Goal: Task Accomplishment & Management: Manage account settings

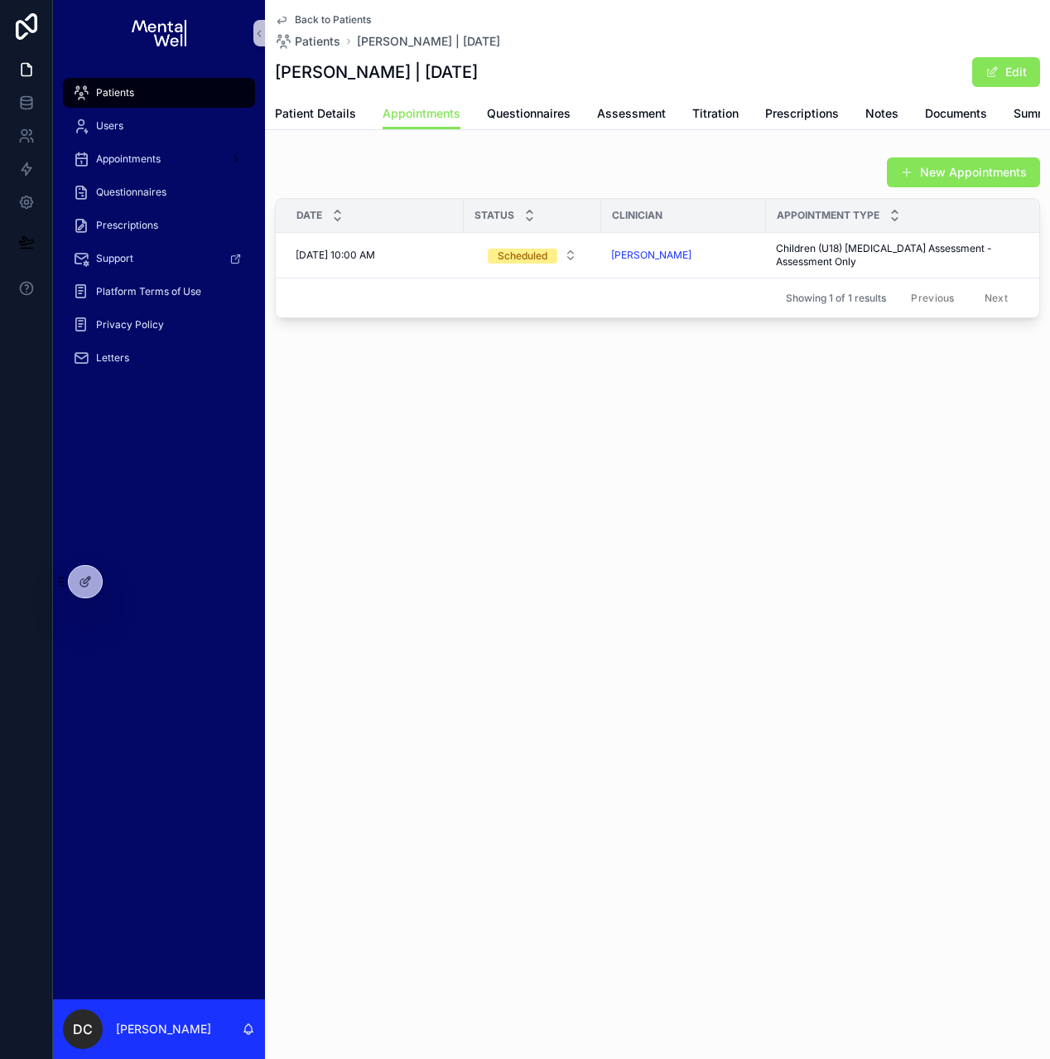
click at [145, 106] on link "Patients" at bounding box center [159, 93] width 192 height 30
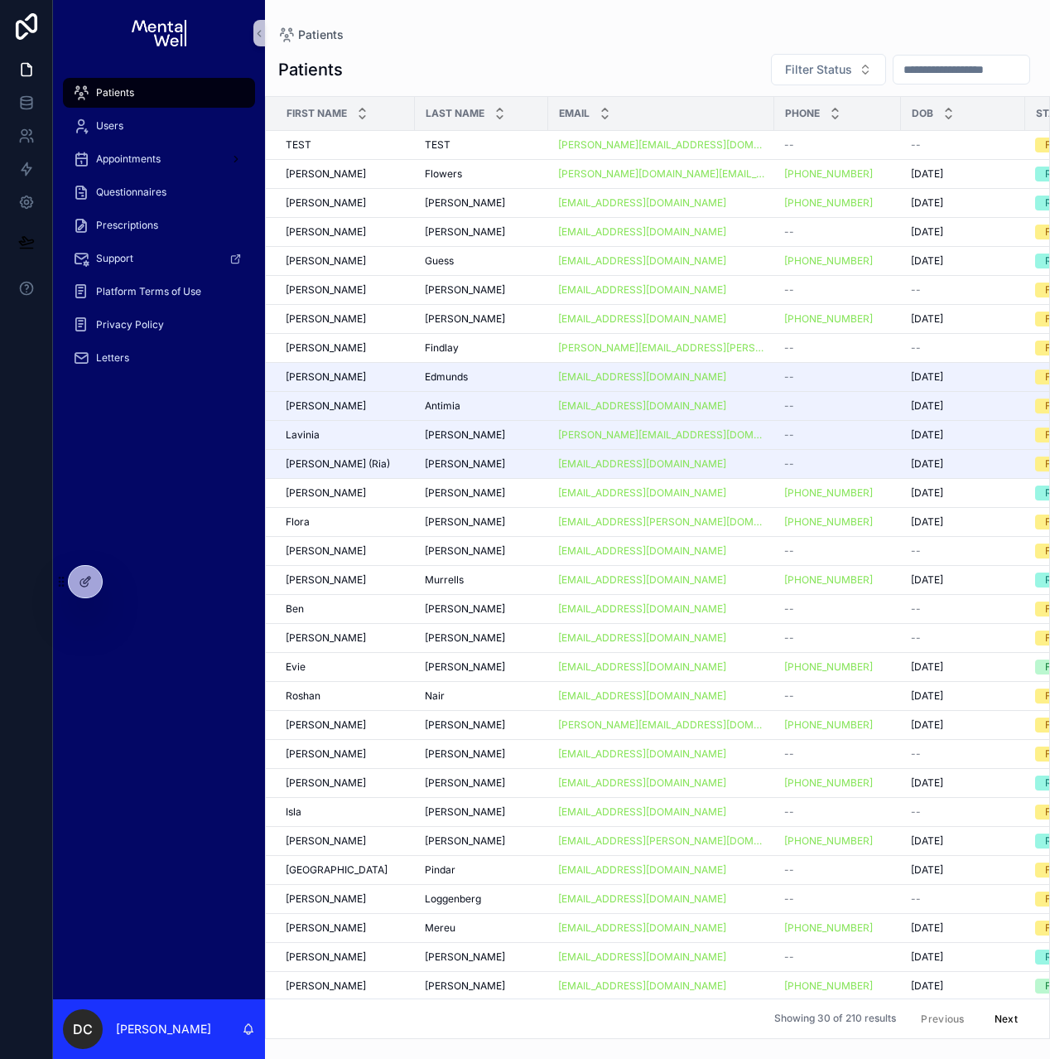
click at [958, 75] on input "scrollable content" at bounding box center [962, 69] width 136 height 23
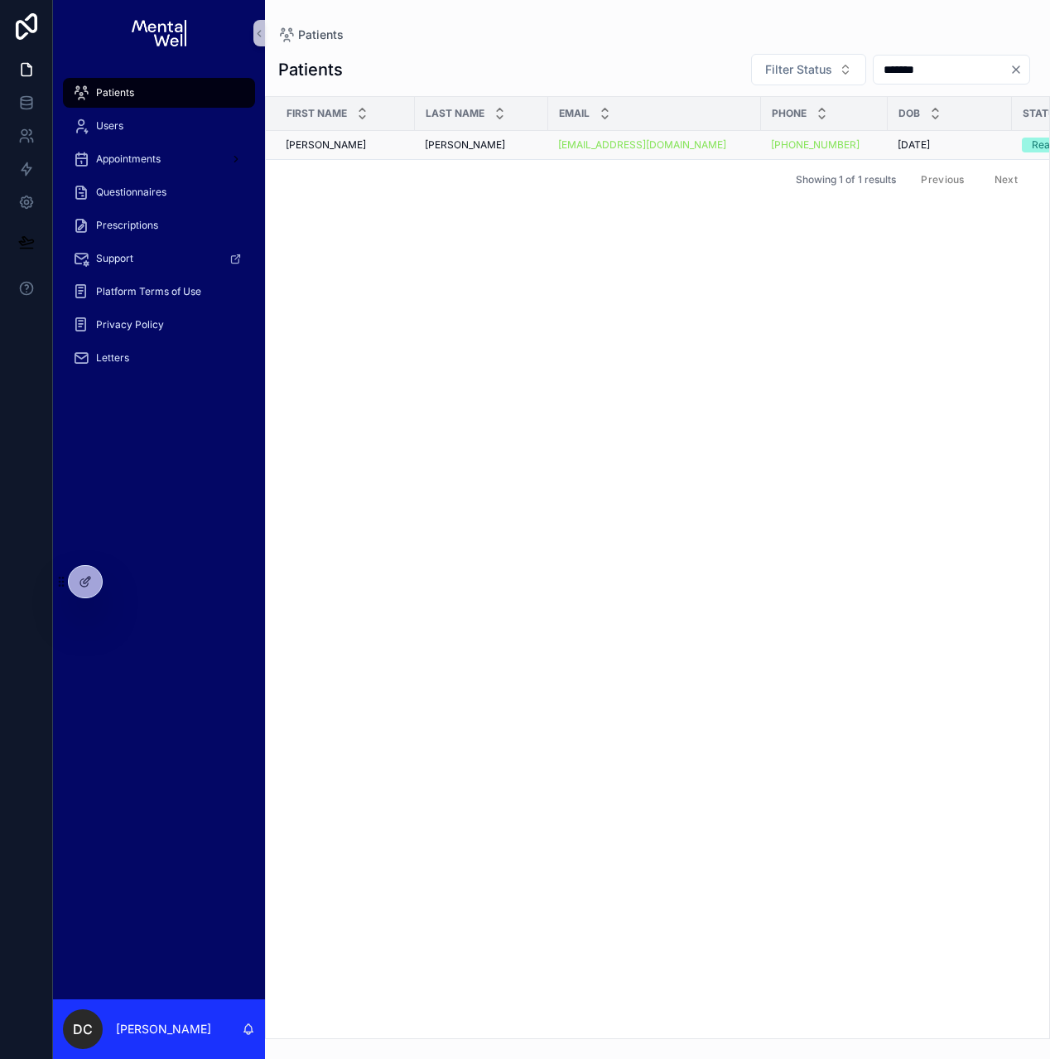
type input "*******"
click at [443, 138] on span "[PERSON_NAME]" at bounding box center [465, 144] width 80 height 13
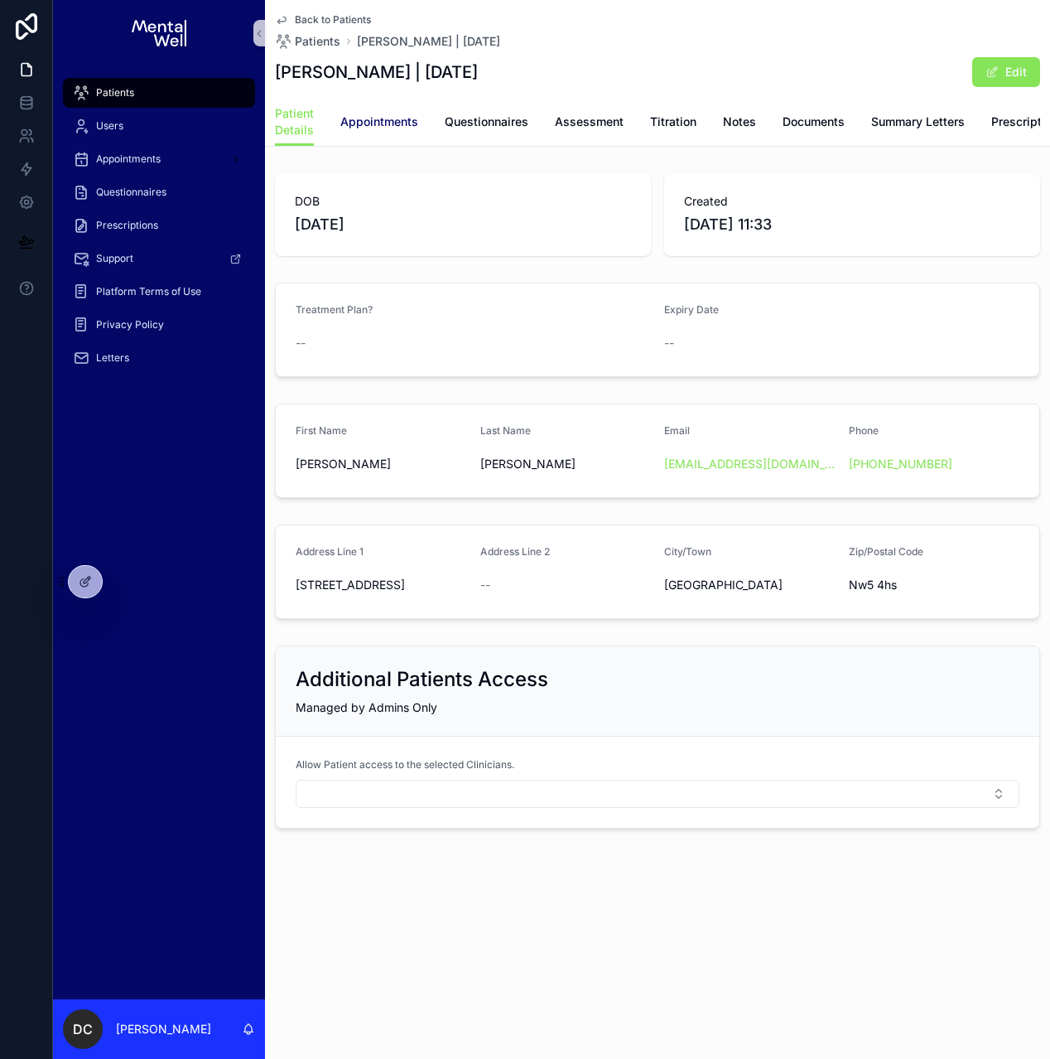
click at [400, 116] on span "Appointments" at bounding box center [379, 121] width 78 height 17
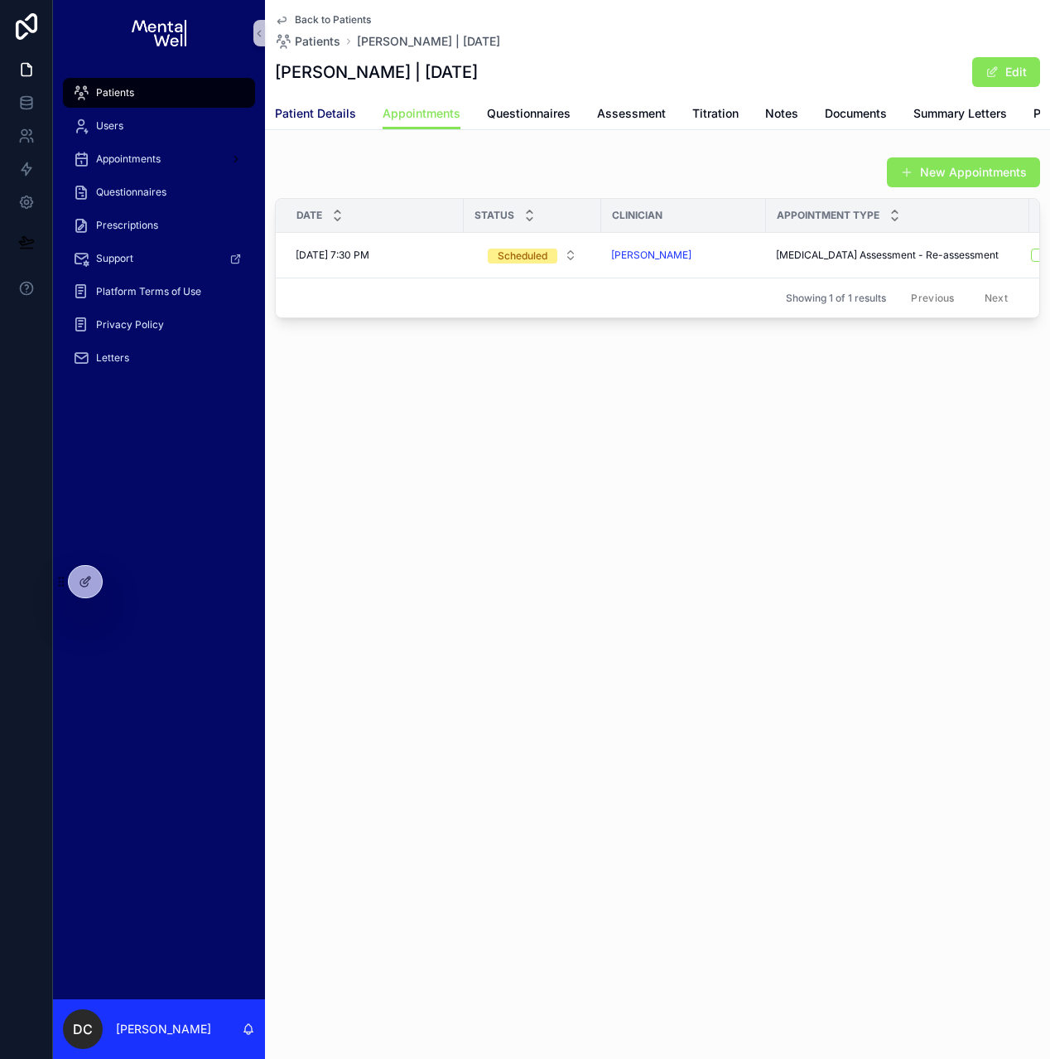
click at [306, 119] on span "Patient Details" at bounding box center [315, 113] width 81 height 17
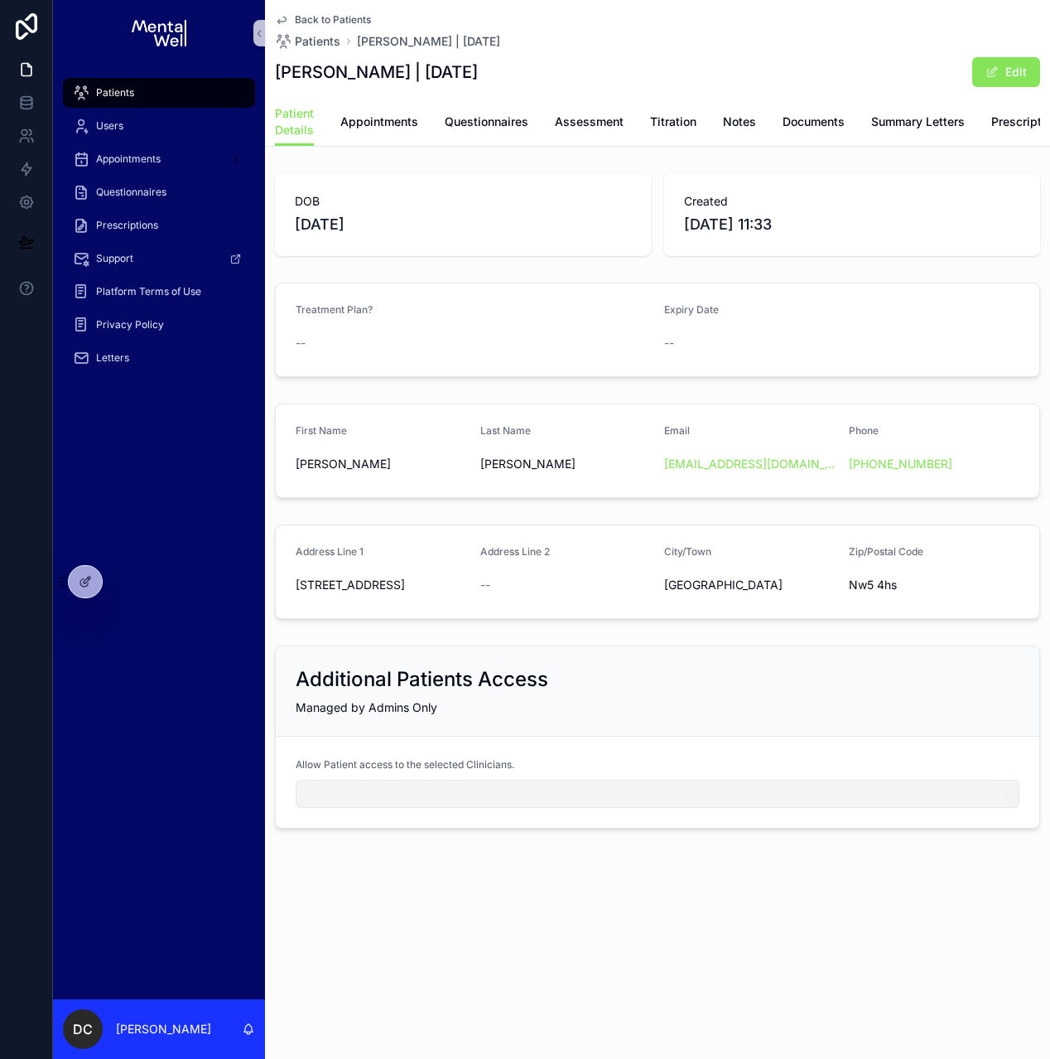
click at [423, 804] on button "Select Button" at bounding box center [658, 793] width 724 height 28
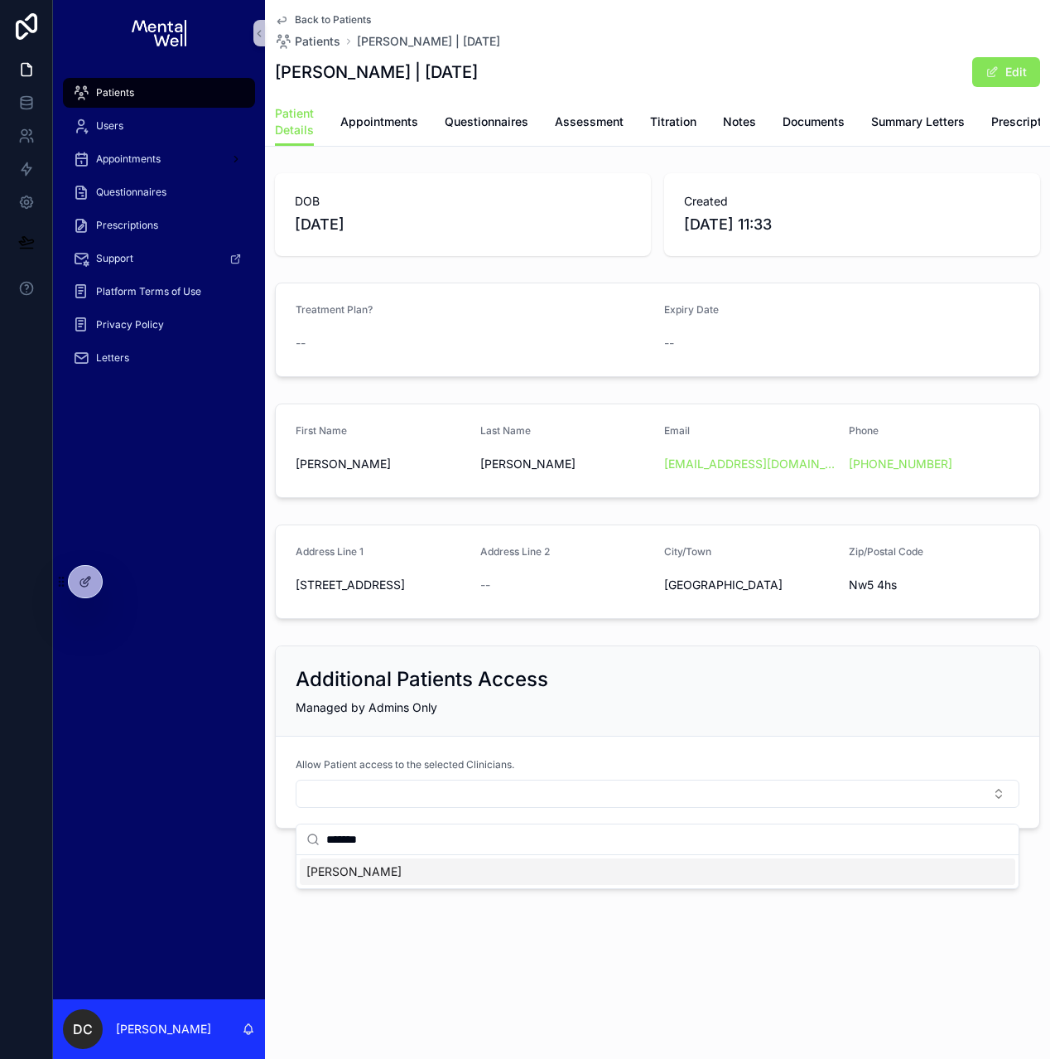
type input "*******"
click at [393, 877] on span "Dr. Michael Akeju" at bounding box center [353, 871] width 95 height 17
click at [536, 716] on div "Managed by Admins Only" at bounding box center [658, 707] width 724 height 17
click at [376, 116] on span "Appointments" at bounding box center [379, 121] width 78 height 17
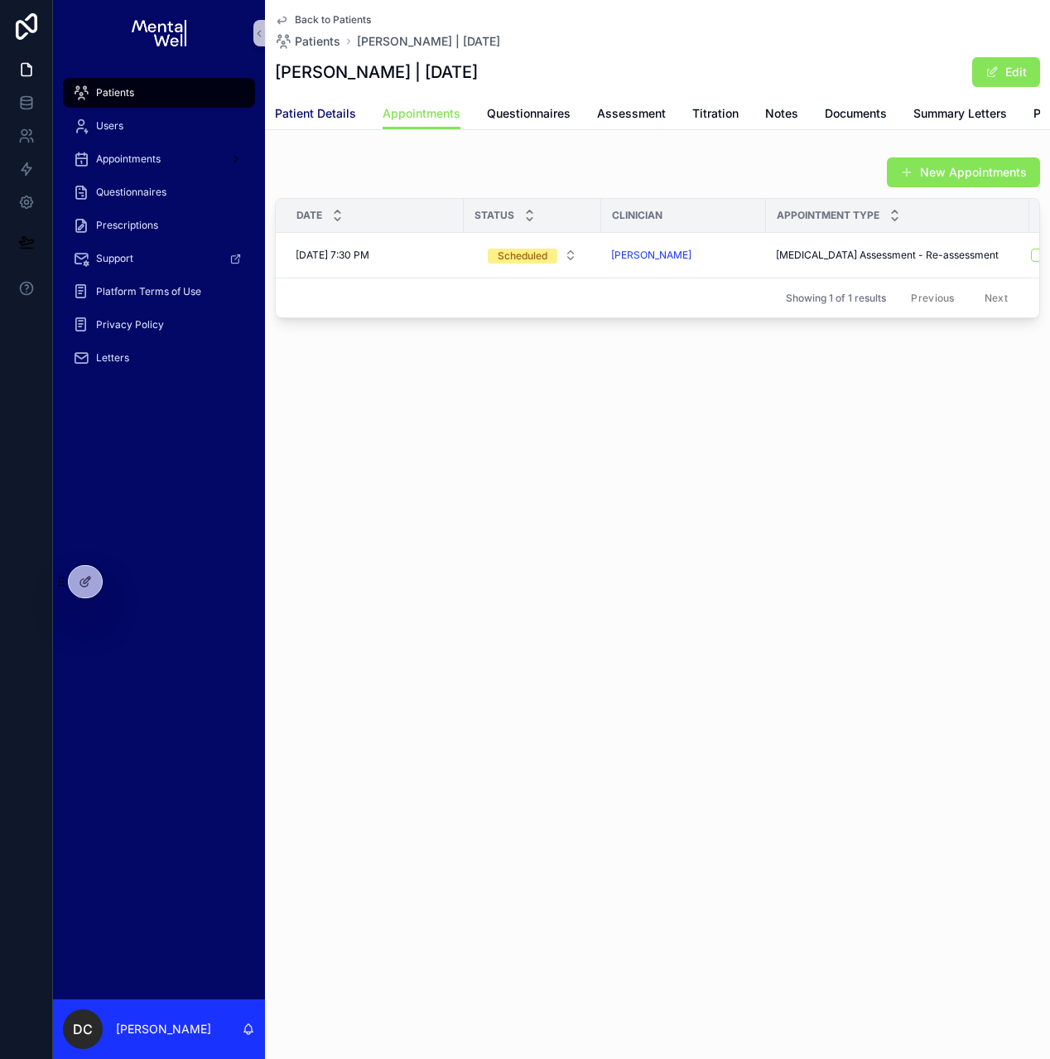
click at [316, 115] on span "Patient Details" at bounding box center [315, 113] width 81 height 17
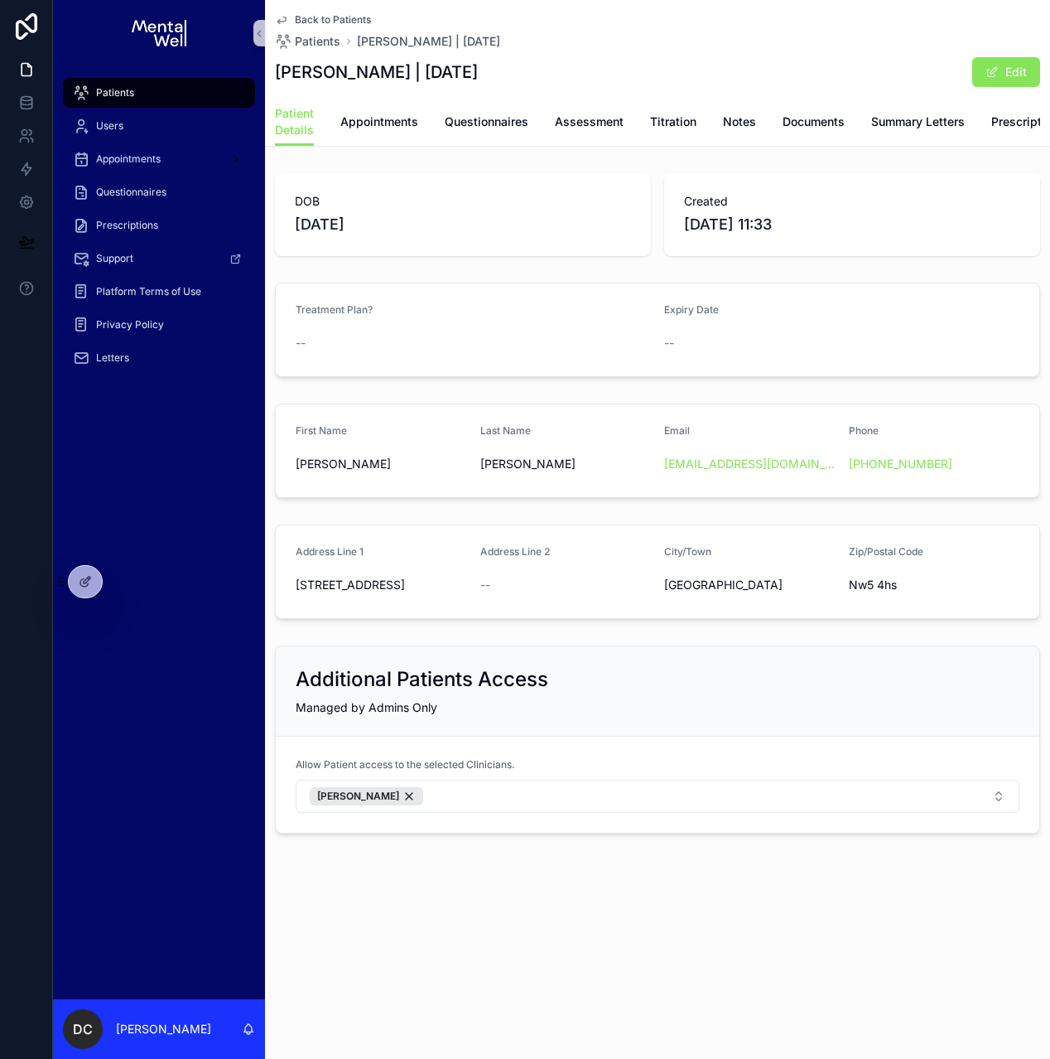
click at [142, 84] on div "Patients" at bounding box center [159, 93] width 172 height 27
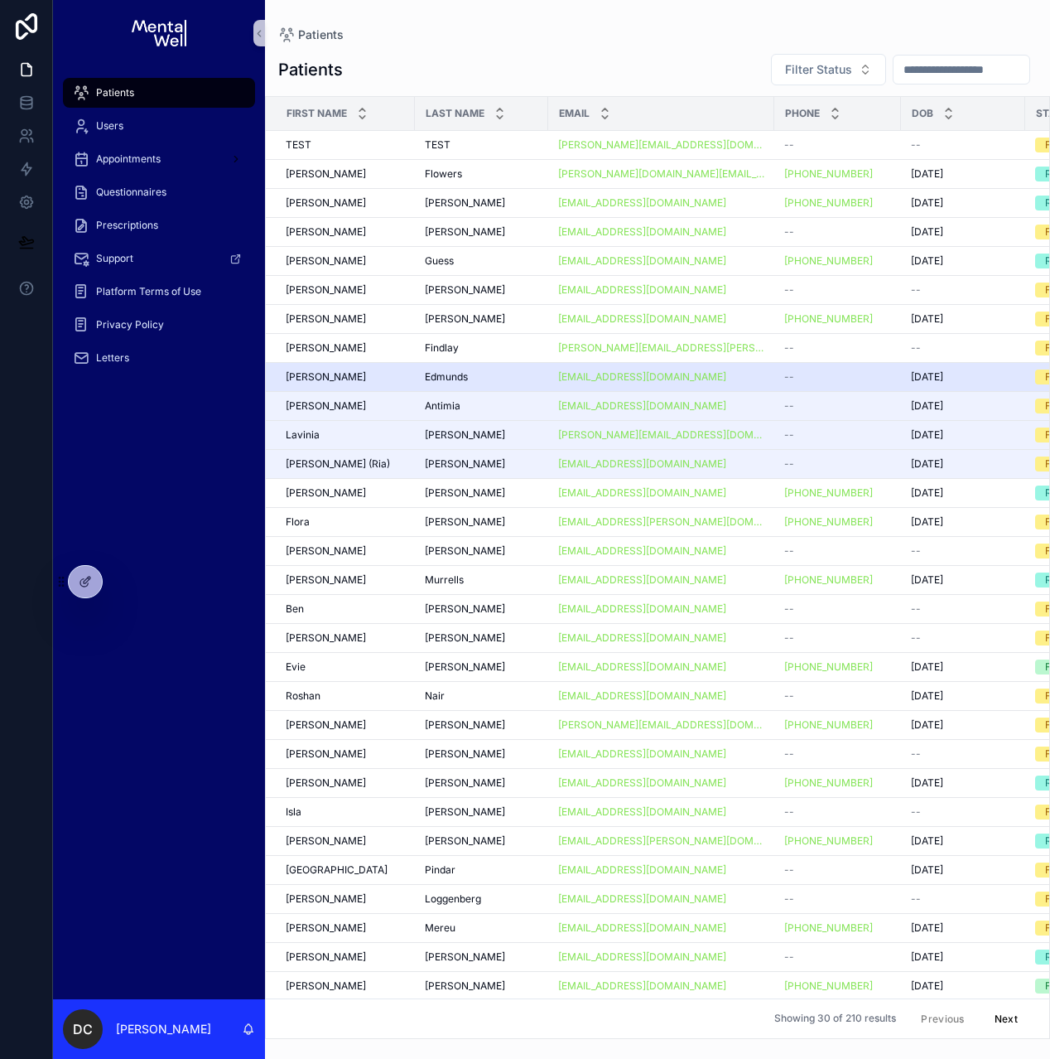
click at [421, 377] on td "Edmunds Edmunds" at bounding box center [481, 376] width 133 height 29
click at [432, 374] on span "Edmunds" at bounding box center [446, 376] width 43 height 13
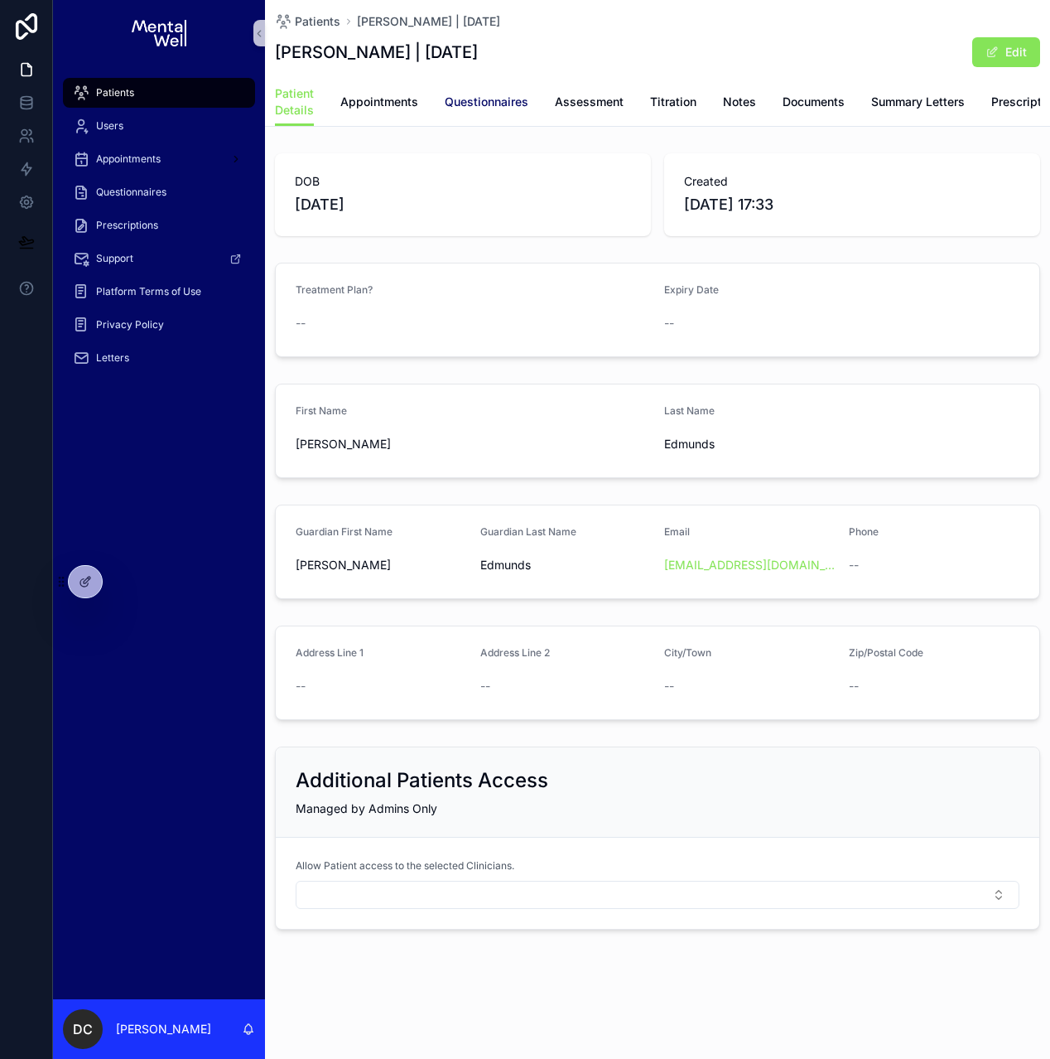
click at [466, 107] on span "Questionnaires" at bounding box center [487, 102] width 84 height 17
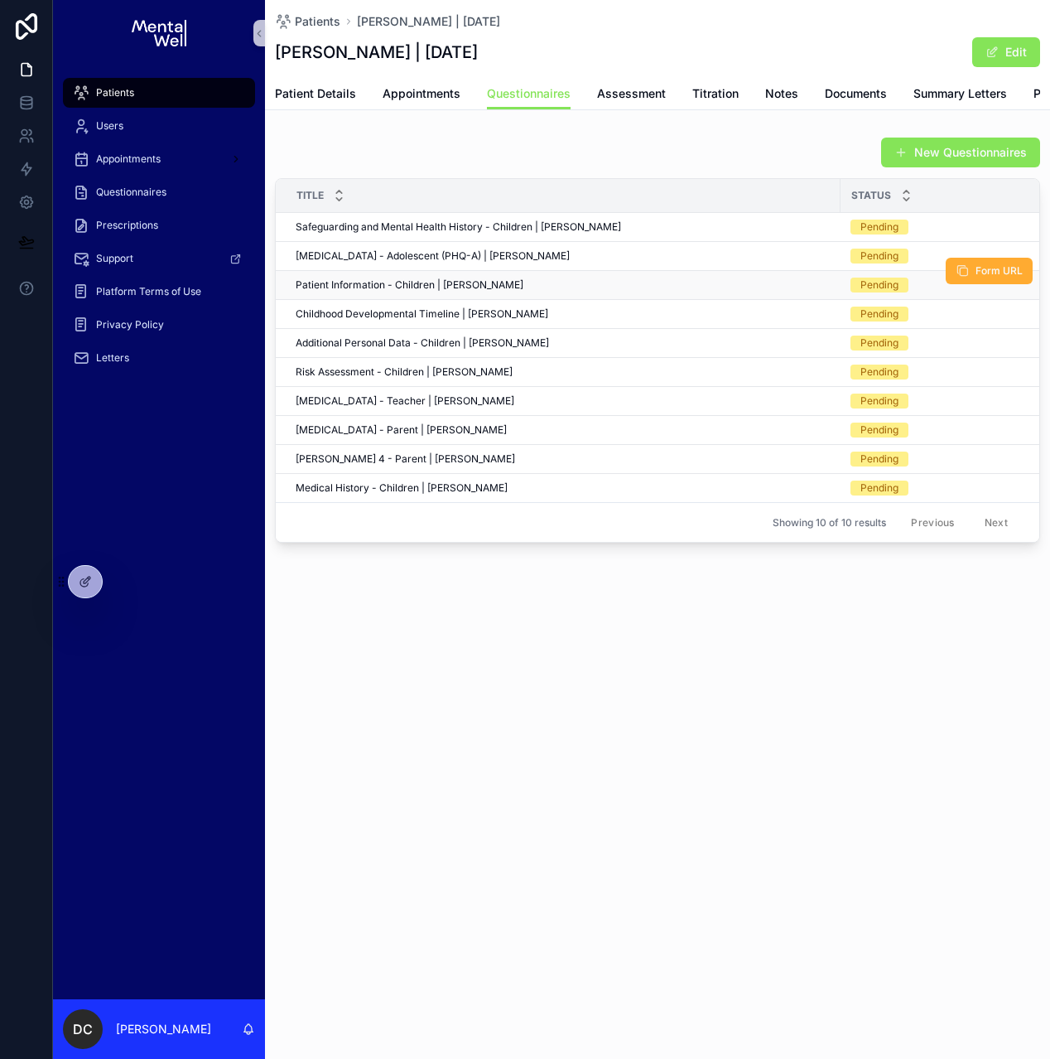
click at [420, 292] on span "Patient Information - Children | Olivia Edmunds" at bounding box center [410, 284] width 228 height 13
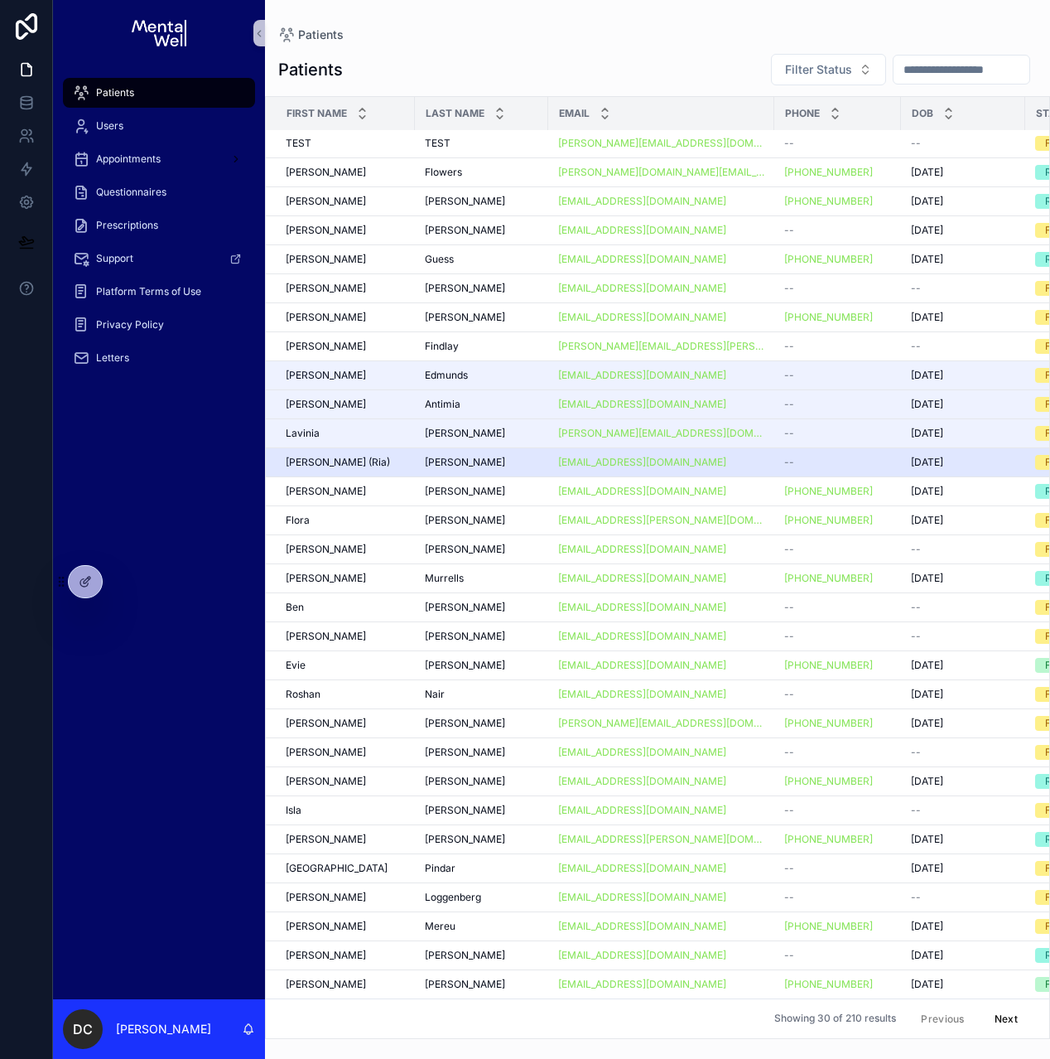
scroll to position [13, 0]
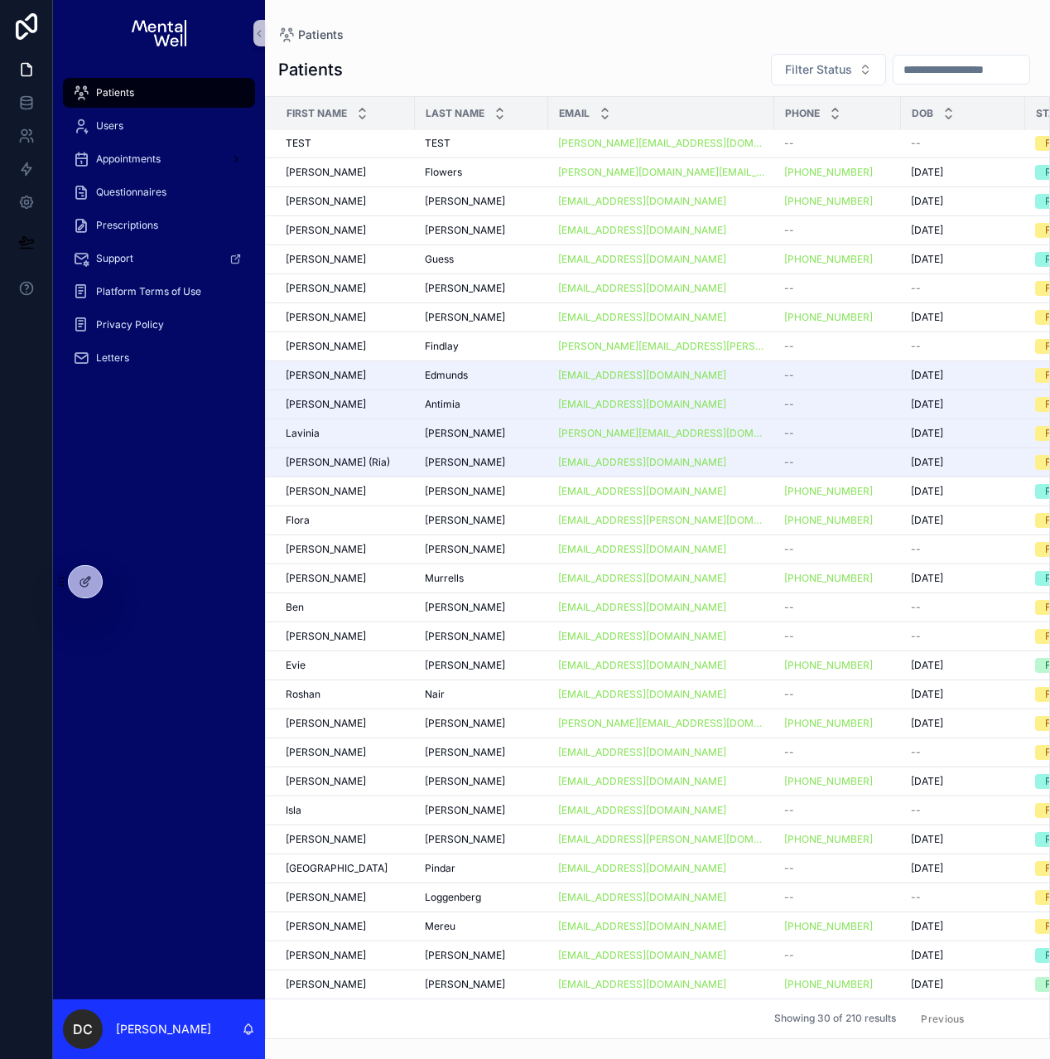
click at [995, 1006] on button "Next" at bounding box center [1006, 1019] width 46 height 26
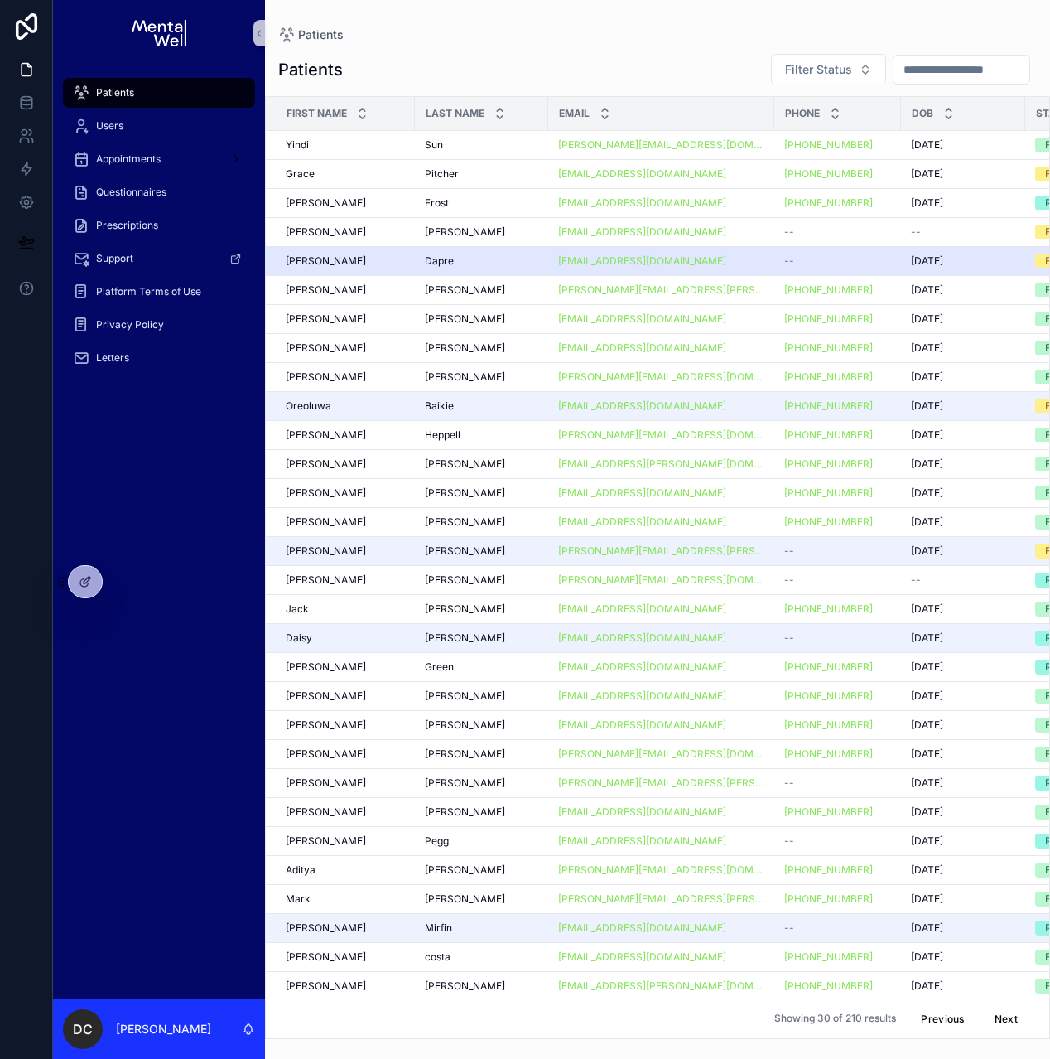
click at [420, 269] on td "Dapre Dapre" at bounding box center [481, 260] width 133 height 29
click at [423, 265] on td "Dapre Dapre" at bounding box center [481, 260] width 133 height 29
click at [427, 263] on span "Dapre" at bounding box center [439, 260] width 29 height 13
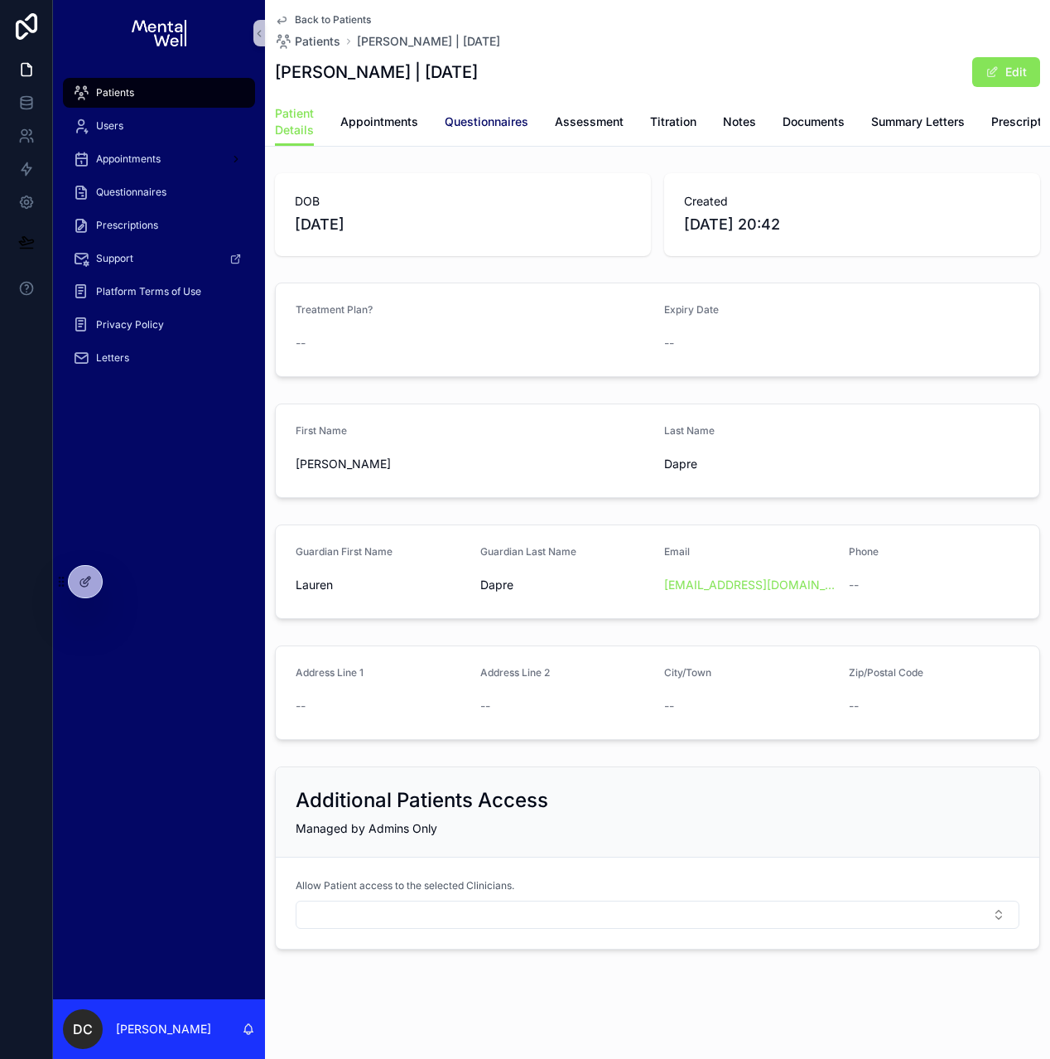
click at [476, 134] on link "Questionnaires" at bounding box center [487, 123] width 84 height 33
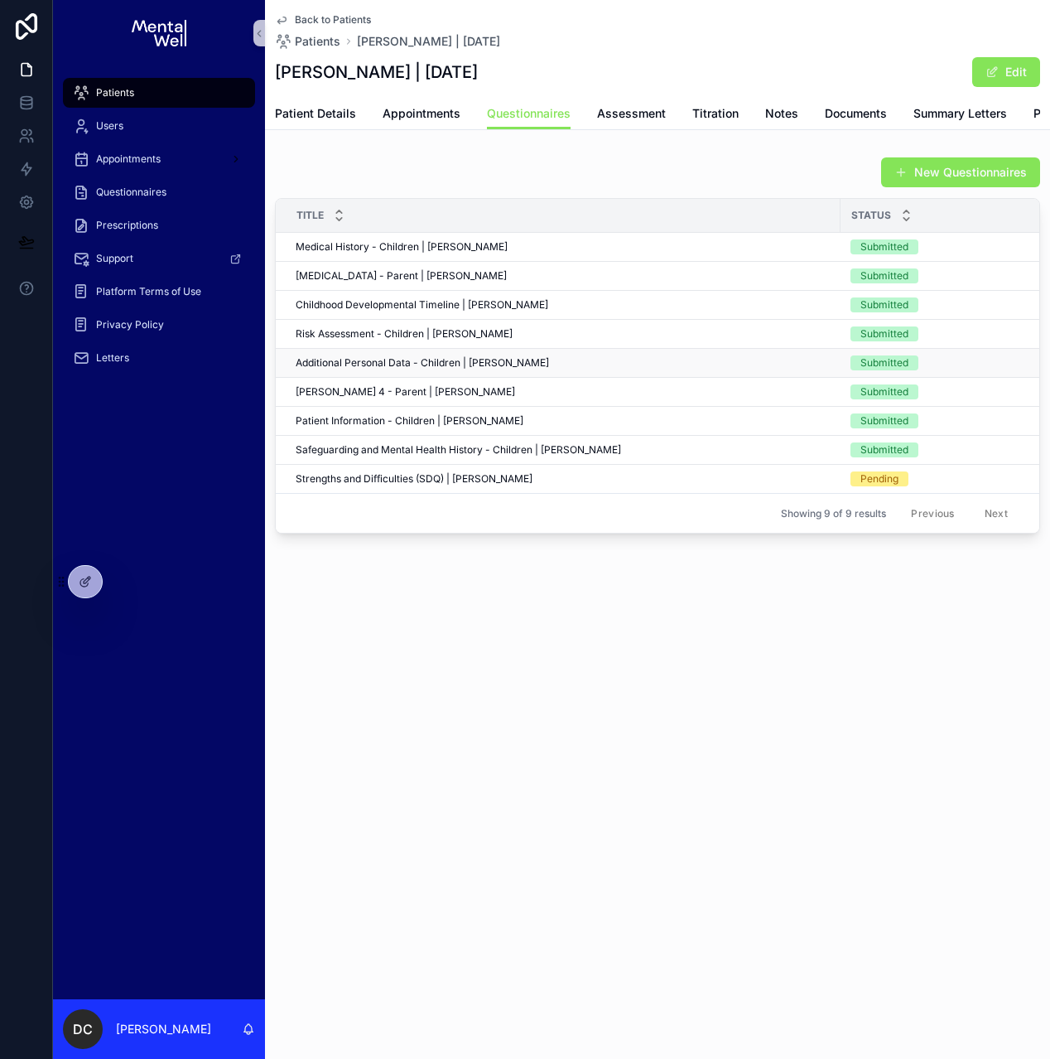
click at [366, 369] on span "Additional Personal Data - Children | Ethan Dapre" at bounding box center [422, 362] width 253 height 13
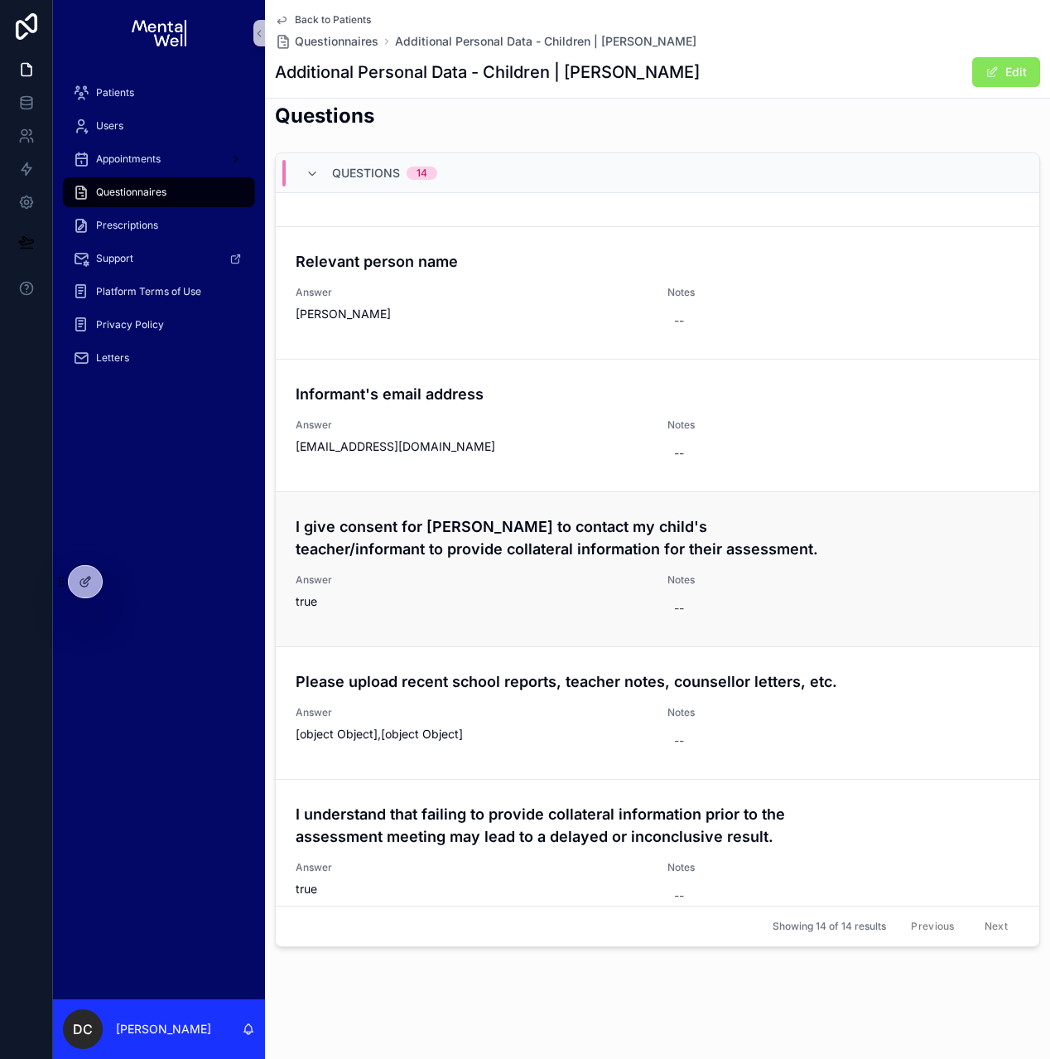
scroll to position [1187, 0]
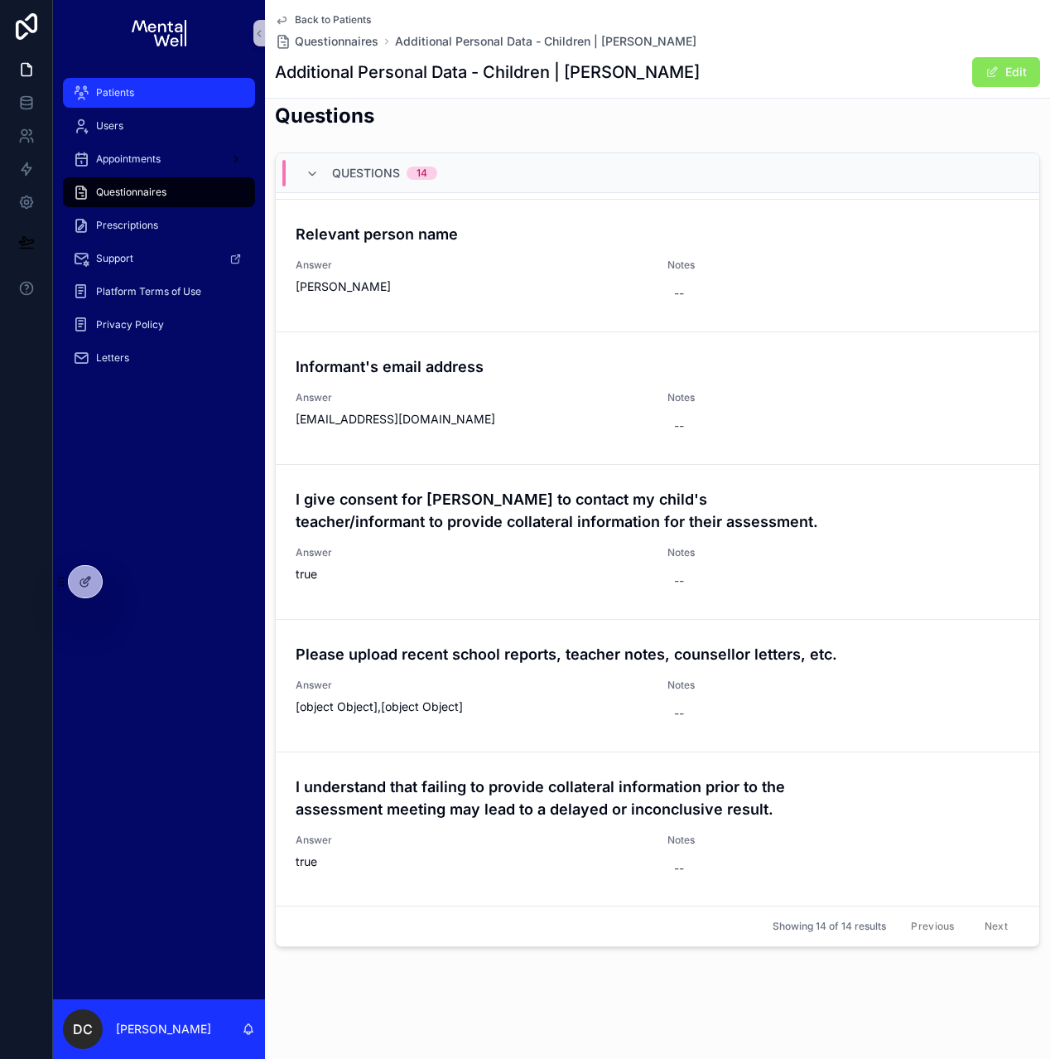
click at [139, 89] on div "Patients" at bounding box center [159, 93] width 172 height 27
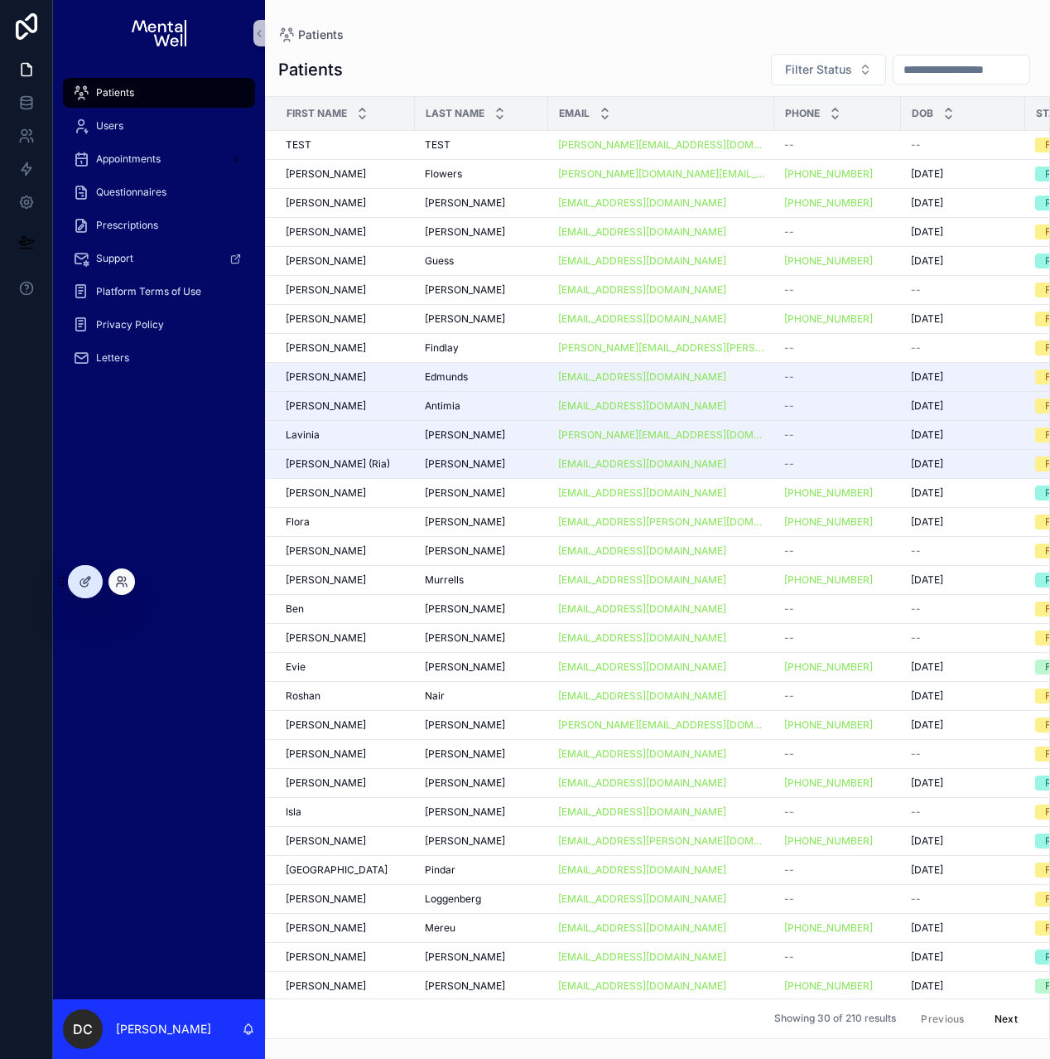
click at [123, 588] on div at bounding box center [122, 581] width 27 height 27
click at [121, 583] on icon at bounding box center [120, 584] width 7 height 3
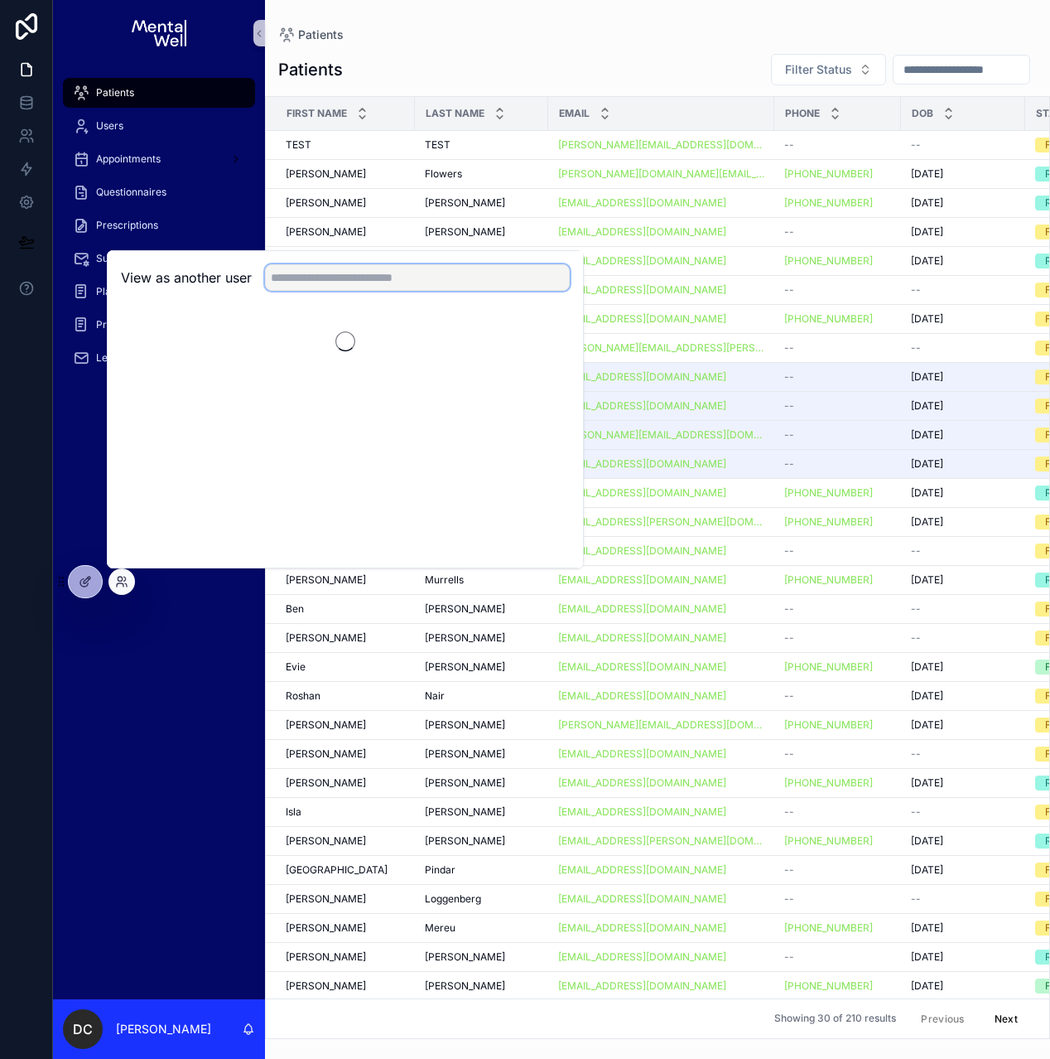
click at [297, 274] on input "text" at bounding box center [417, 277] width 305 height 27
type input "********"
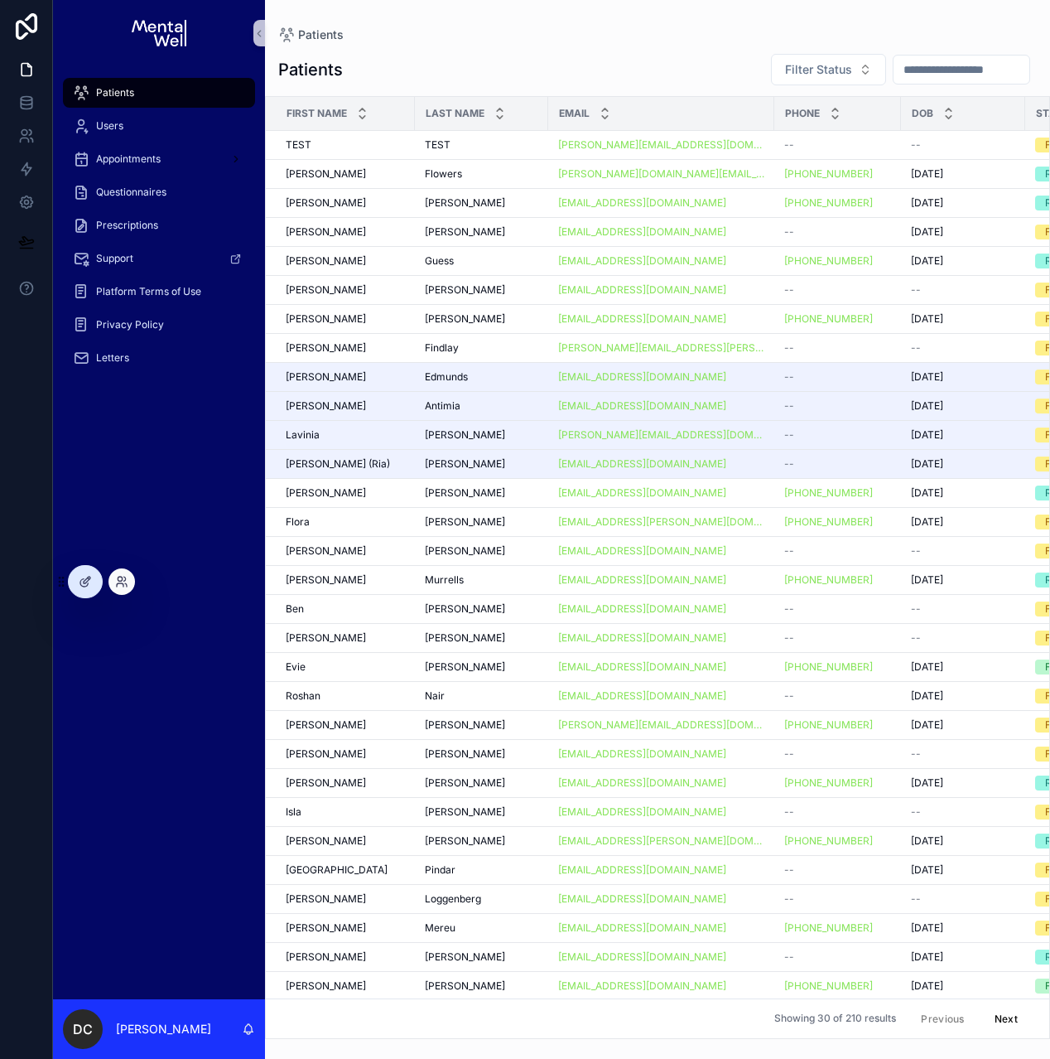
click at [128, 573] on div at bounding box center [122, 581] width 27 height 27
click at [124, 584] on icon at bounding box center [121, 581] width 13 height 13
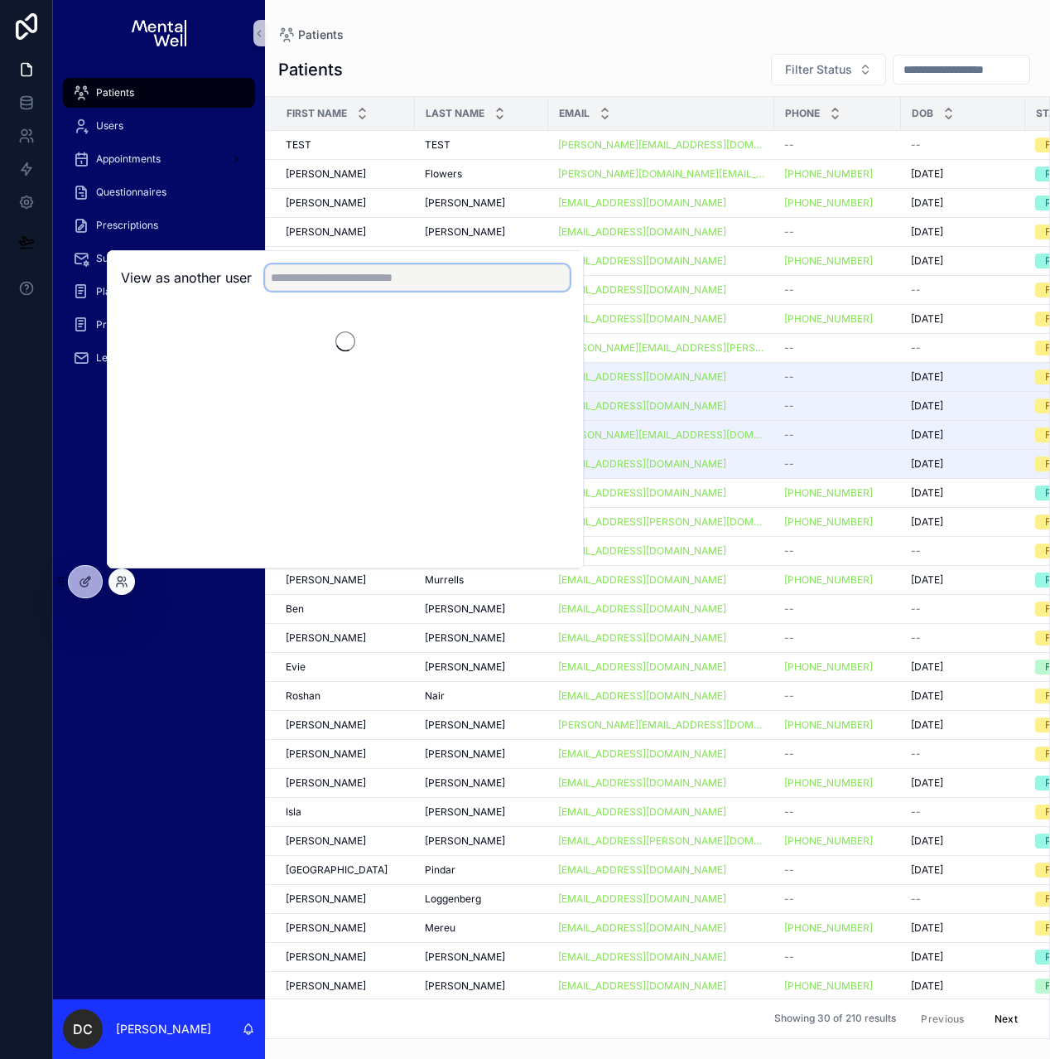
click at [286, 282] on input "text" at bounding box center [417, 277] width 305 height 27
type input "********"
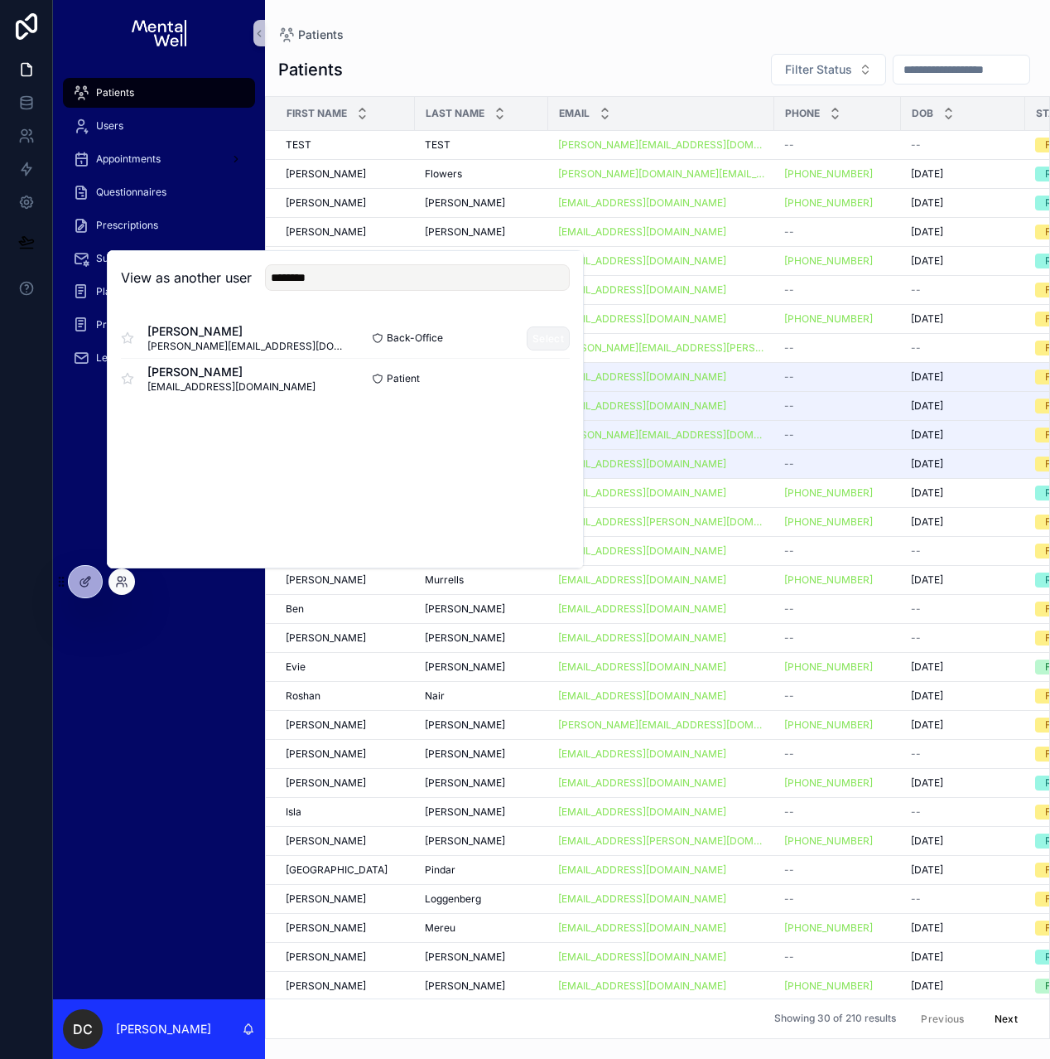
click at [541, 337] on button "Select" at bounding box center [548, 338] width 43 height 24
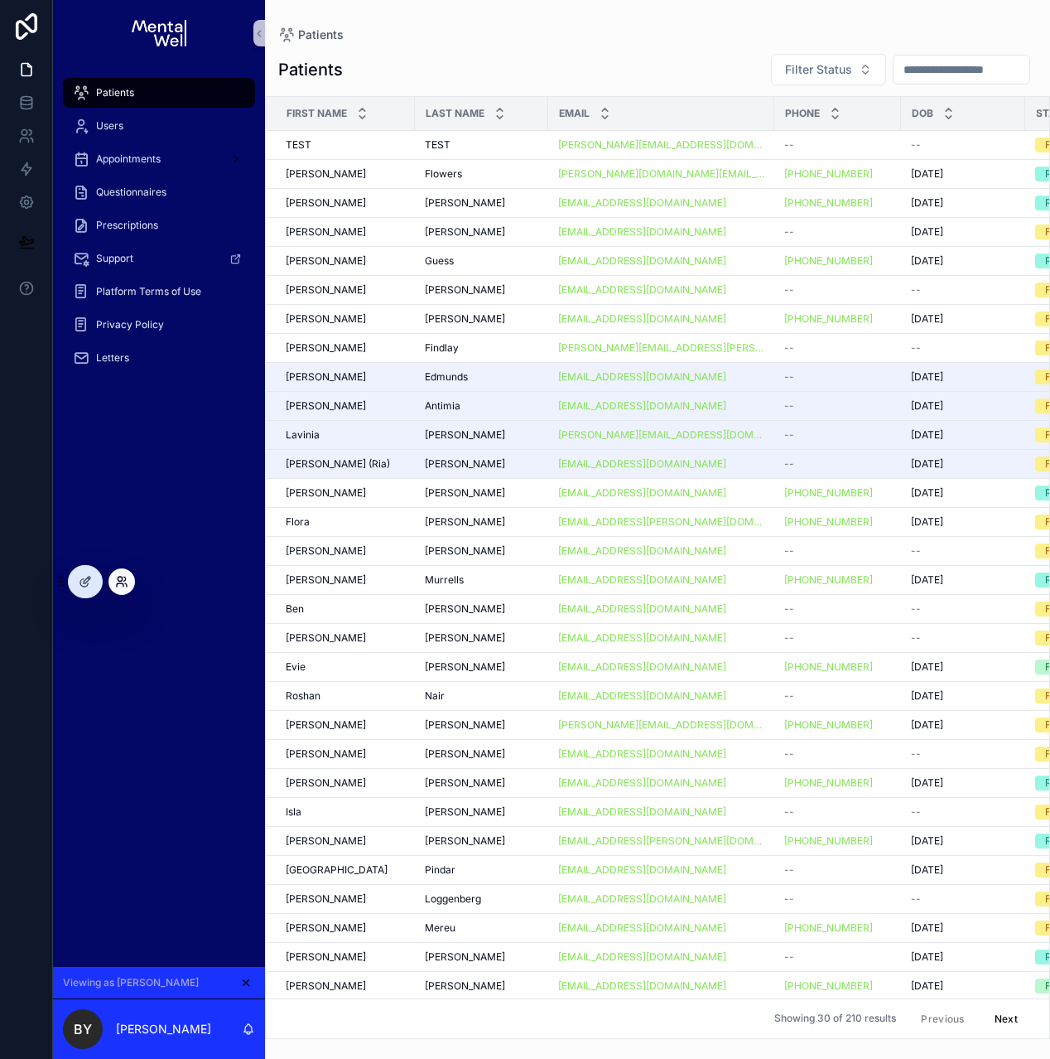
click at [115, 581] on icon at bounding box center [121, 581] width 13 height 13
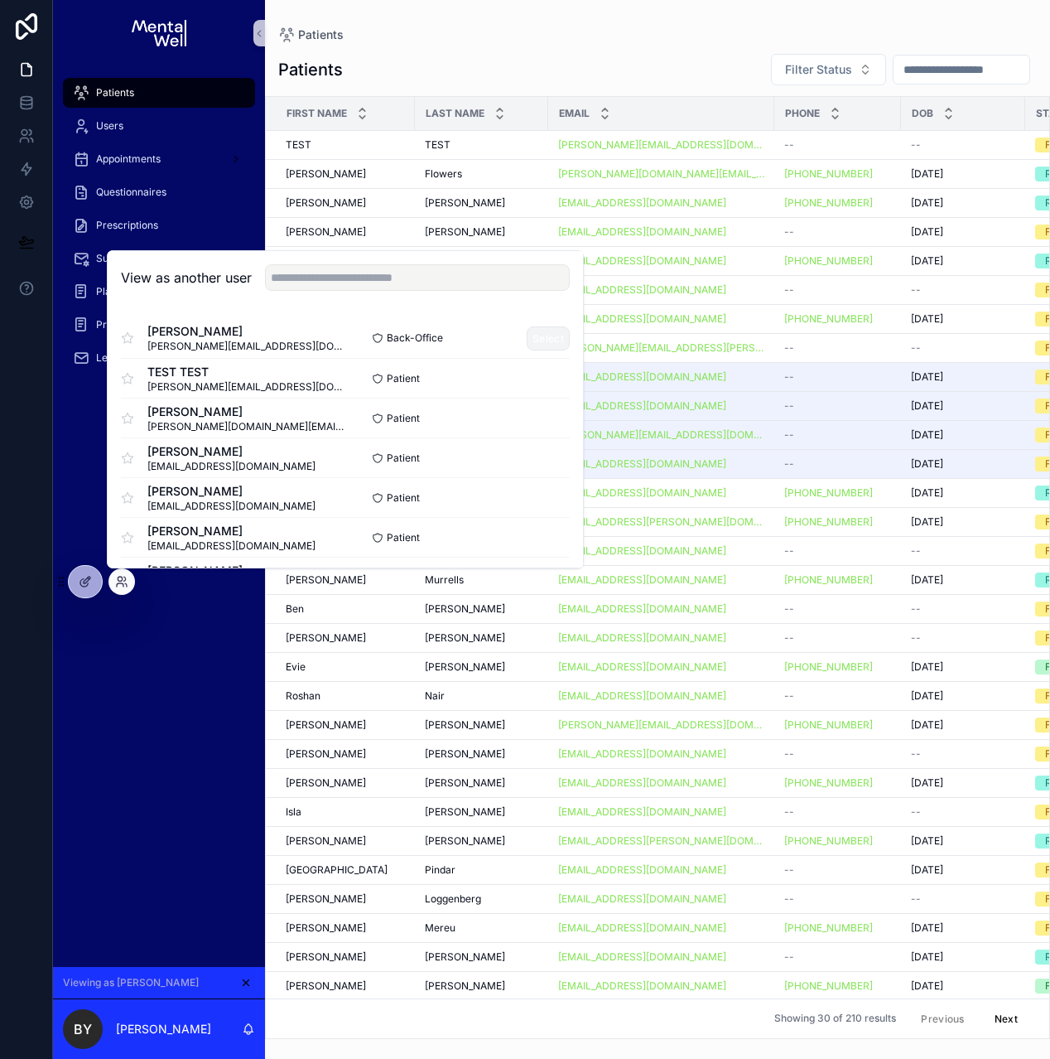
click at [538, 339] on button "Select" at bounding box center [548, 338] width 43 height 24
click at [541, 338] on button "Select" at bounding box center [548, 338] width 43 height 24
click at [529, 376] on button "Select" at bounding box center [548, 378] width 43 height 24
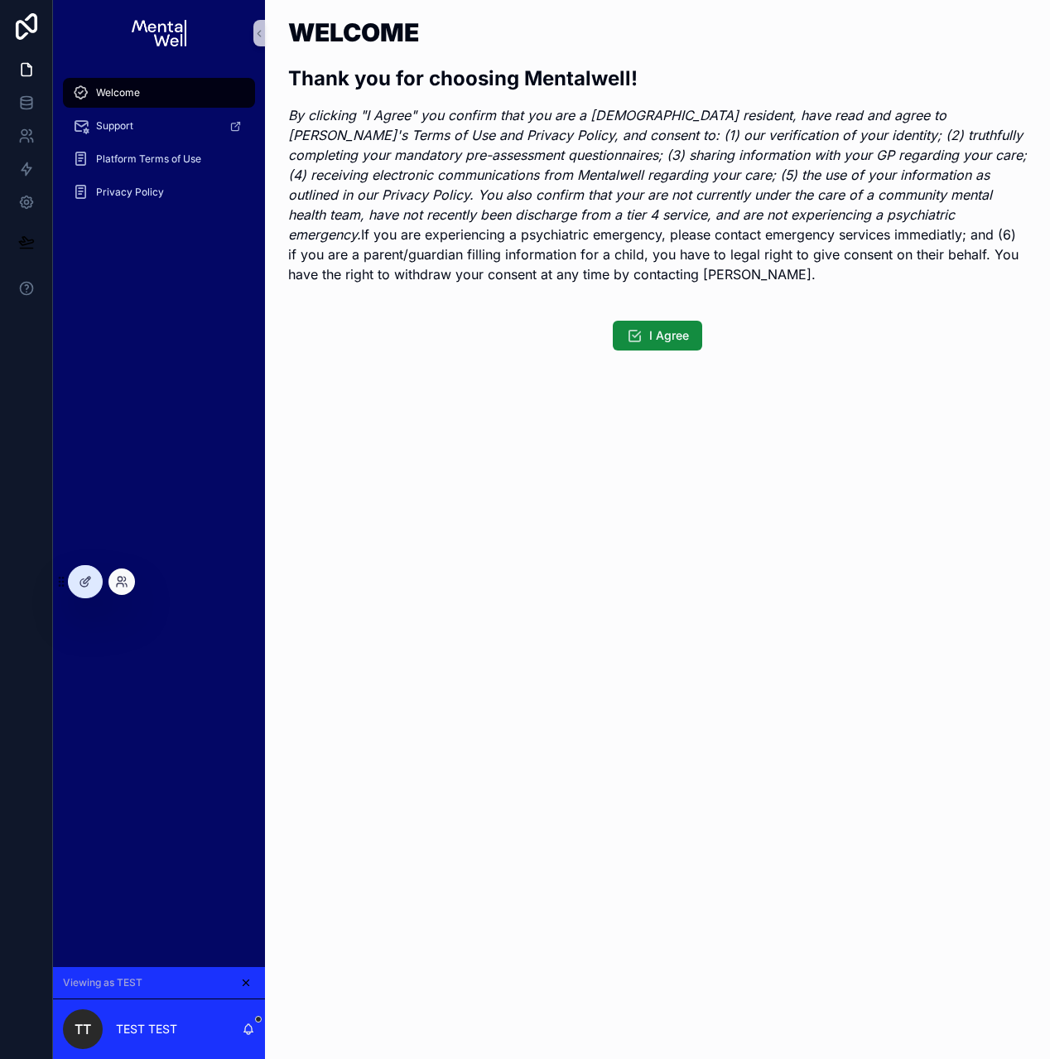
click at [117, 588] on div at bounding box center [122, 581] width 27 height 27
click at [122, 581] on icon at bounding box center [121, 581] width 13 height 13
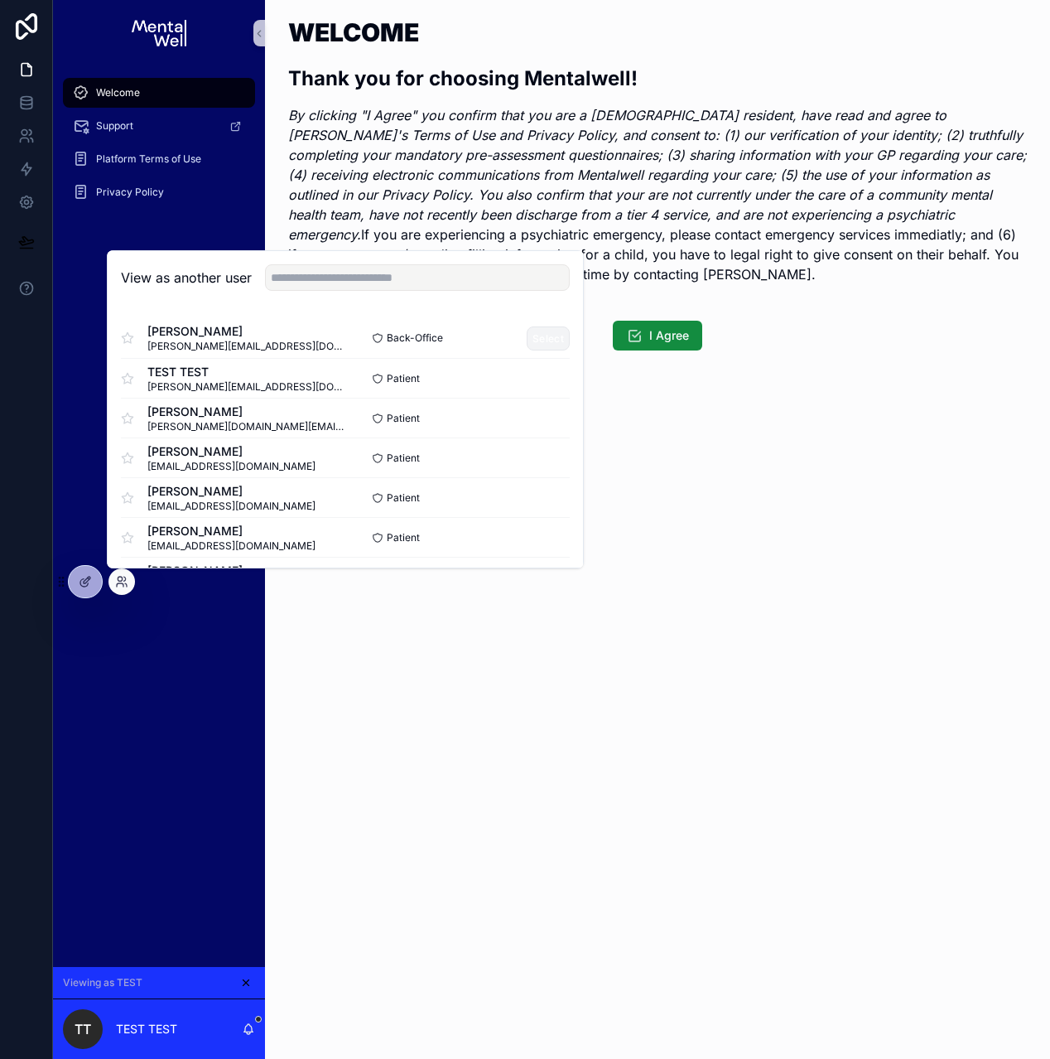
click at [545, 337] on button "Select" at bounding box center [548, 338] width 43 height 24
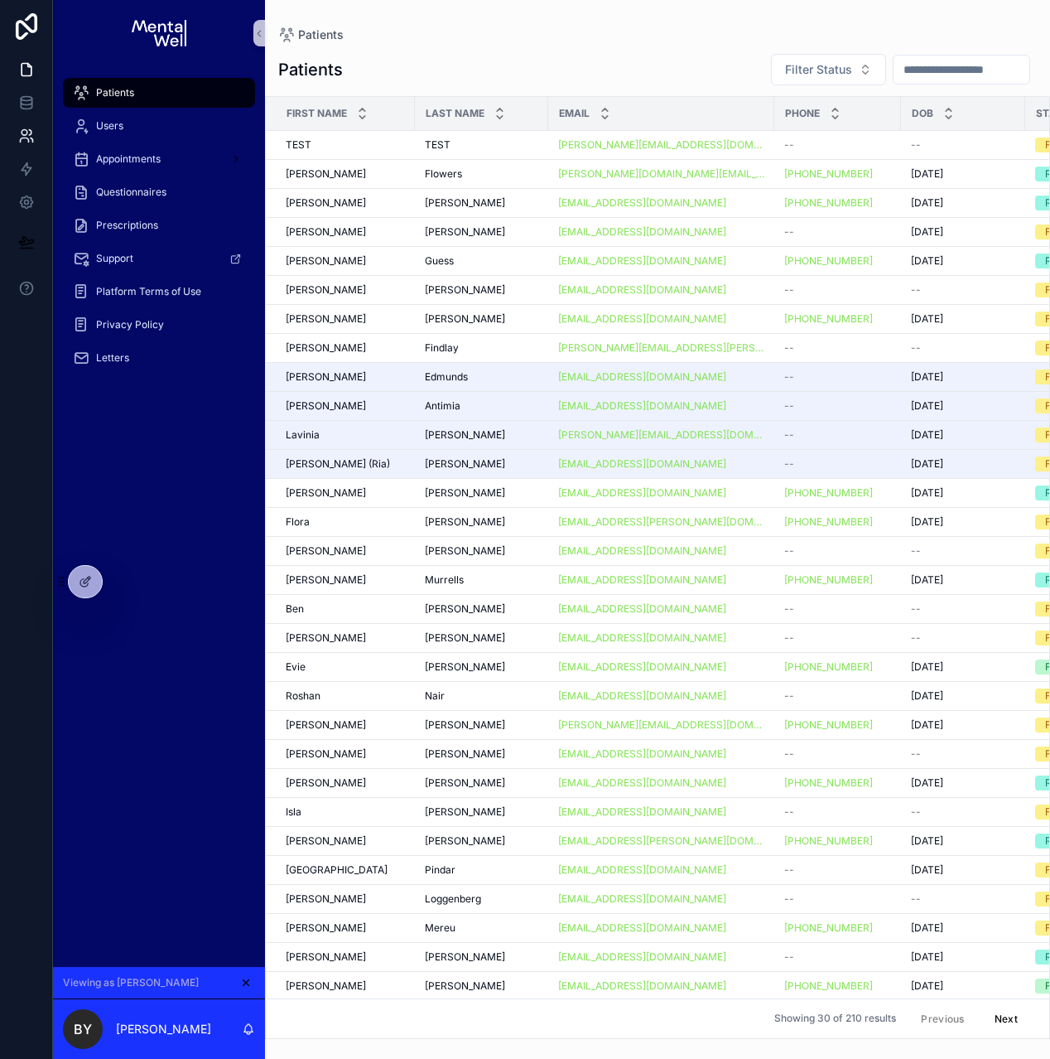
scroll to position [13, 0]
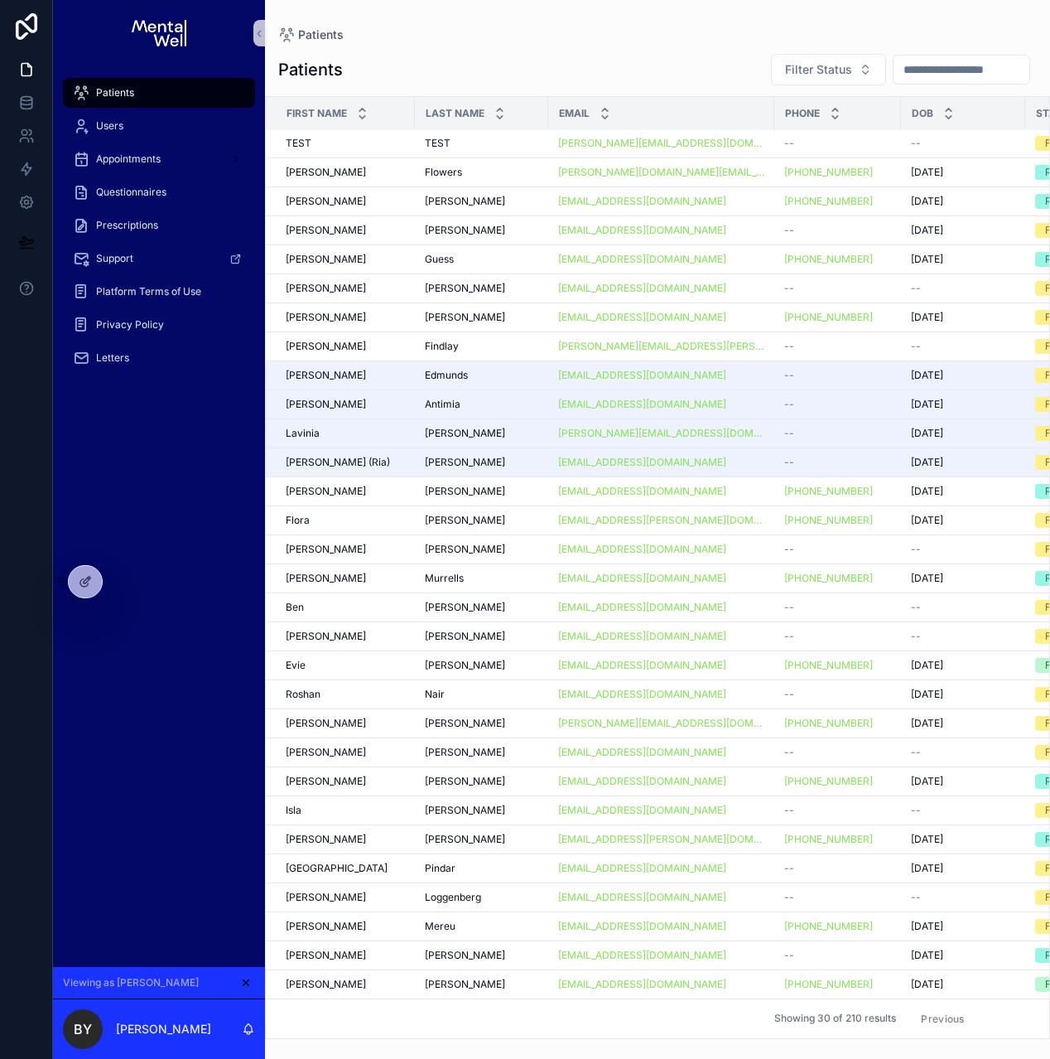
click at [1006, 1008] on button "Next" at bounding box center [1006, 1019] width 46 height 26
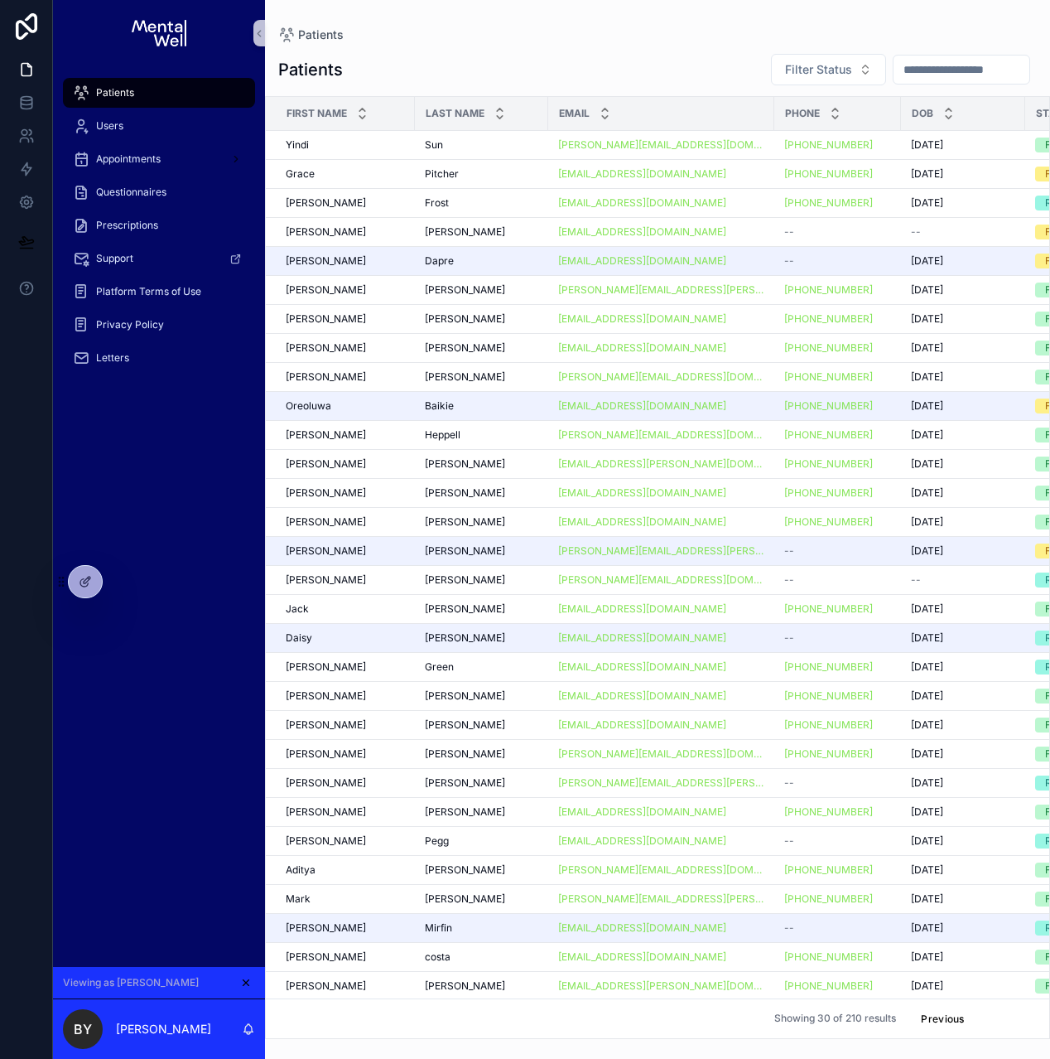
click at [1004, 1009] on button "Next" at bounding box center [1006, 1019] width 46 height 26
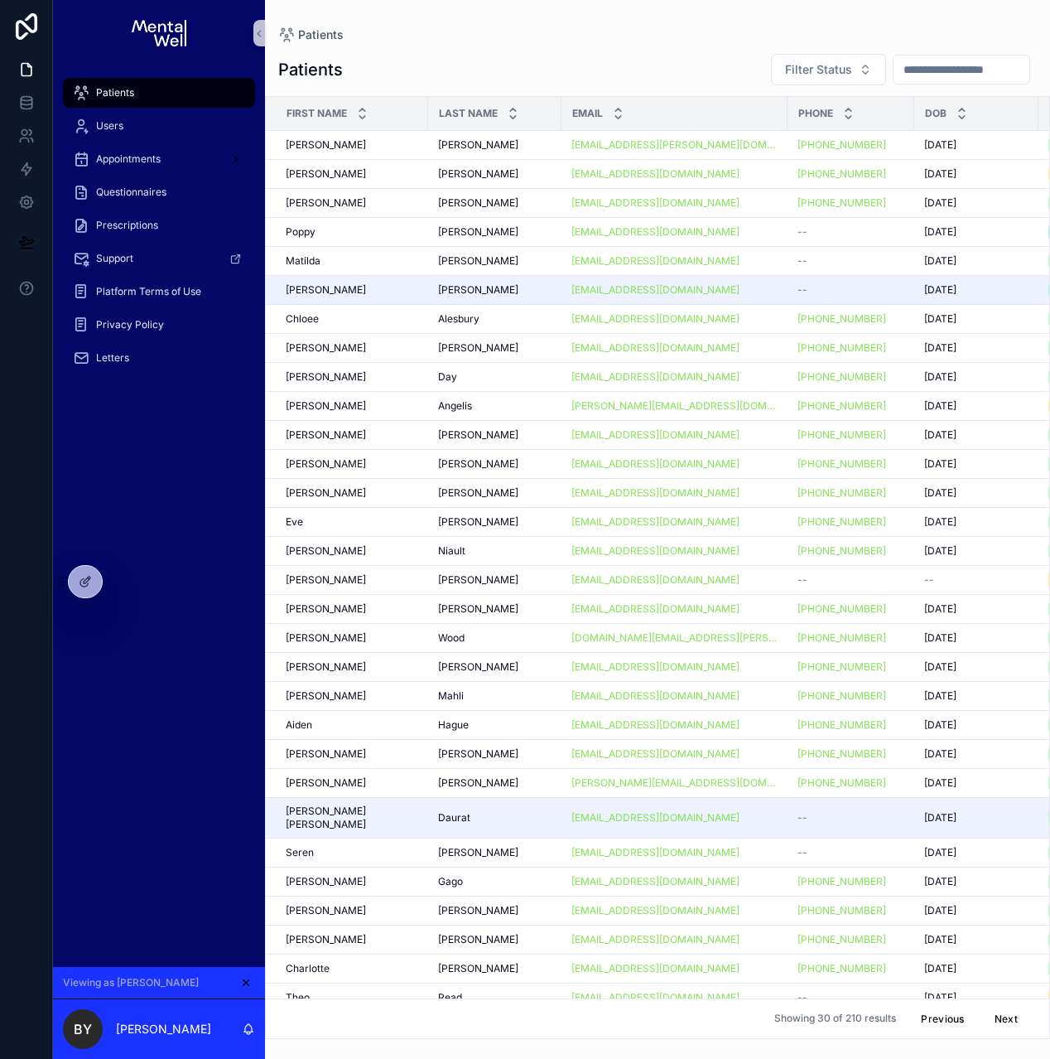
click at [1004, 1009] on button "Next" at bounding box center [1006, 1019] width 46 height 26
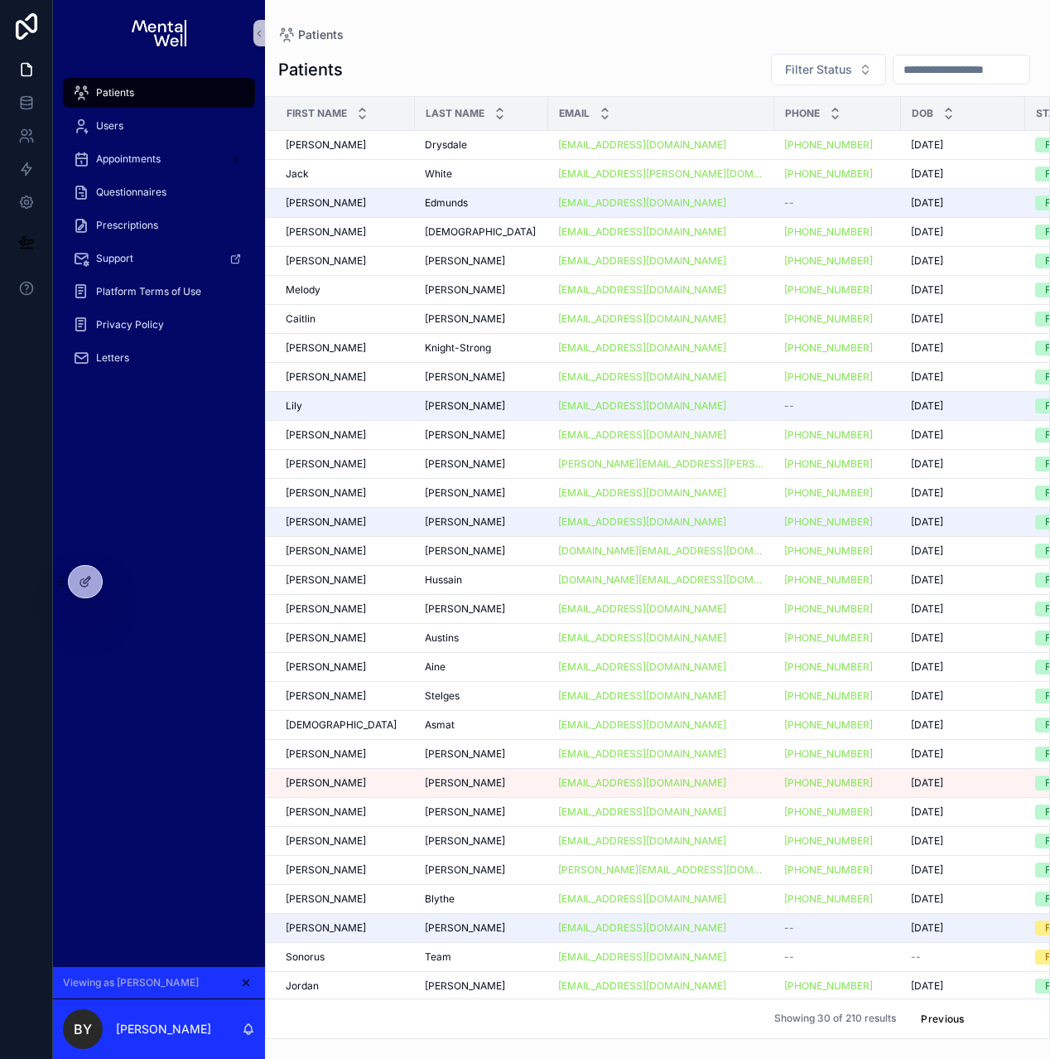
click at [1008, 1008] on button "Next" at bounding box center [1006, 1019] width 46 height 26
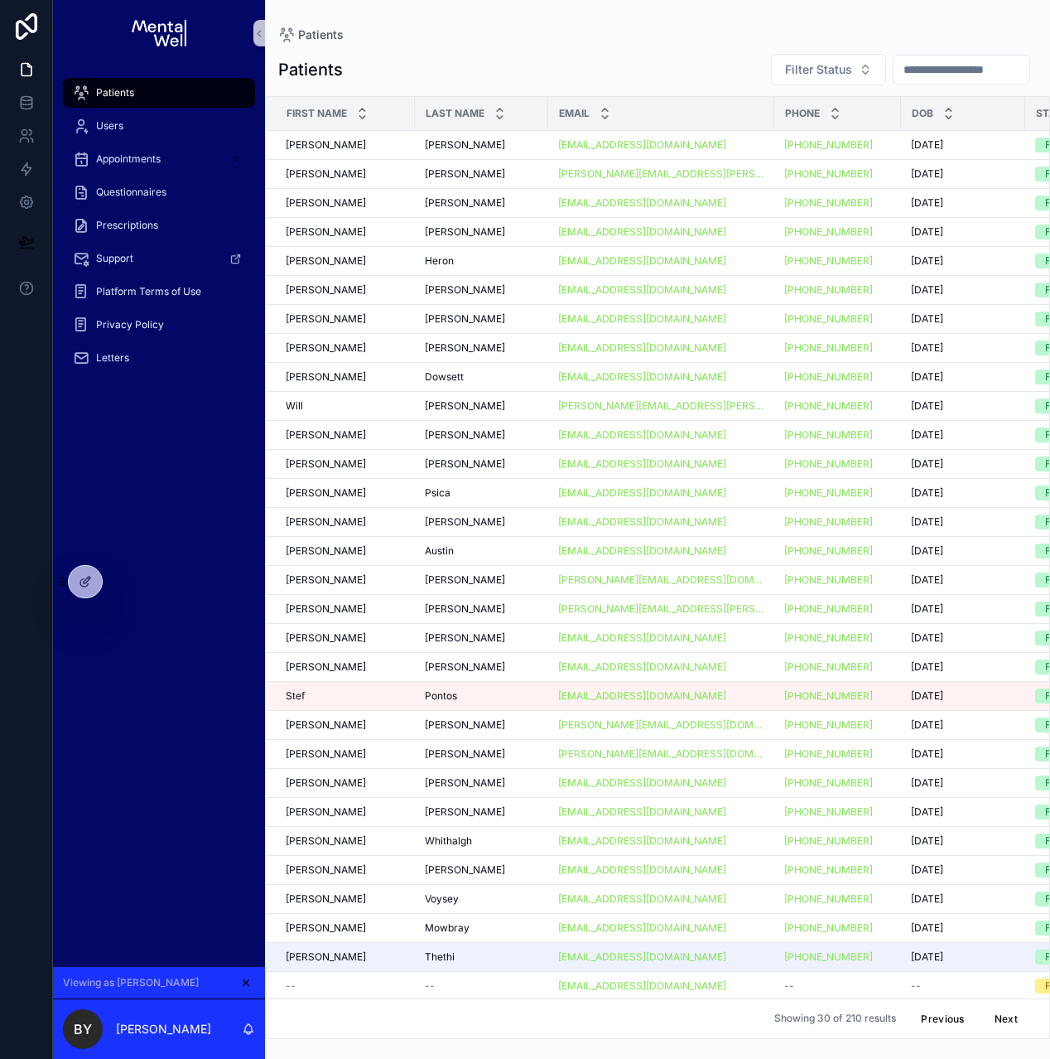
click at [1008, 1008] on button "Next" at bounding box center [1006, 1019] width 46 height 26
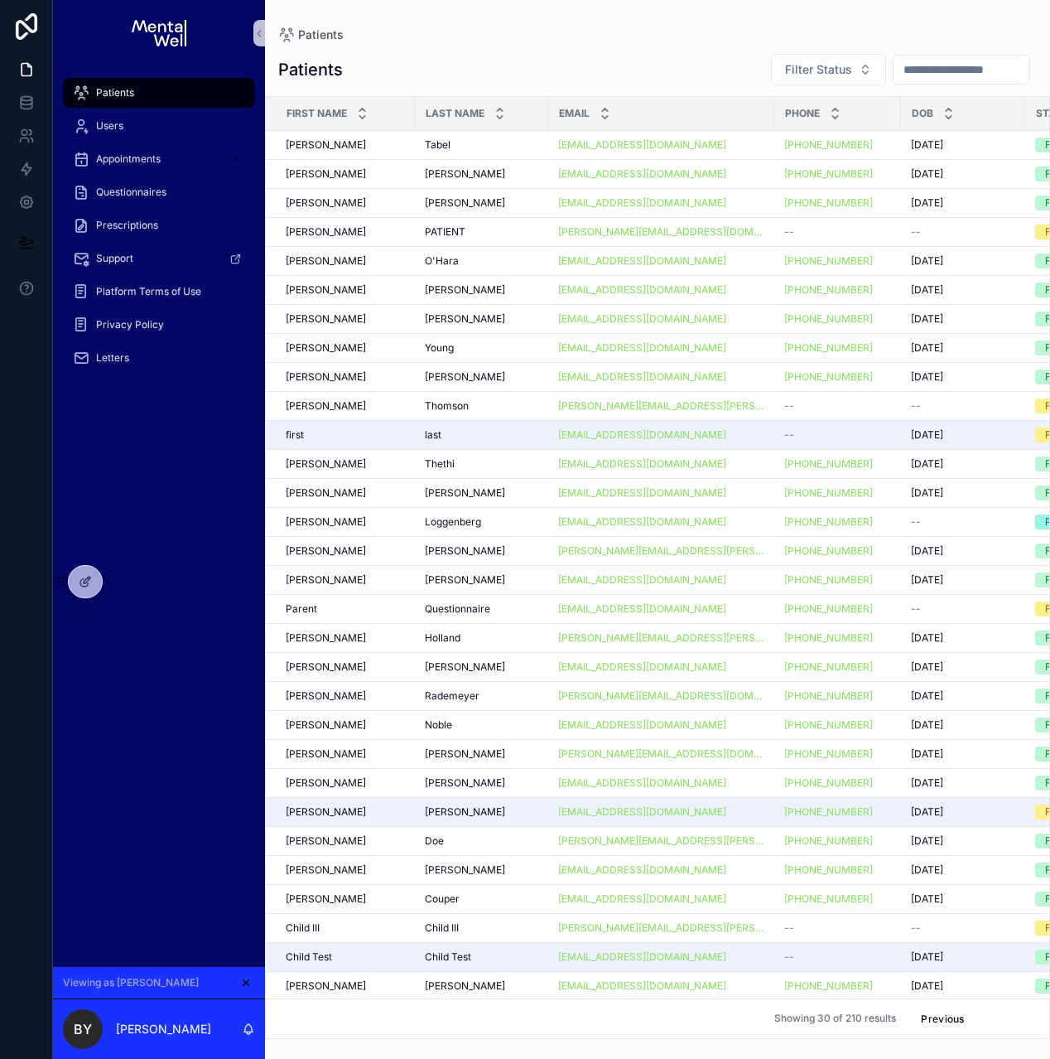
click at [1002, 1008] on button "Next" at bounding box center [1006, 1019] width 46 height 26
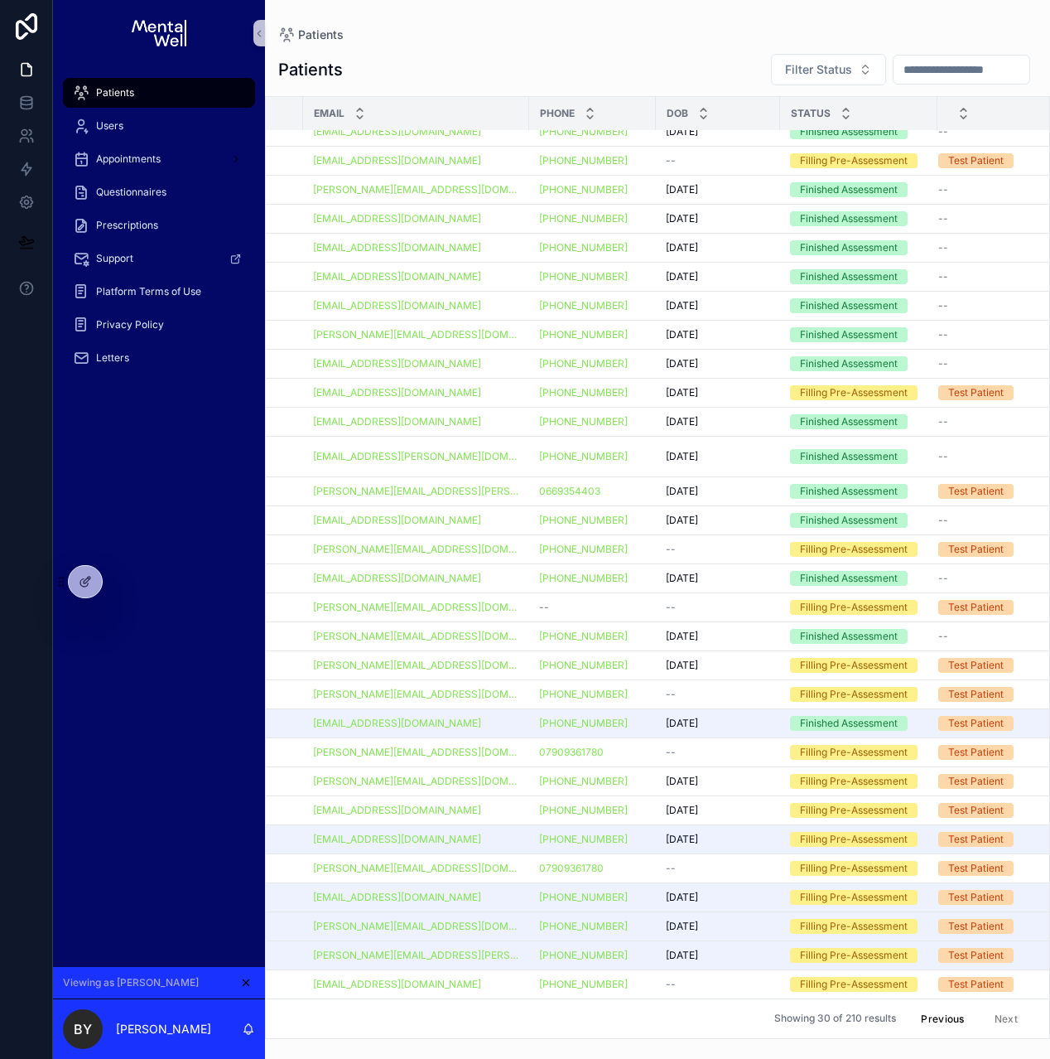
scroll to position [13, 0]
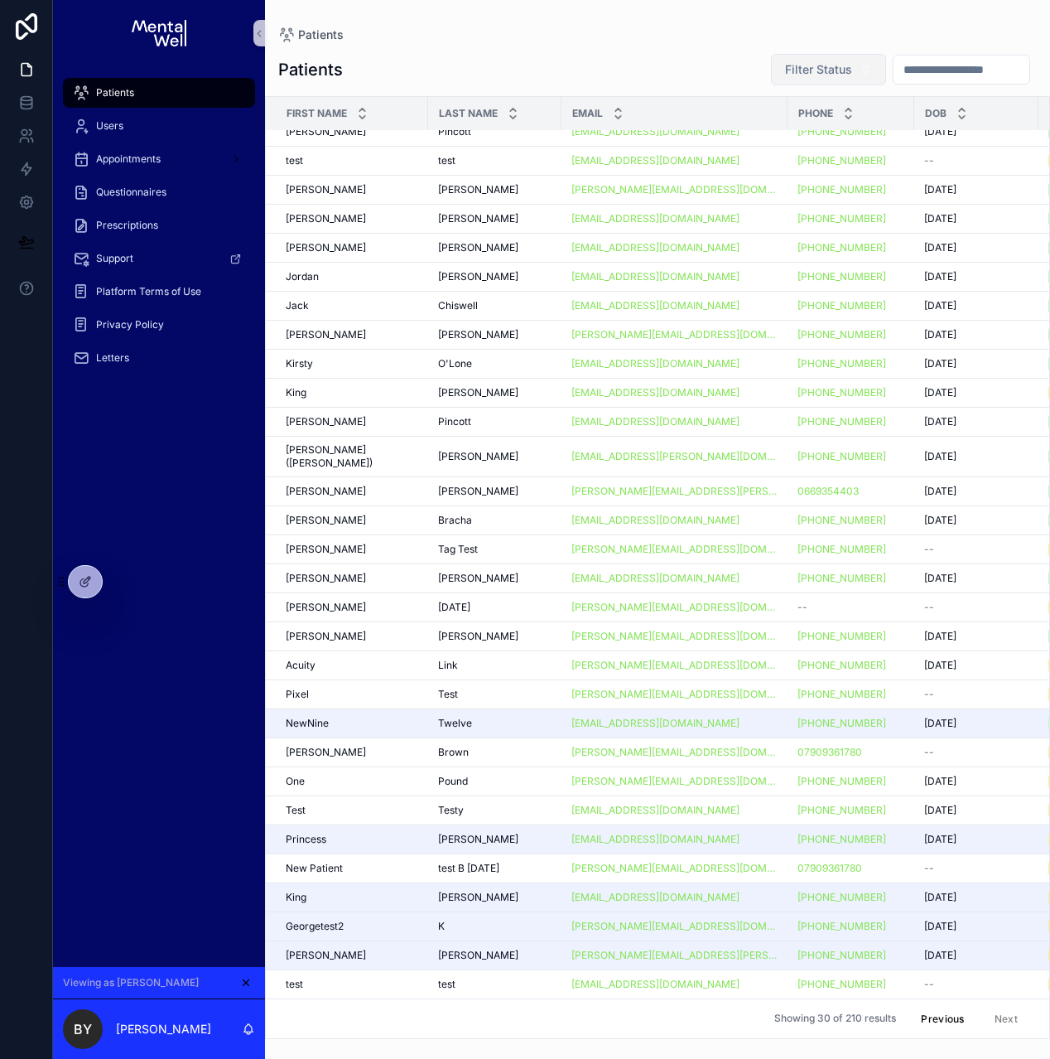
click at [829, 63] on span "Filter Status" at bounding box center [818, 69] width 67 height 17
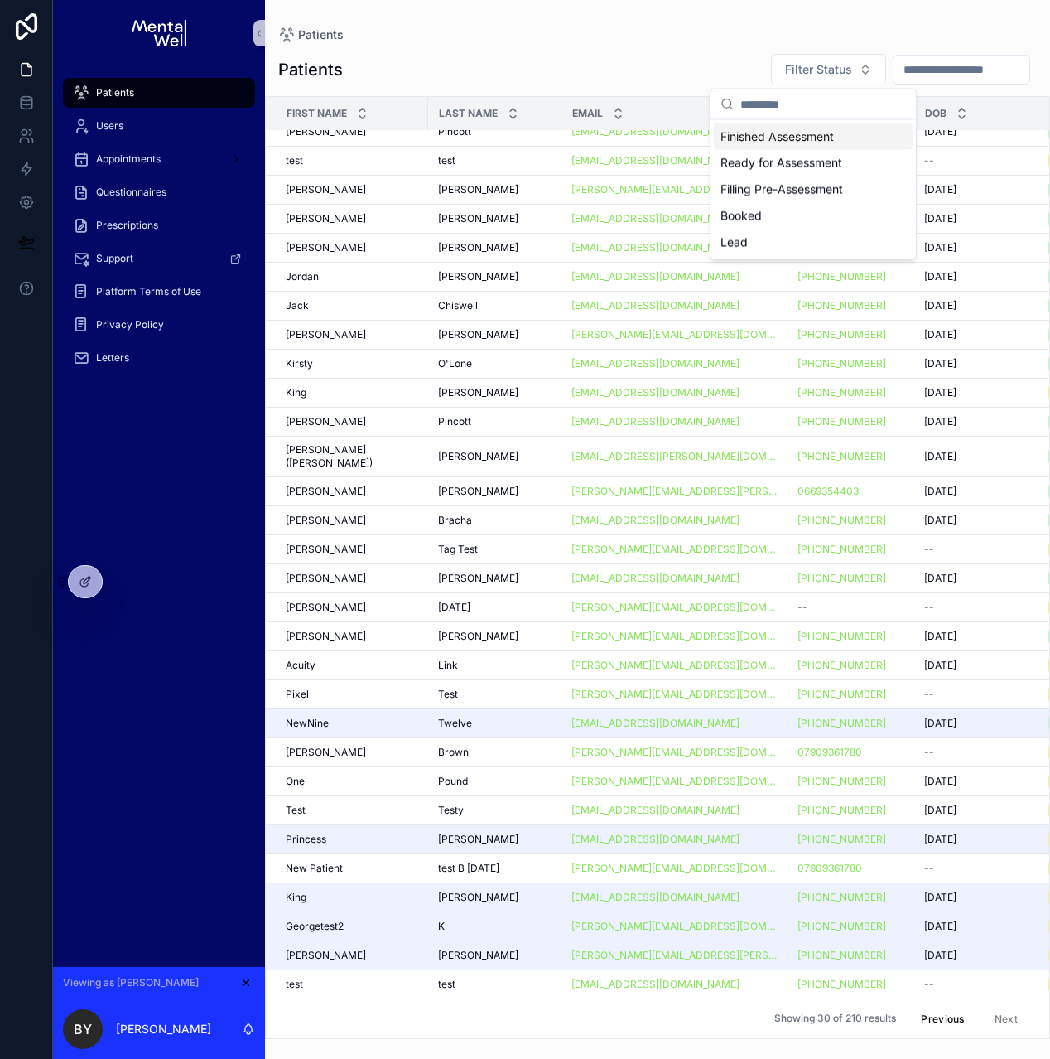
click at [774, 39] on div "Patients" at bounding box center [657, 35] width 759 height 17
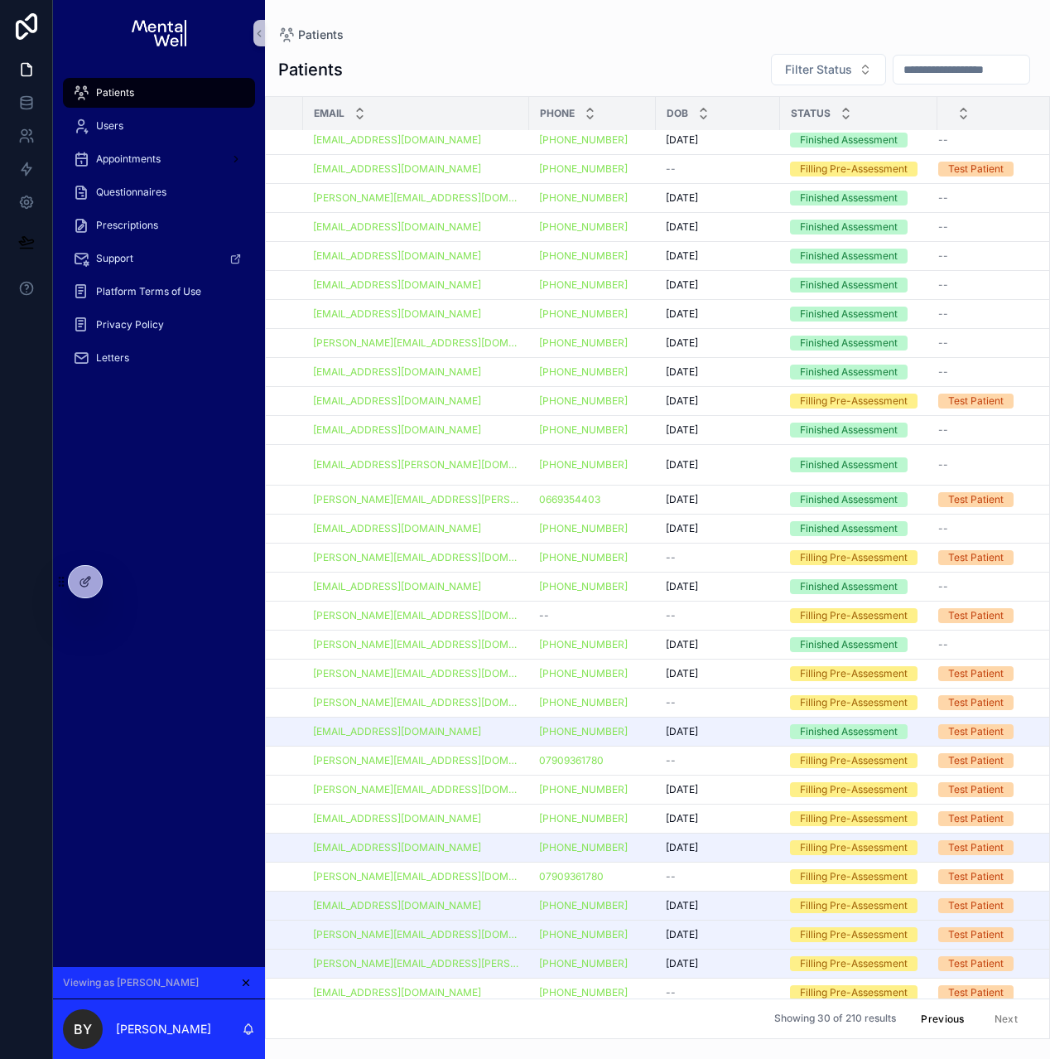
scroll to position [0, 258]
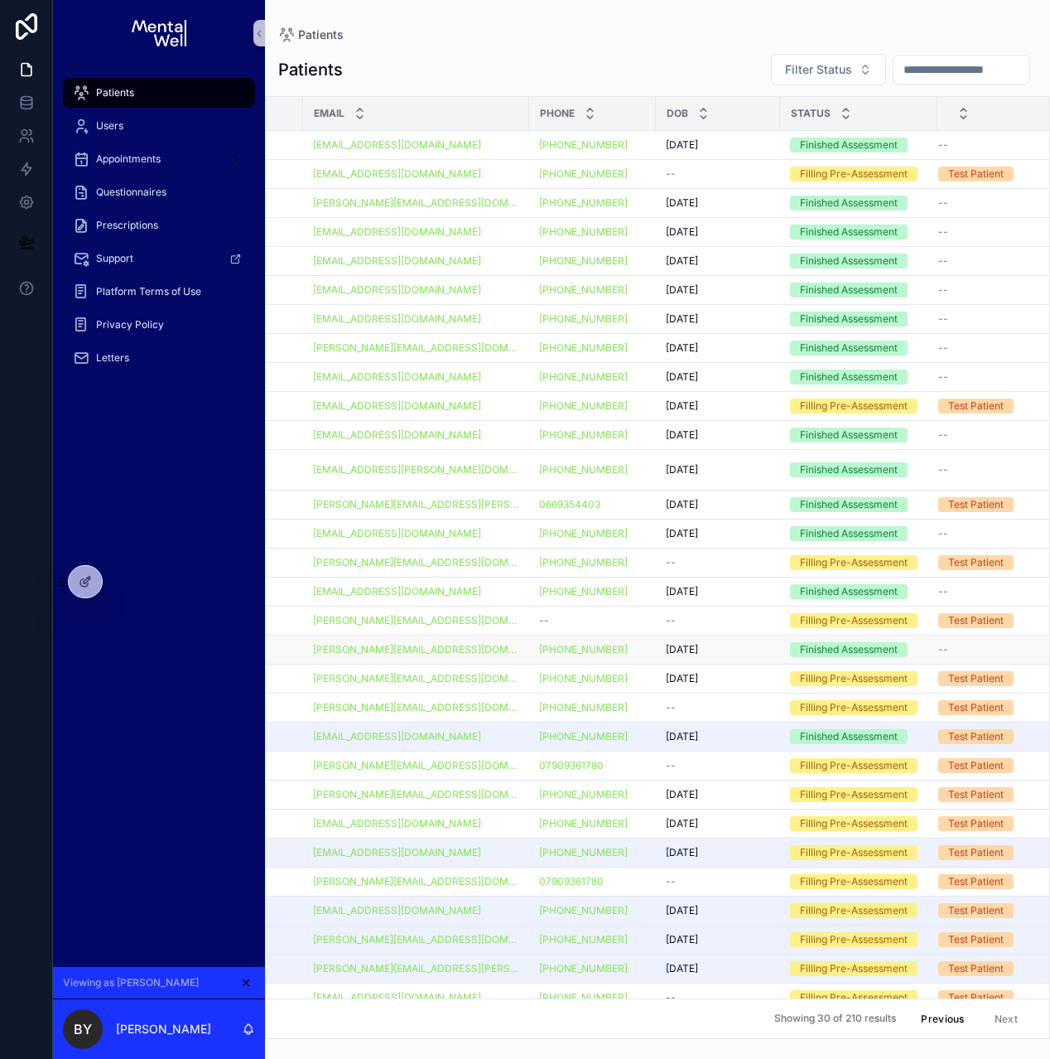
click at [446, 643] on div "gareth@soldorlet.com" at bounding box center [416, 649] width 206 height 13
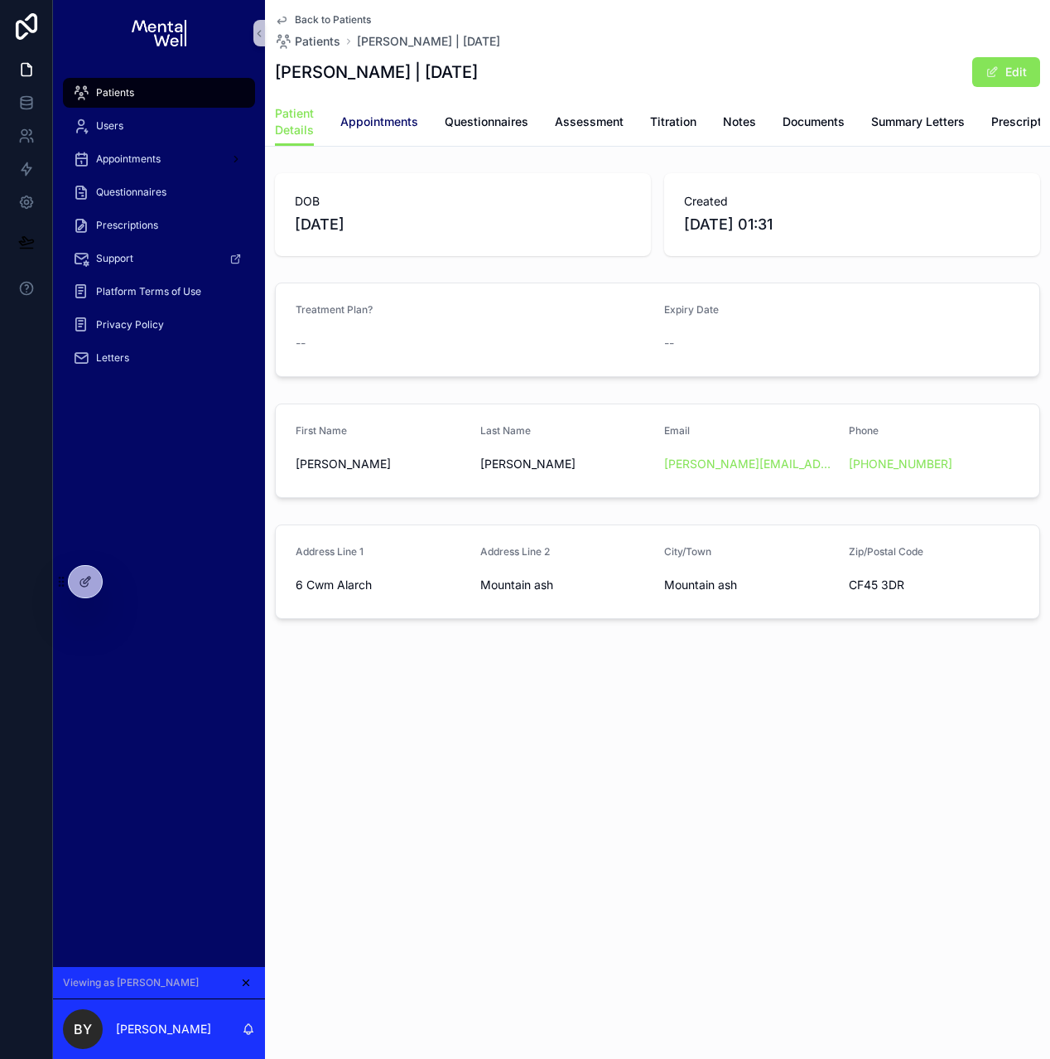
click at [362, 118] on span "Appointments" at bounding box center [379, 121] width 78 height 17
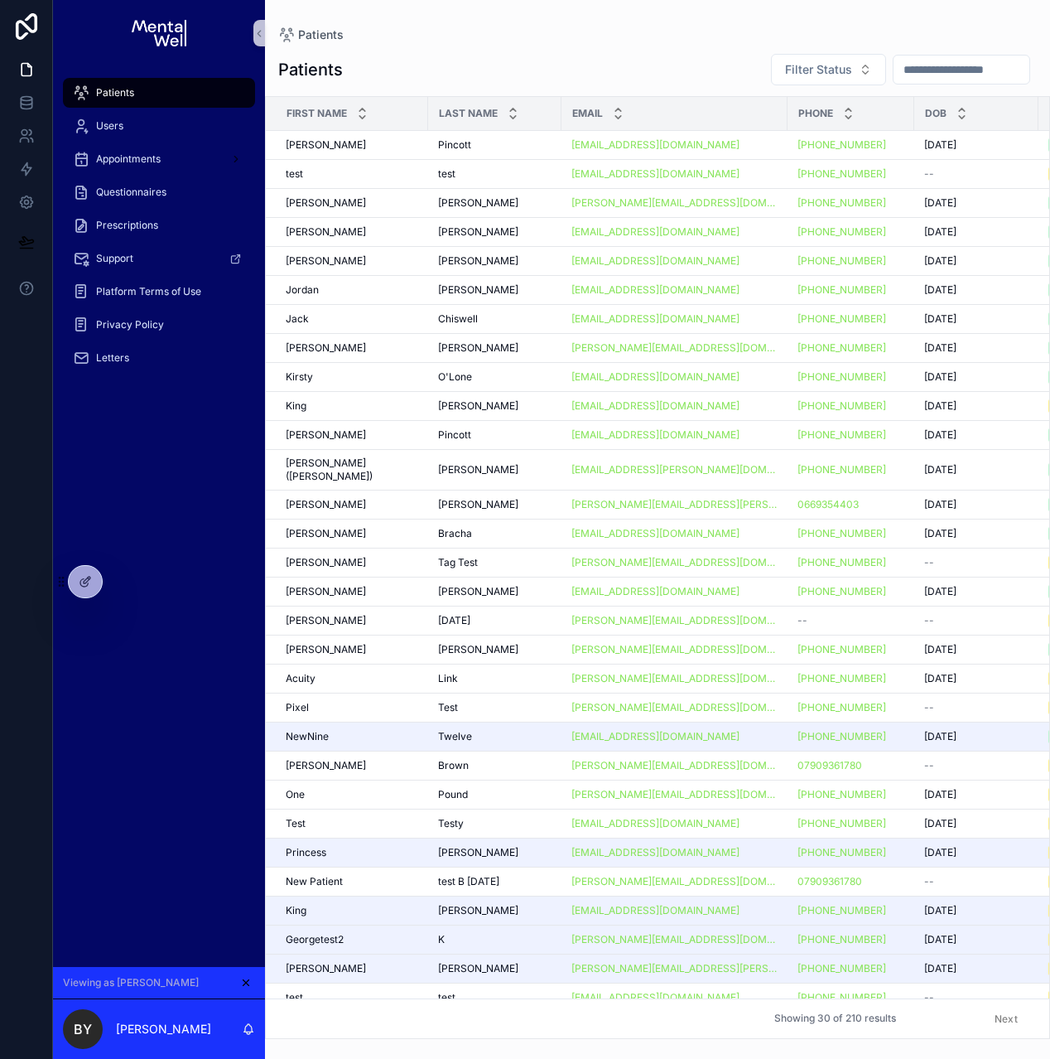
click at [917, 1006] on button "Previous" at bounding box center [942, 1019] width 66 height 26
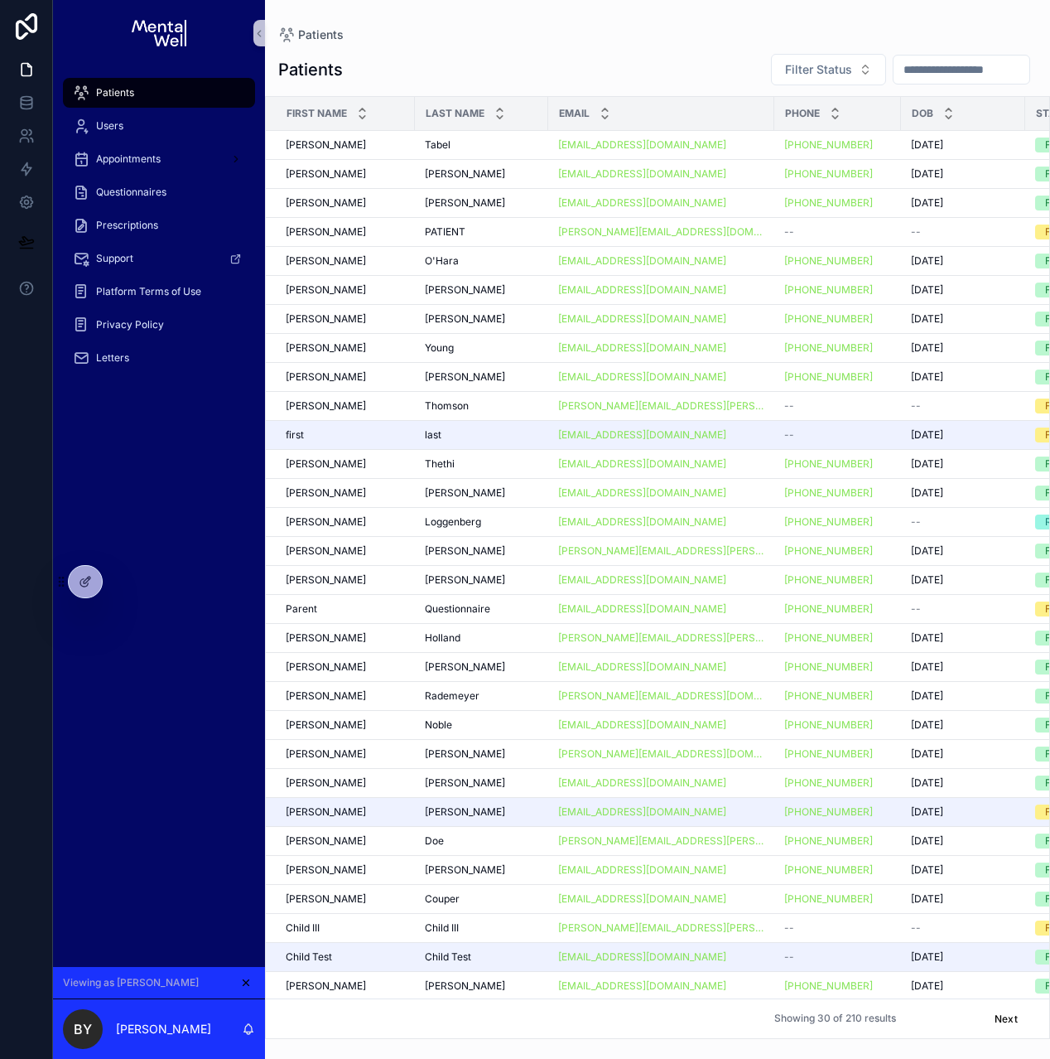
click at [919, 1006] on button "Previous" at bounding box center [942, 1019] width 66 height 26
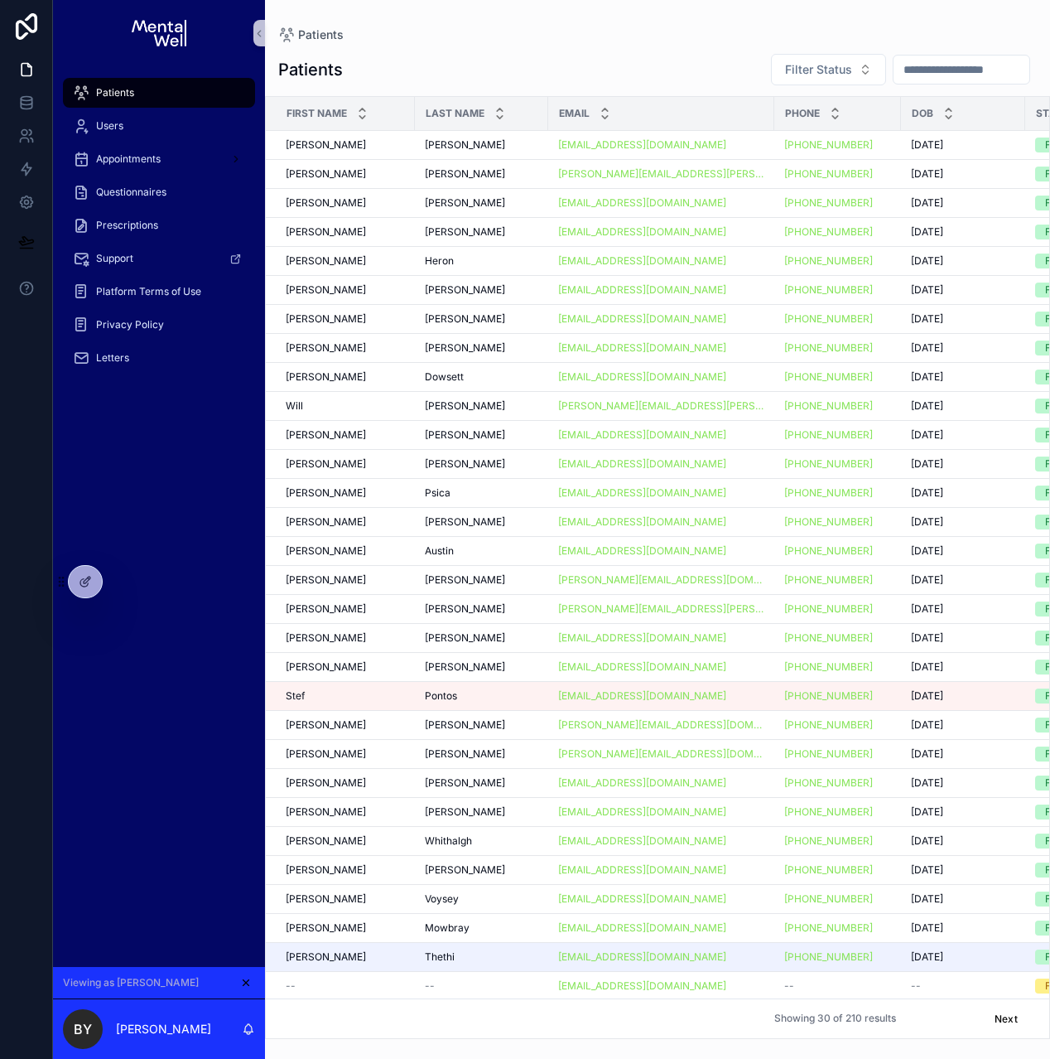
click at [920, 1006] on button "Previous" at bounding box center [942, 1019] width 66 height 26
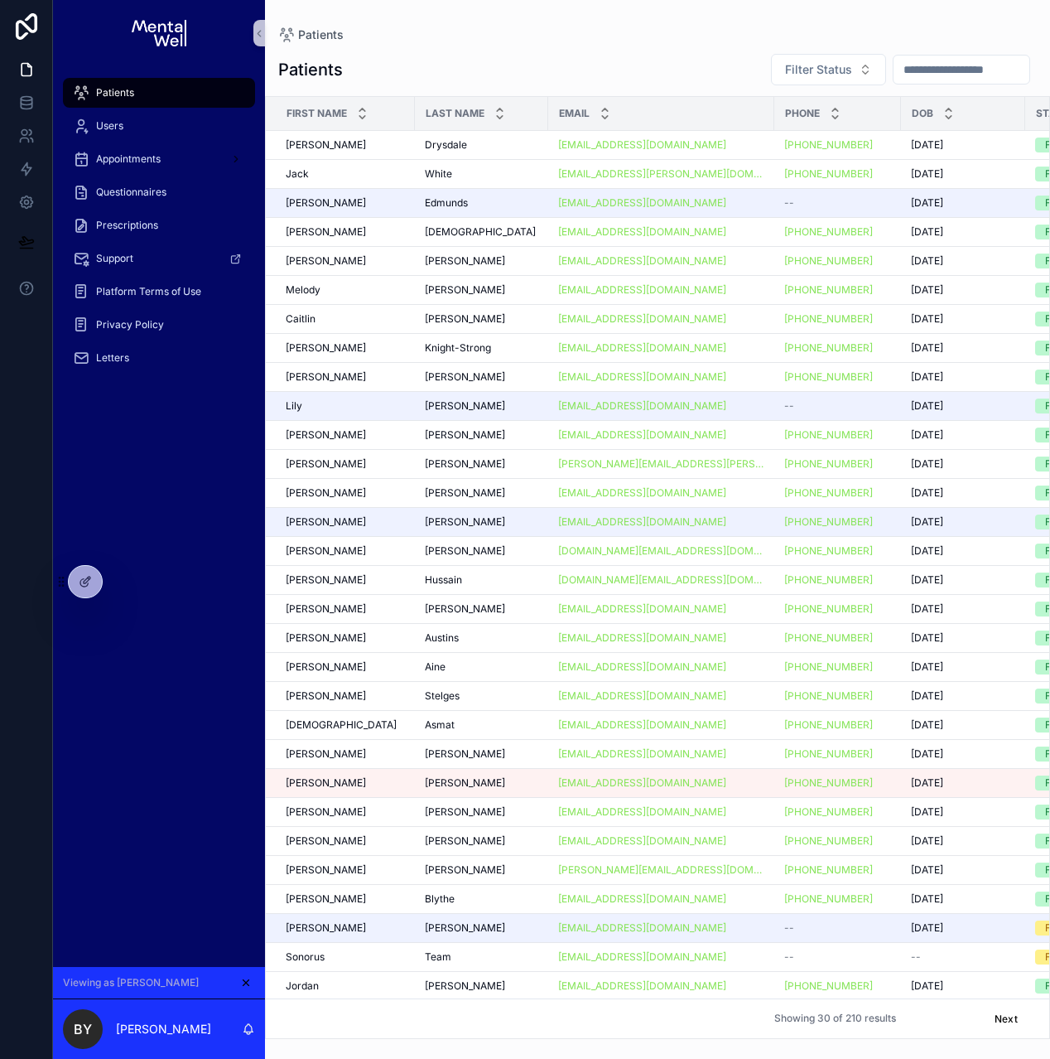
click at [927, 1008] on button "Previous" at bounding box center [942, 1019] width 66 height 26
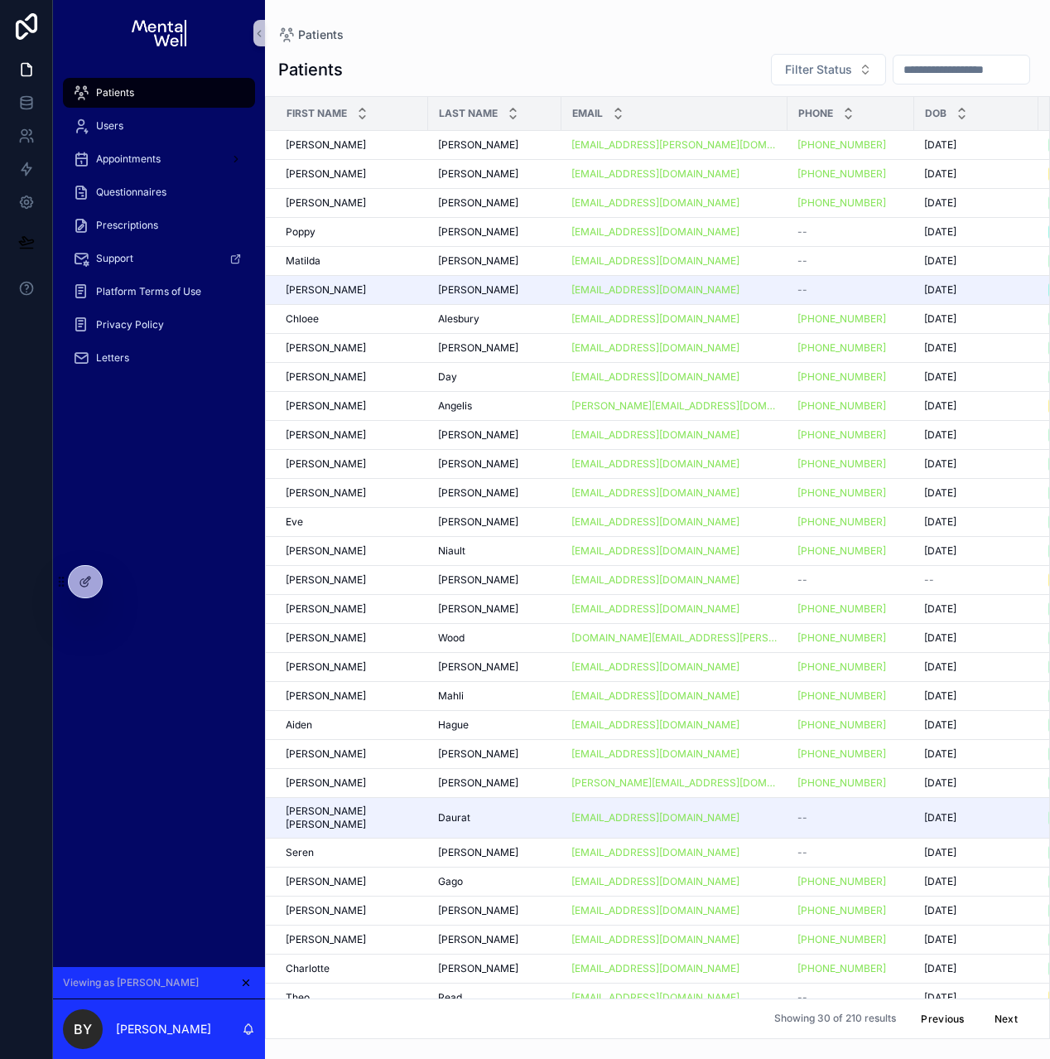
click at [927, 1008] on button "Previous" at bounding box center [942, 1019] width 66 height 26
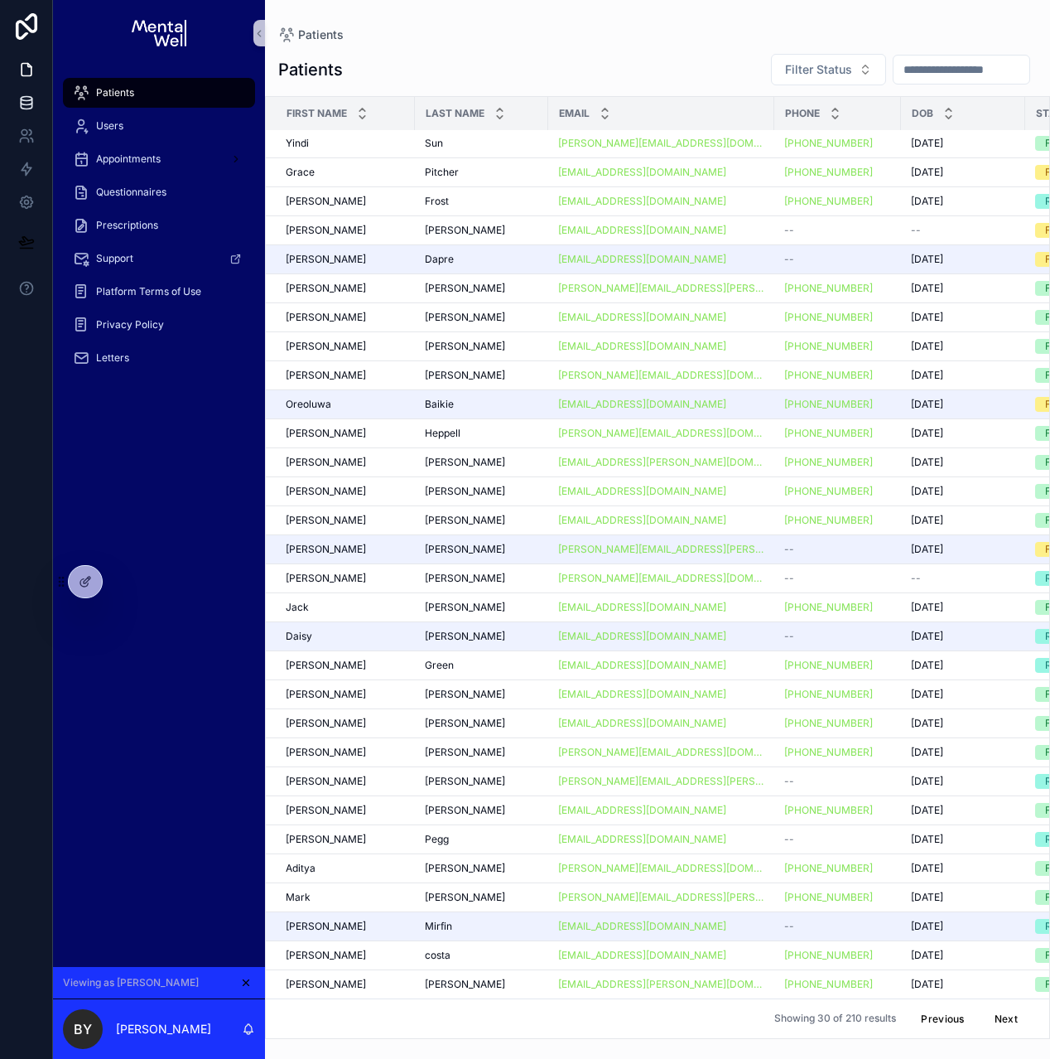
scroll to position [13, 0]
click at [479, 977] on div "Hawes Hawes" at bounding box center [481, 983] width 113 height 13
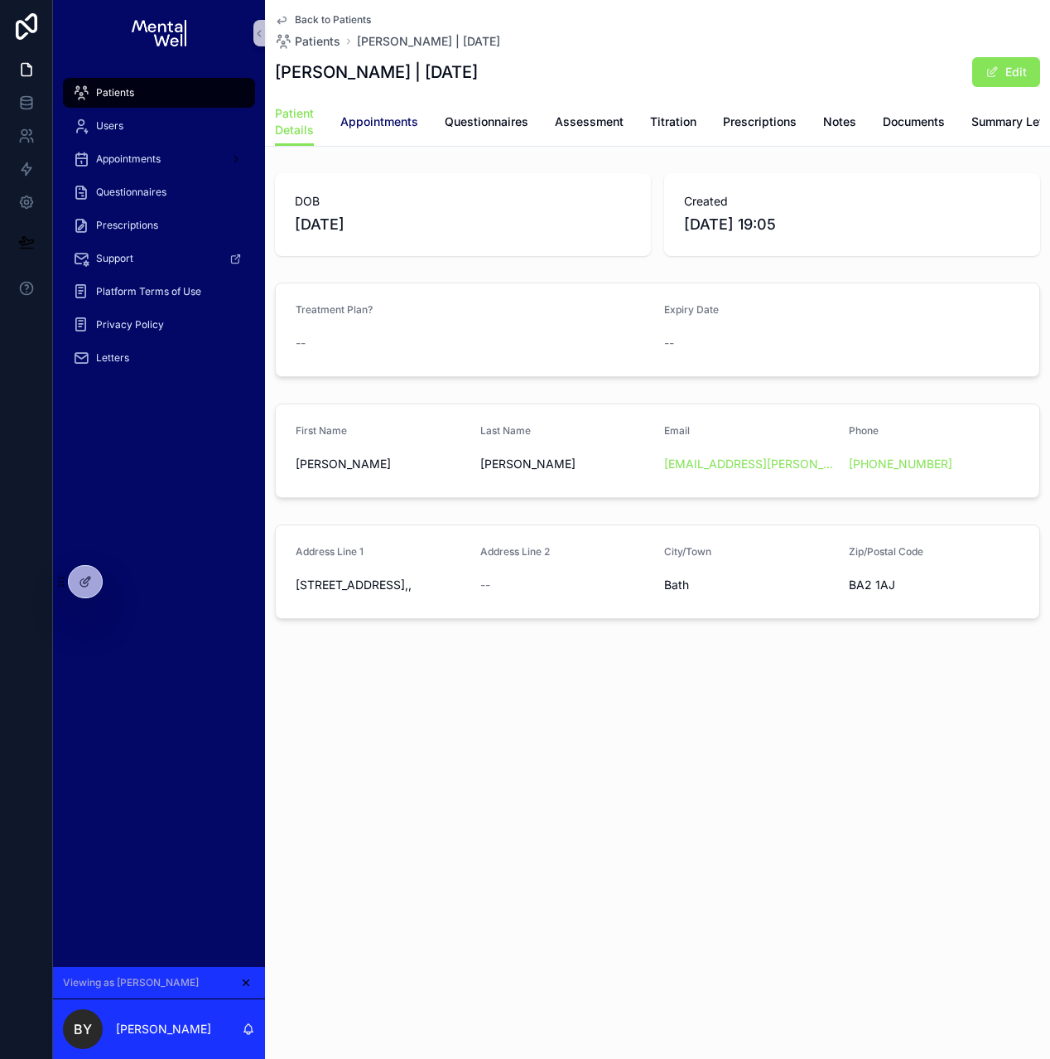
click at [402, 128] on span "Appointments" at bounding box center [379, 121] width 78 height 17
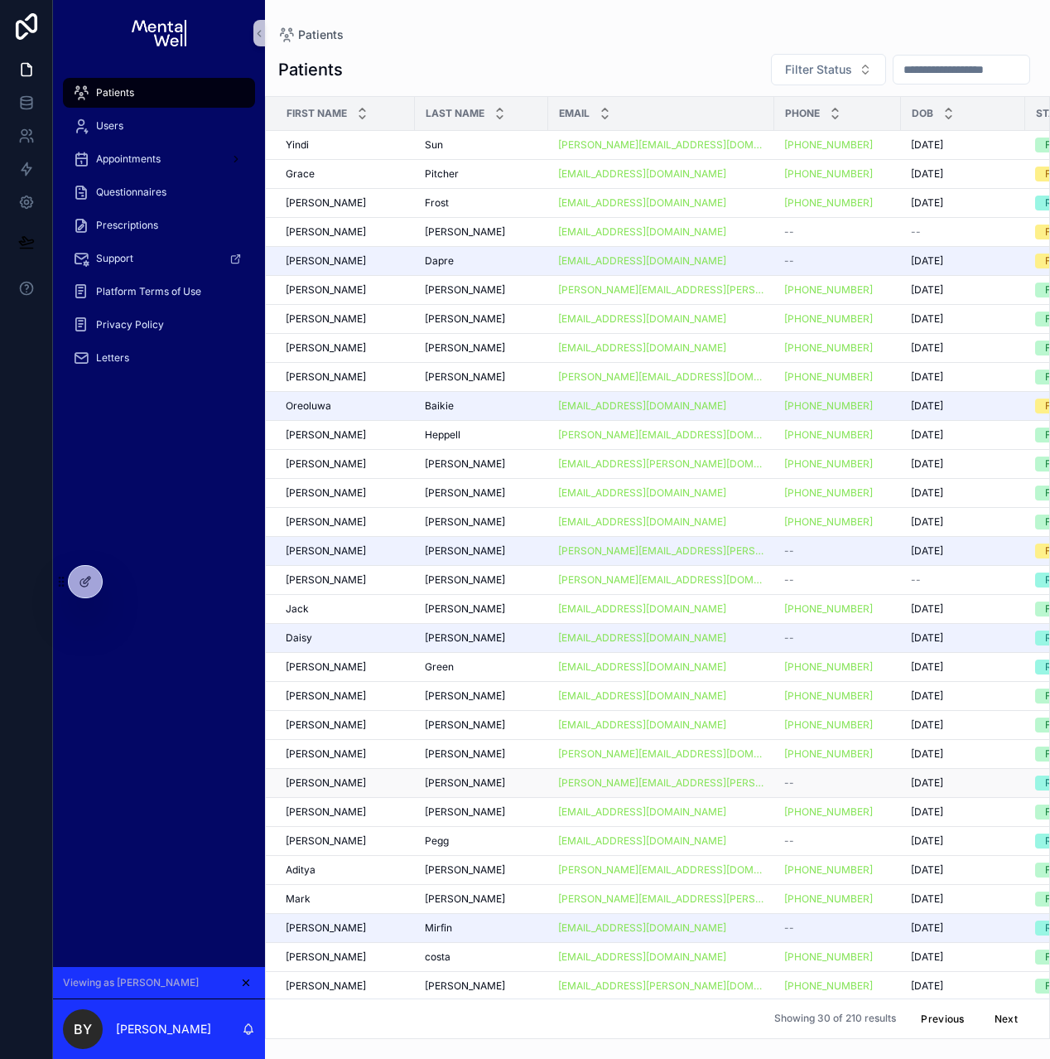
scroll to position [3, 0]
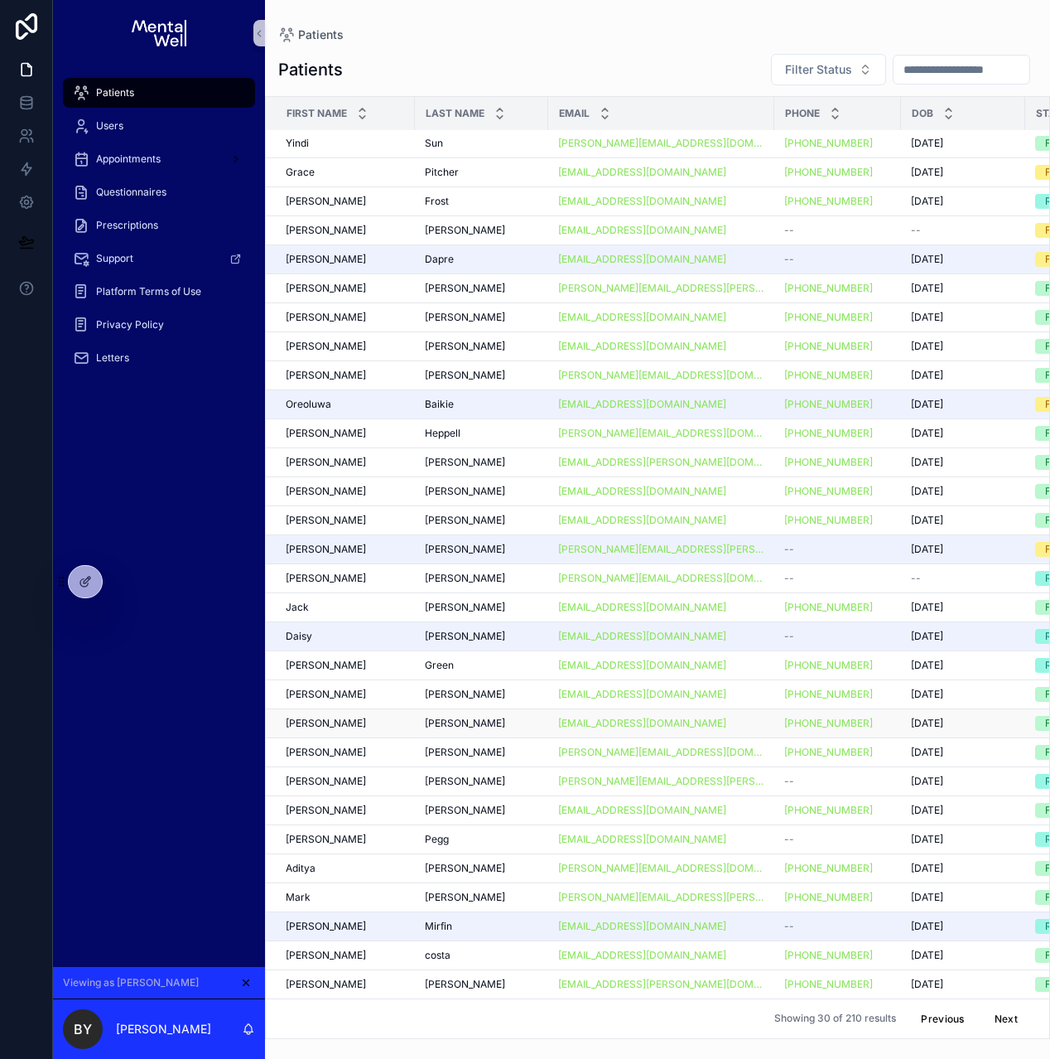
click at [374, 726] on div "Fiona Fiona" at bounding box center [345, 722] width 119 height 13
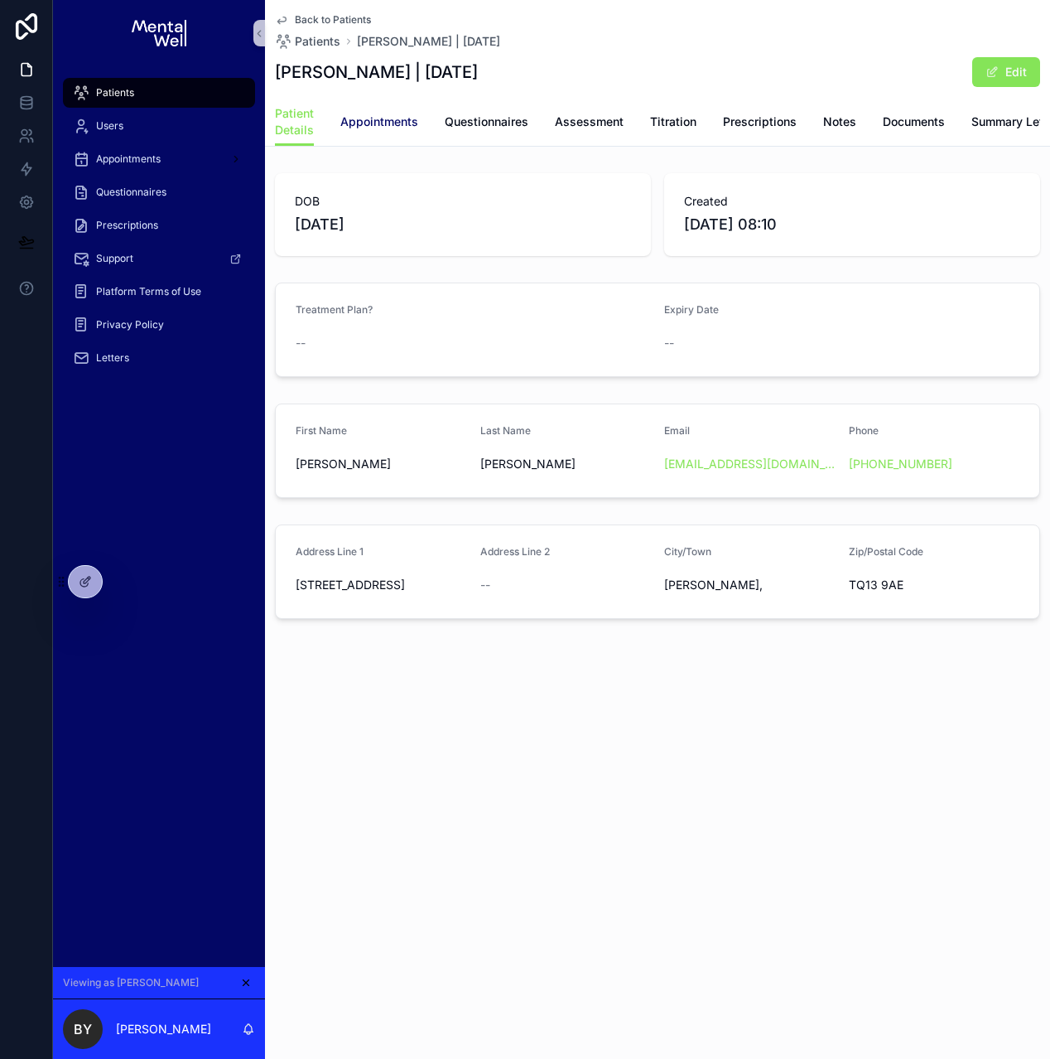
click at [388, 127] on span "Appointments" at bounding box center [379, 121] width 78 height 17
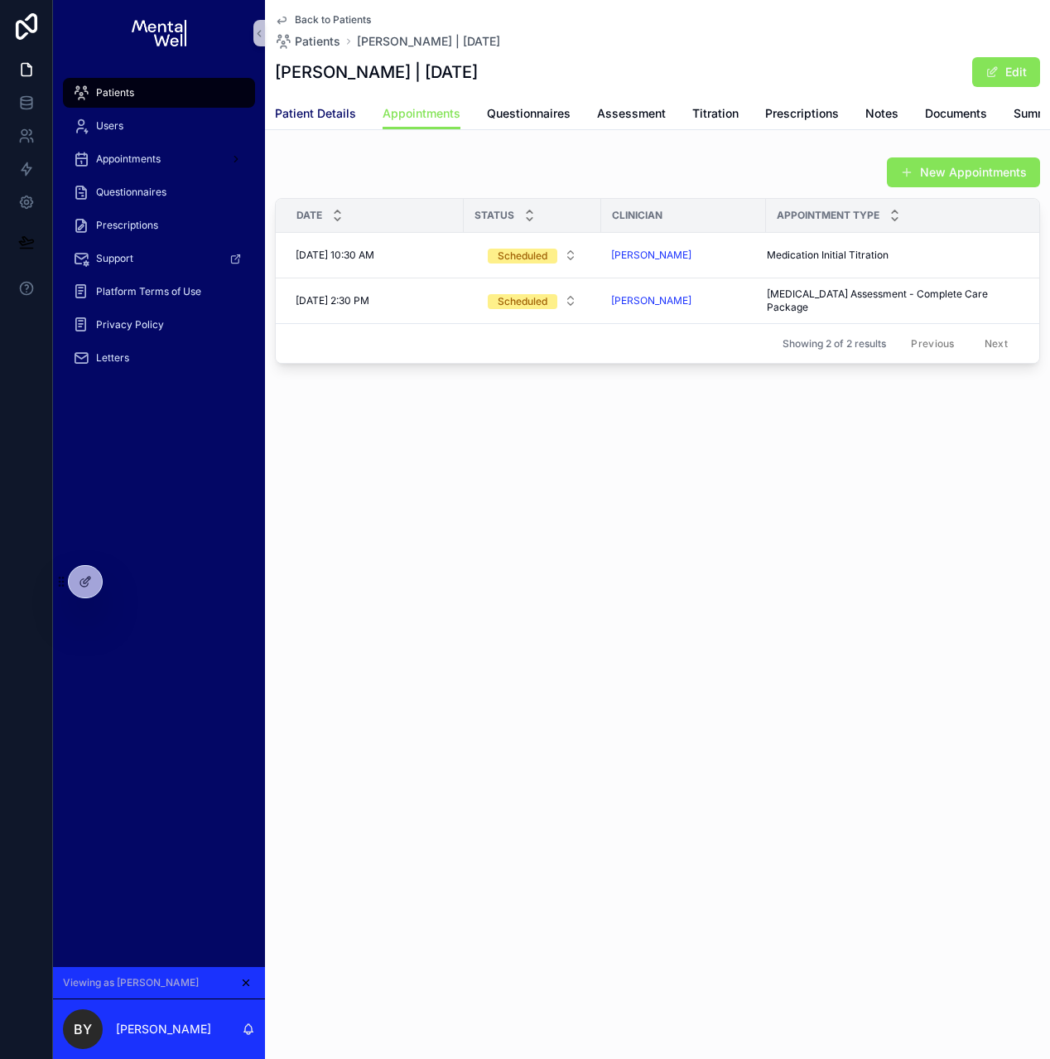
click at [334, 121] on span "Patient Details" at bounding box center [315, 113] width 81 height 17
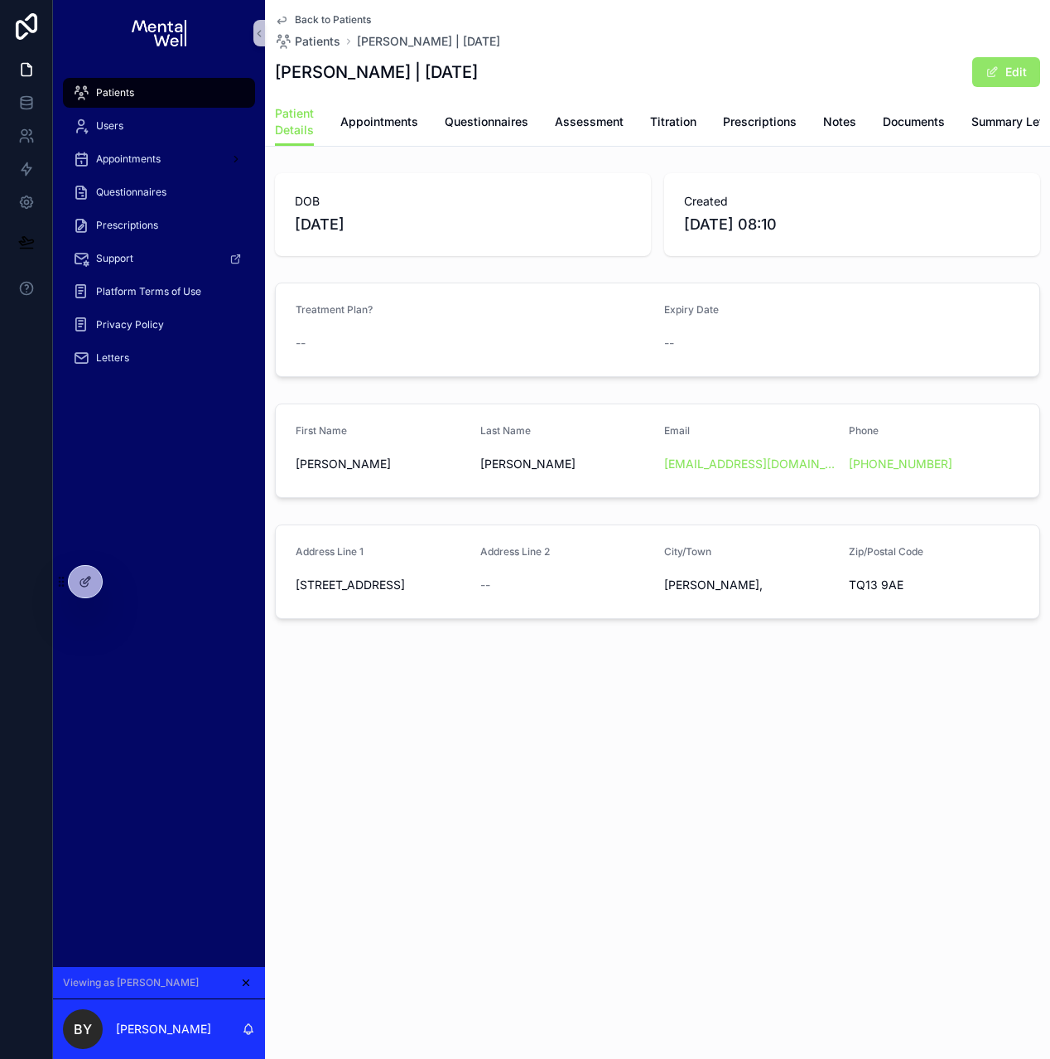
click at [981, 71] on button "Edit" at bounding box center [1006, 72] width 68 height 30
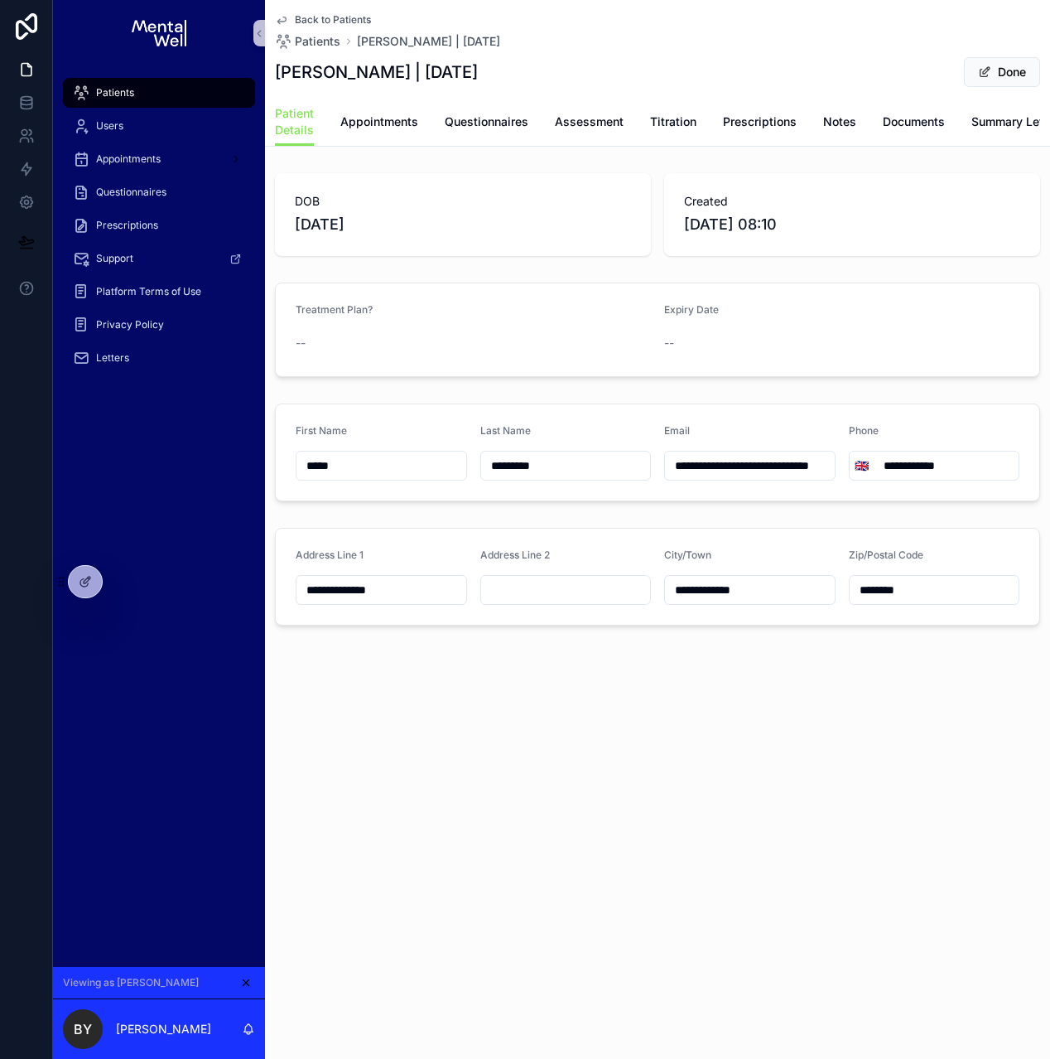
click at [297, 351] on span "--" at bounding box center [301, 343] width 10 height 17
click at [475, 351] on div "--" at bounding box center [473, 343] width 355 height 17
click at [986, 72] on span "scrollable content" at bounding box center [984, 71] width 13 height 13
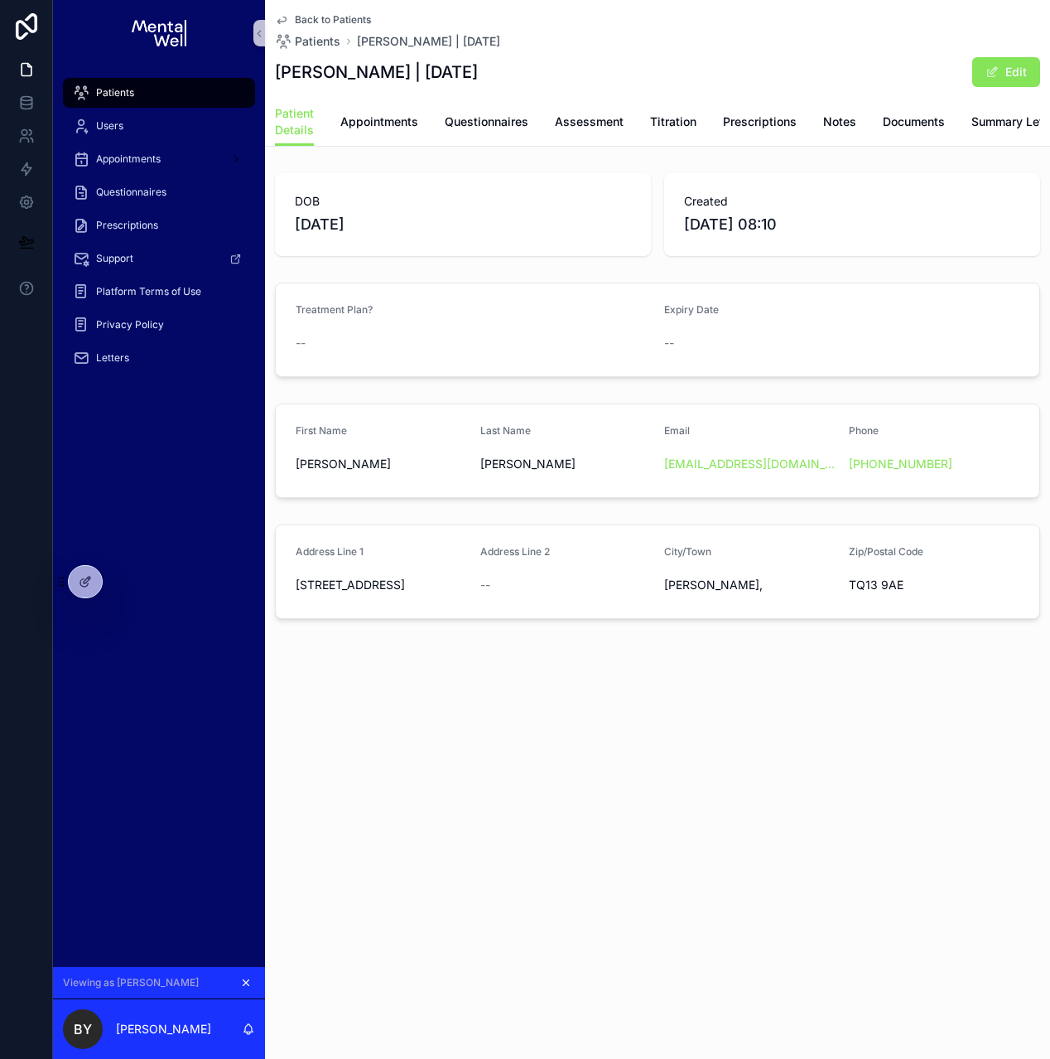
click at [244, 980] on icon "scrollable content" at bounding box center [246, 983] width 12 height 12
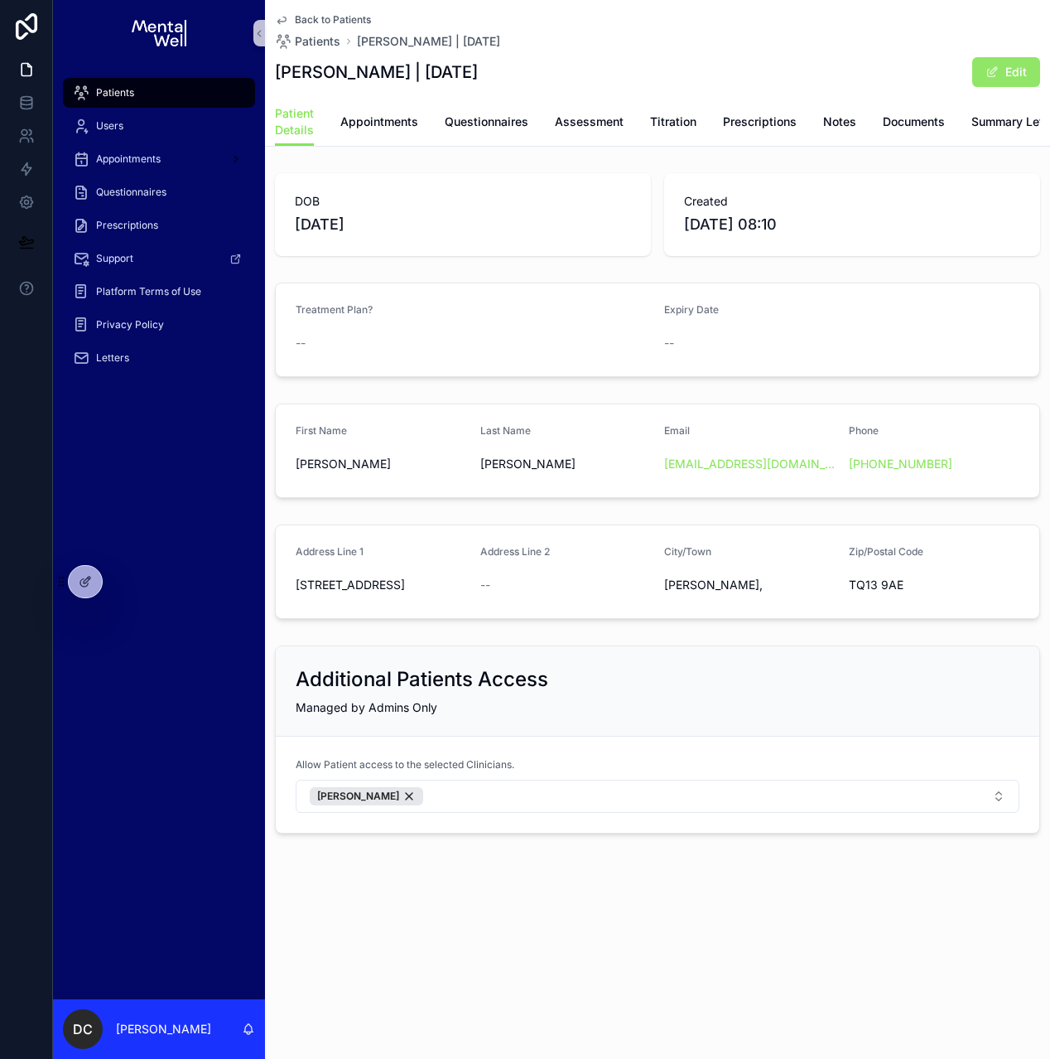
click at [981, 86] on button "Edit" at bounding box center [1006, 72] width 68 height 30
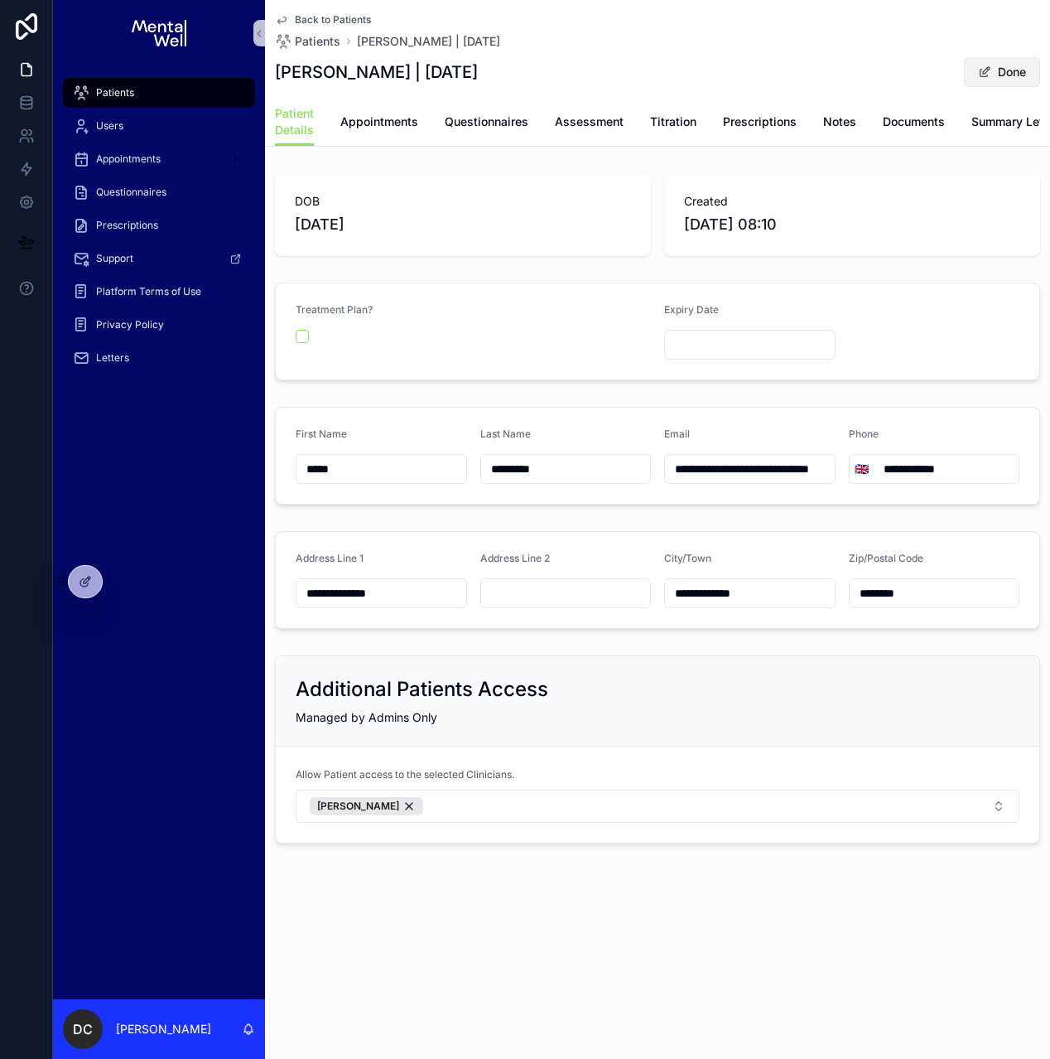
drag, startPoint x: 994, startPoint y: 84, endPoint x: 982, endPoint y: 79, distance: 13.7
click at [994, 84] on button "Done" at bounding box center [1002, 72] width 76 height 30
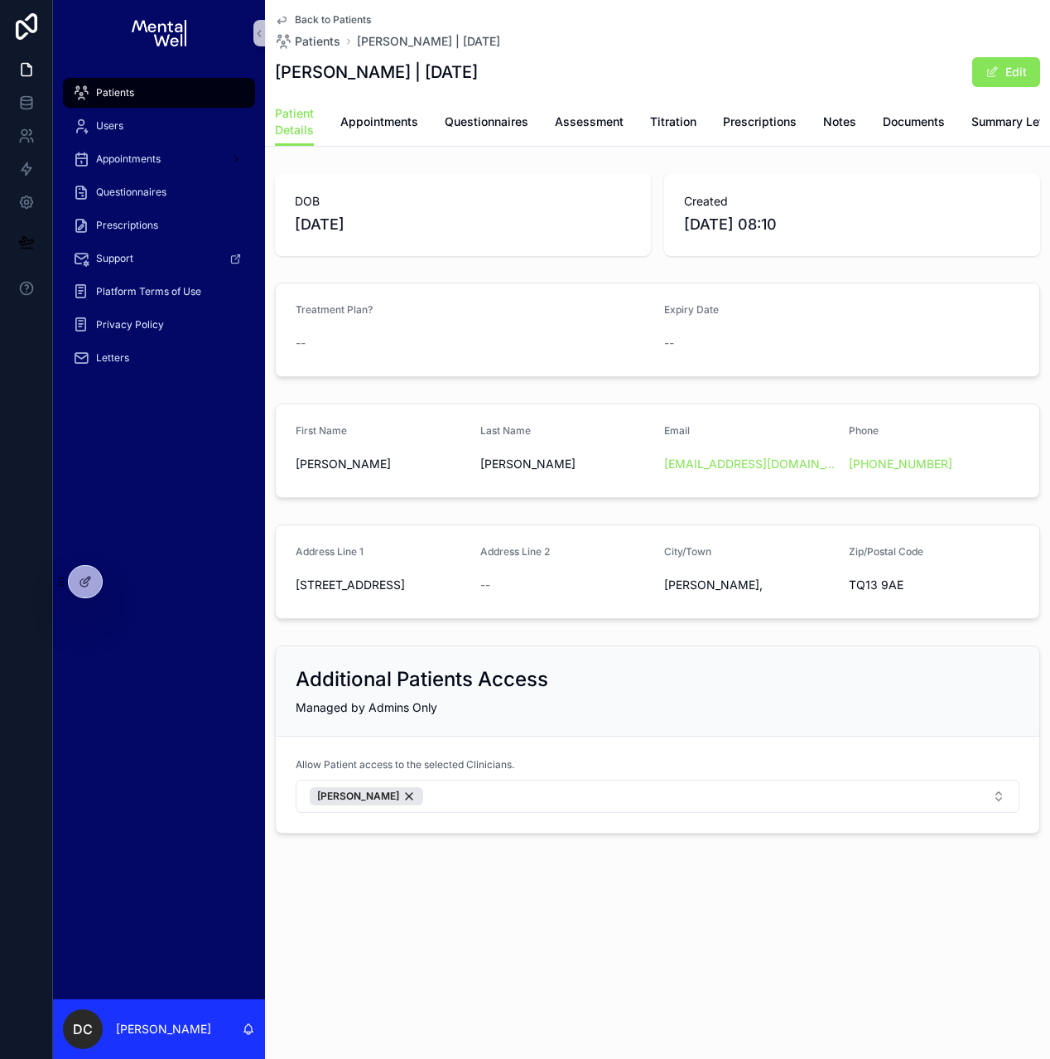
click at [798, 27] on div "Back to Patients Patients Fiona Robertson | 14/07/1970" at bounding box center [657, 31] width 765 height 36
click at [996, 73] on span "scrollable content" at bounding box center [992, 71] width 13 height 13
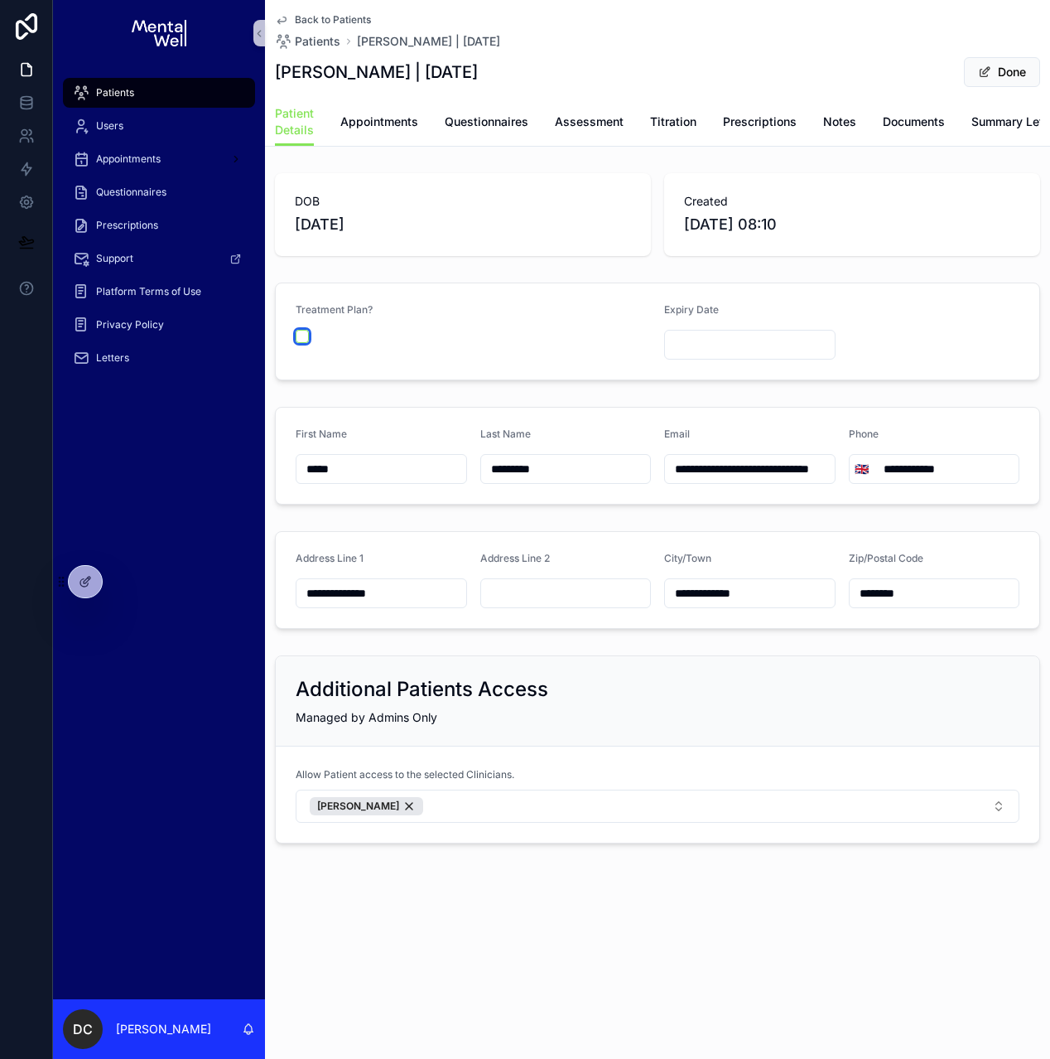
click at [301, 343] on button "scrollable content" at bounding box center [302, 336] width 13 height 13
click at [365, 126] on span "Appointments" at bounding box center [379, 121] width 78 height 17
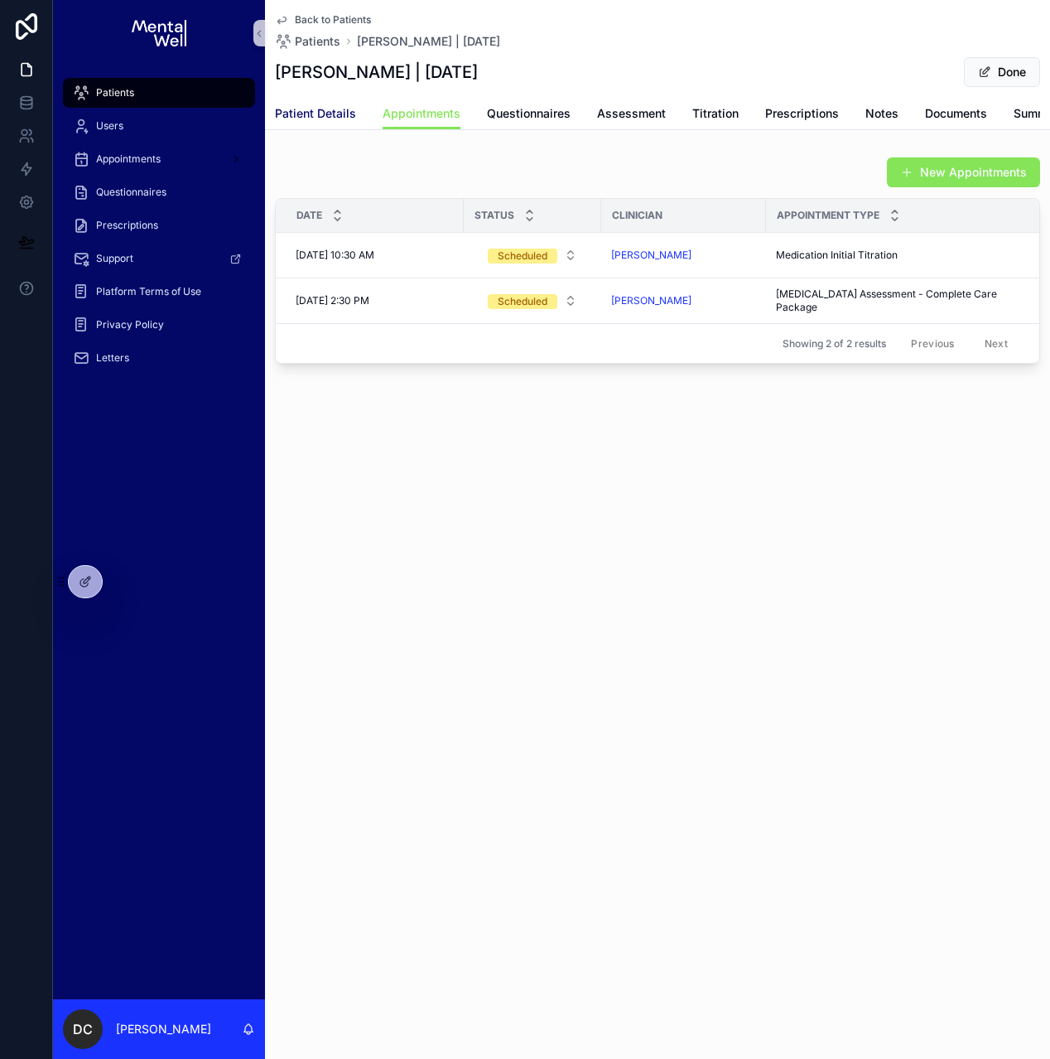
click at [292, 121] on span "Patient Details" at bounding box center [315, 113] width 81 height 17
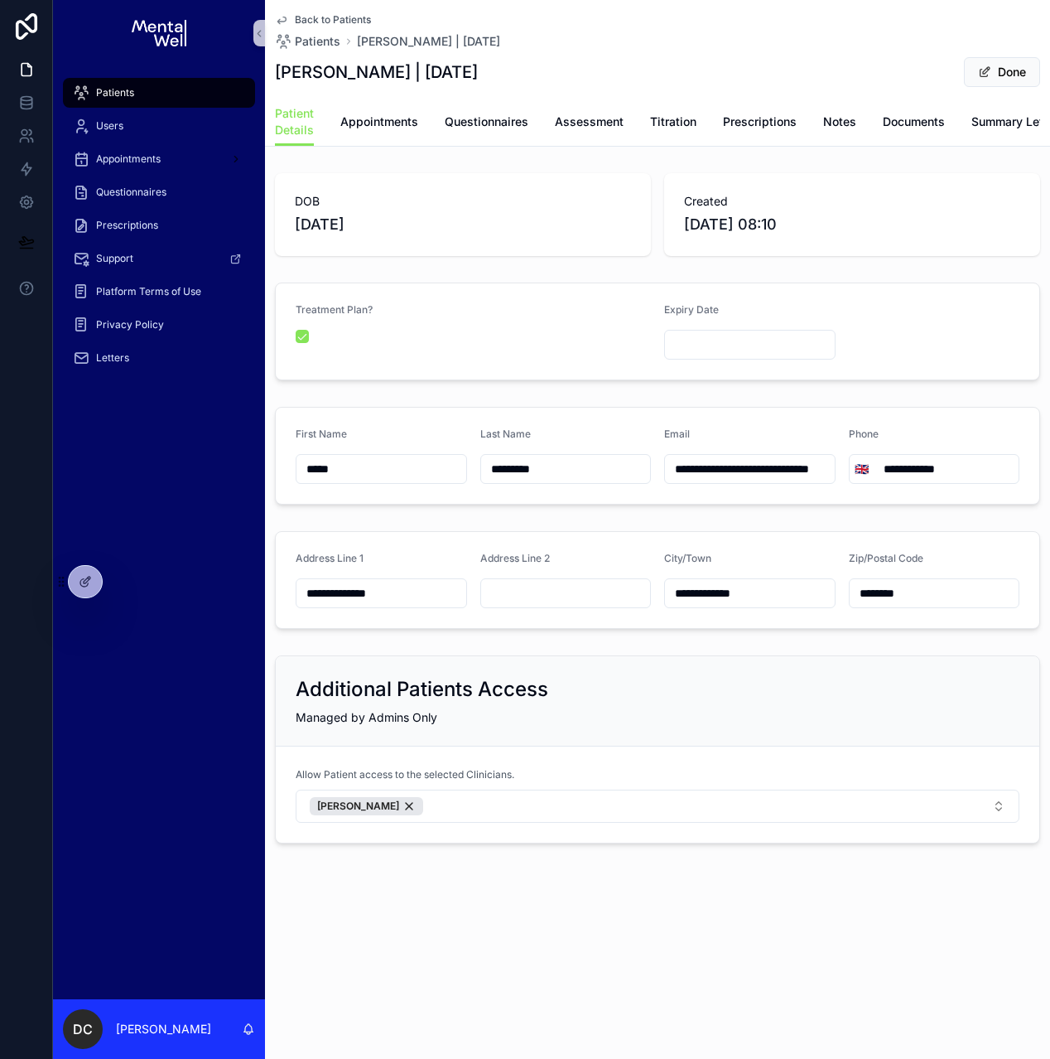
click at [708, 348] on input "scrollable content" at bounding box center [750, 344] width 170 height 23
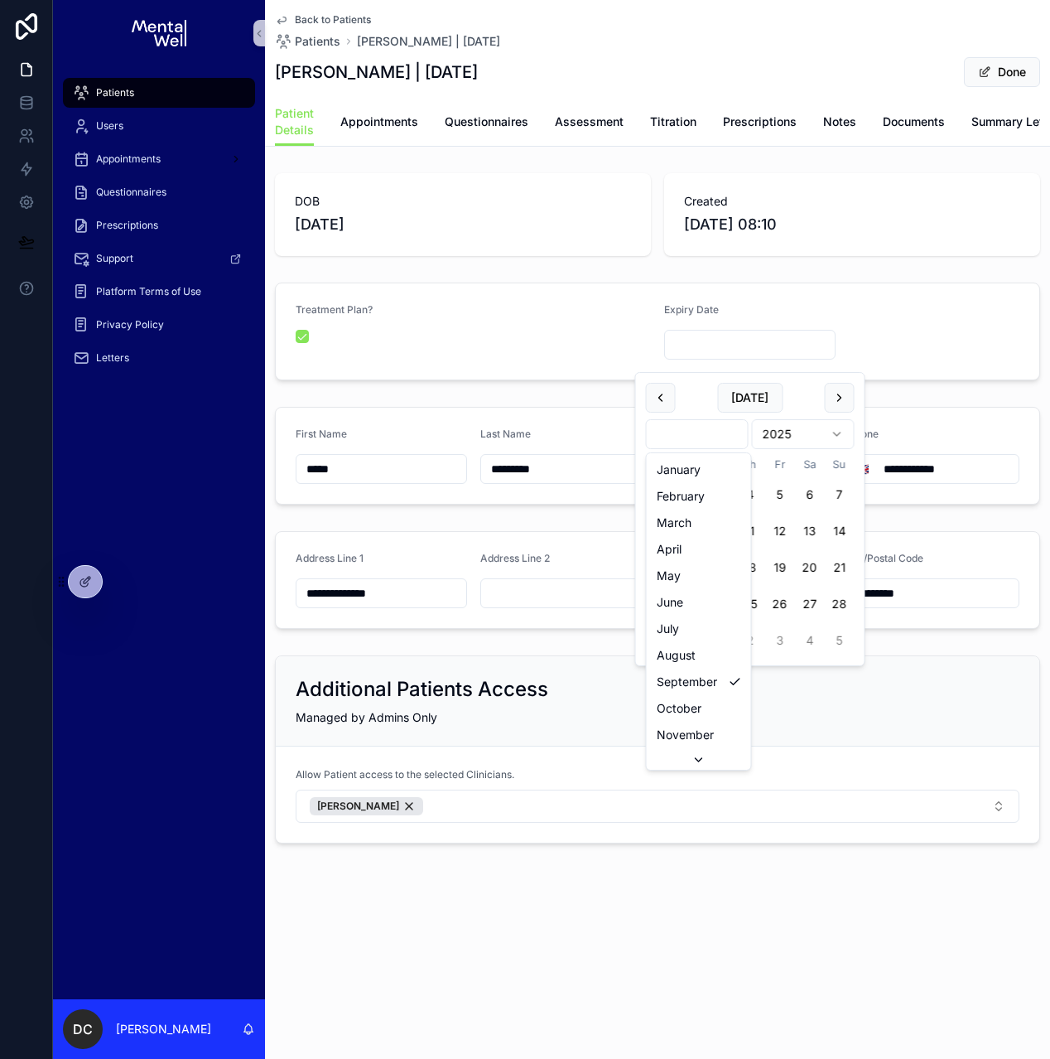
click at [686, 429] on html "**********" at bounding box center [525, 529] width 1050 height 1059
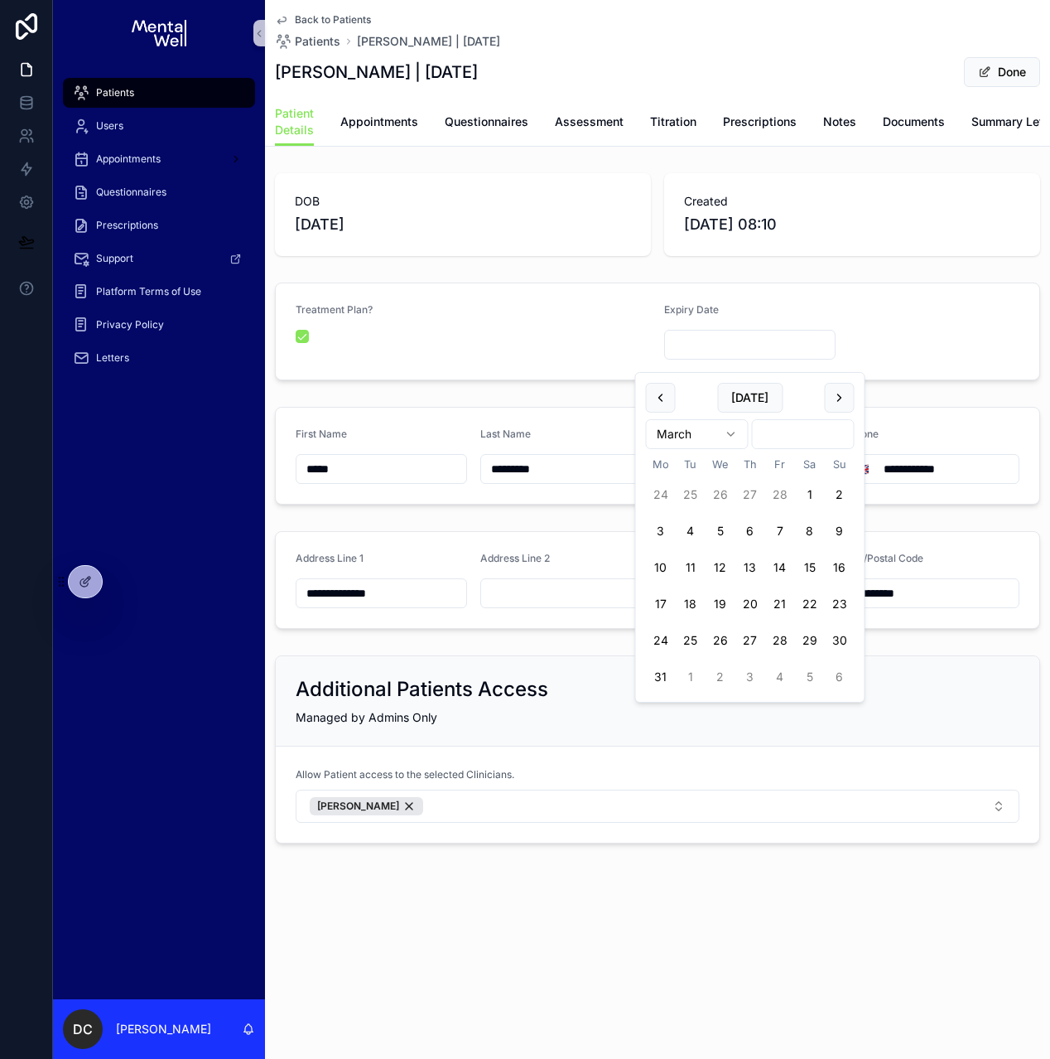
click at [786, 443] on html "**********" at bounding box center [525, 529] width 1050 height 1059
click at [726, 538] on button "4" at bounding box center [721, 531] width 30 height 30
type input "**********"
click at [595, 415] on div "**********" at bounding box center [657, 455] width 785 height 111
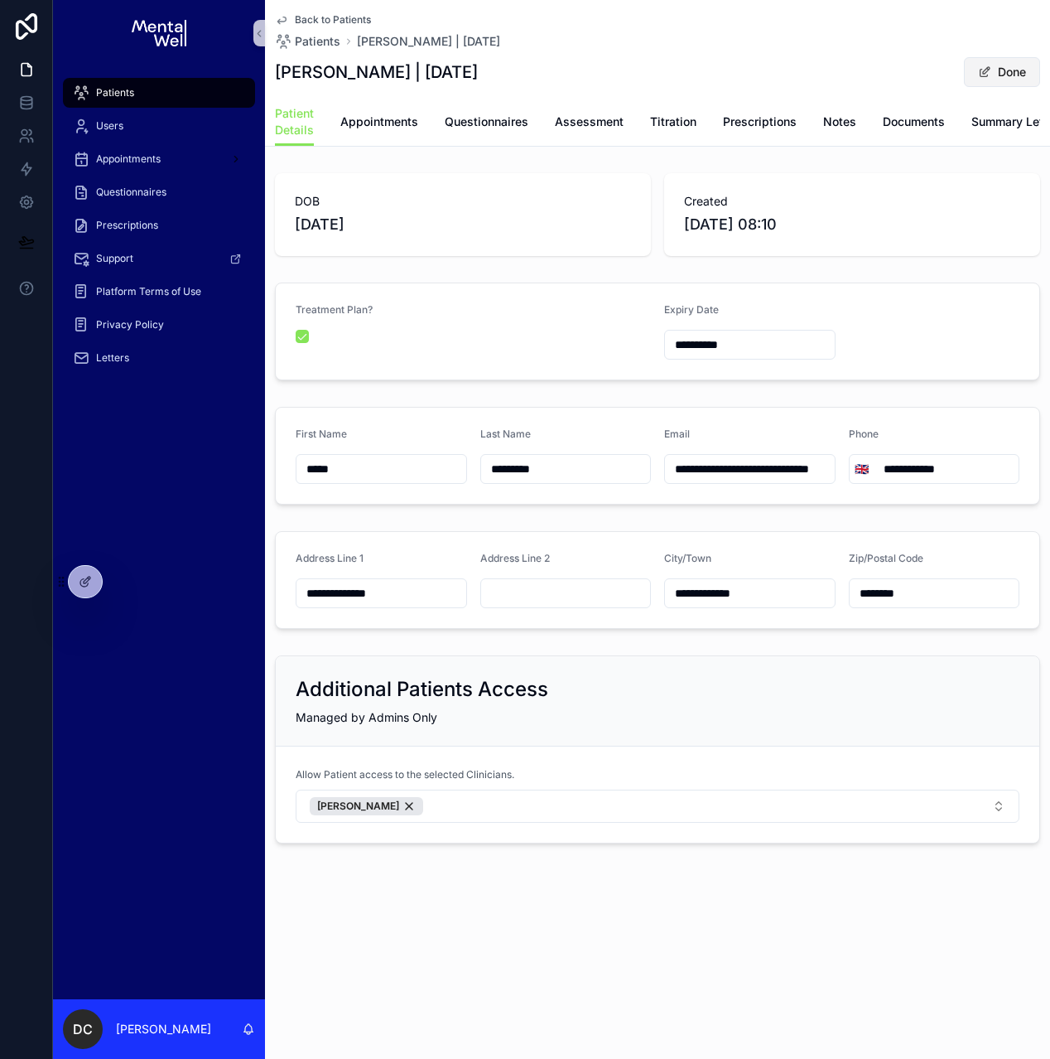
click at [984, 78] on span "scrollable content" at bounding box center [984, 71] width 13 height 13
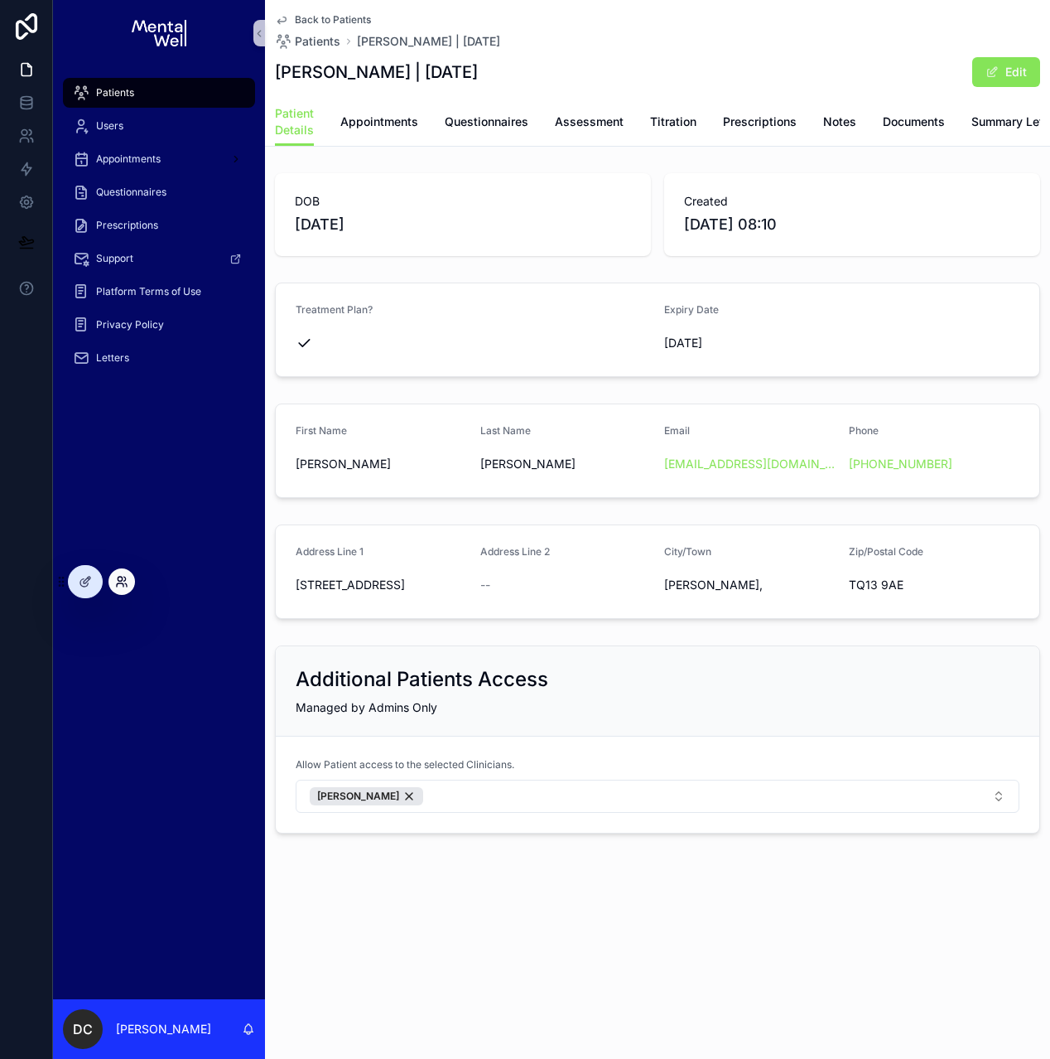
click at [115, 585] on icon at bounding box center [121, 581] width 13 height 13
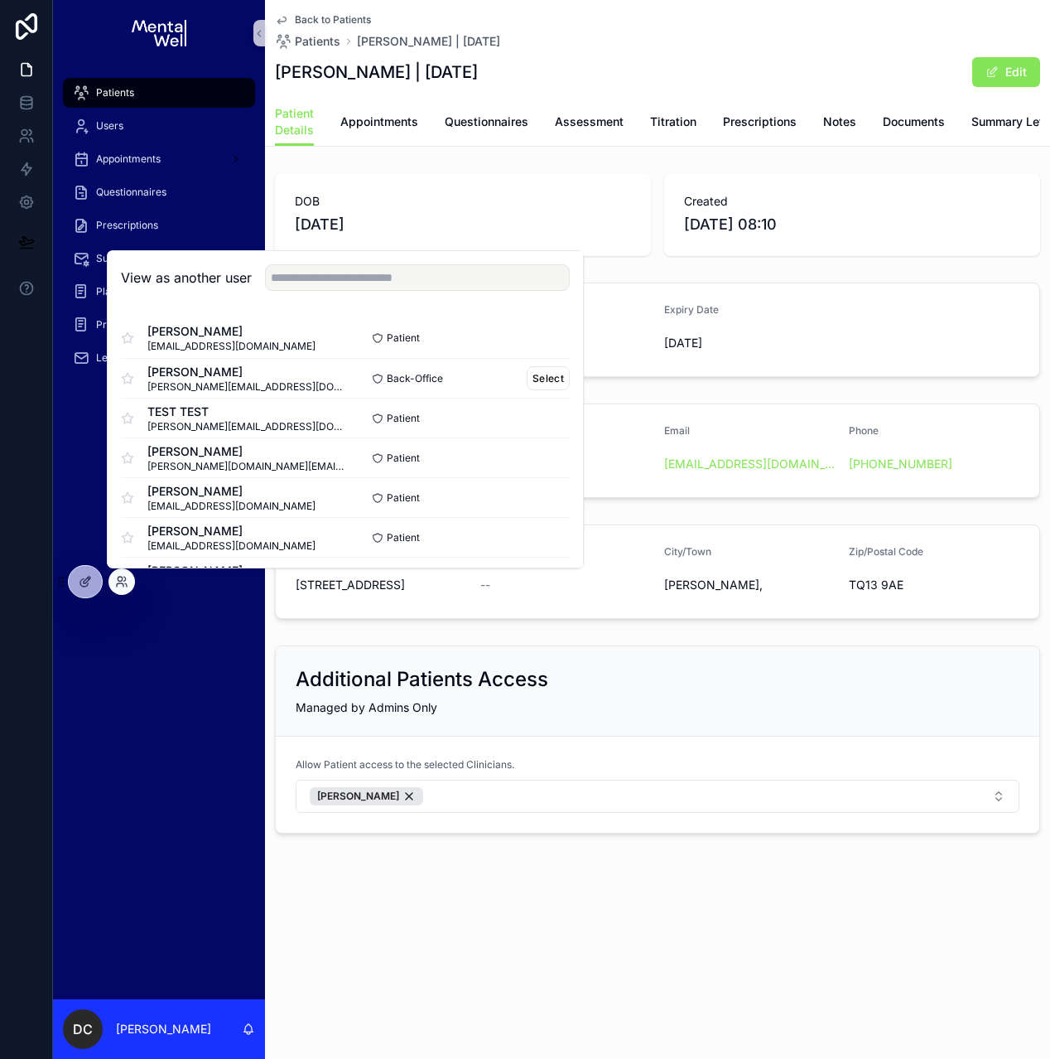
click at [512, 374] on div "Back-Office Select" at bounding box center [457, 378] width 224 height 24
click at [527, 375] on button "Select" at bounding box center [548, 378] width 43 height 24
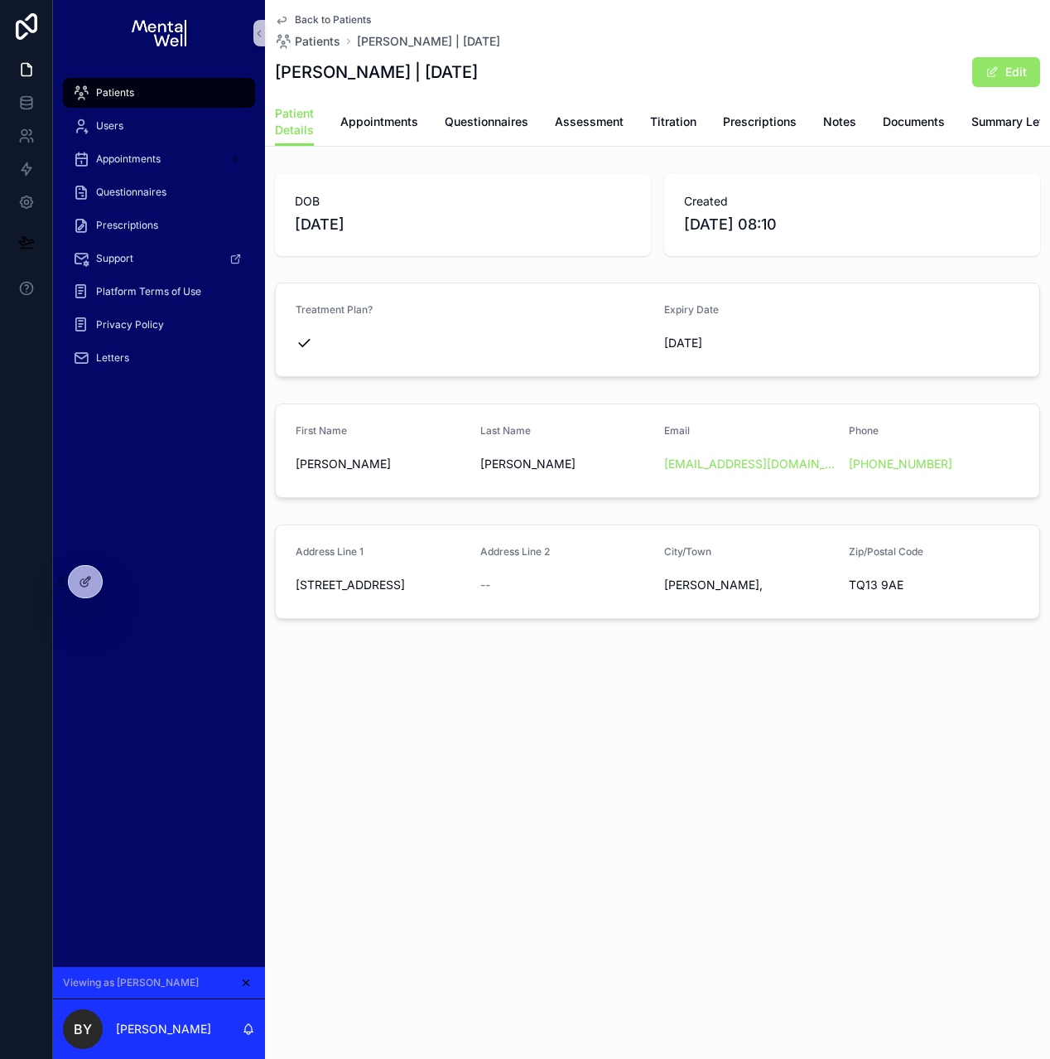
click at [982, 79] on button "Edit" at bounding box center [1006, 72] width 68 height 30
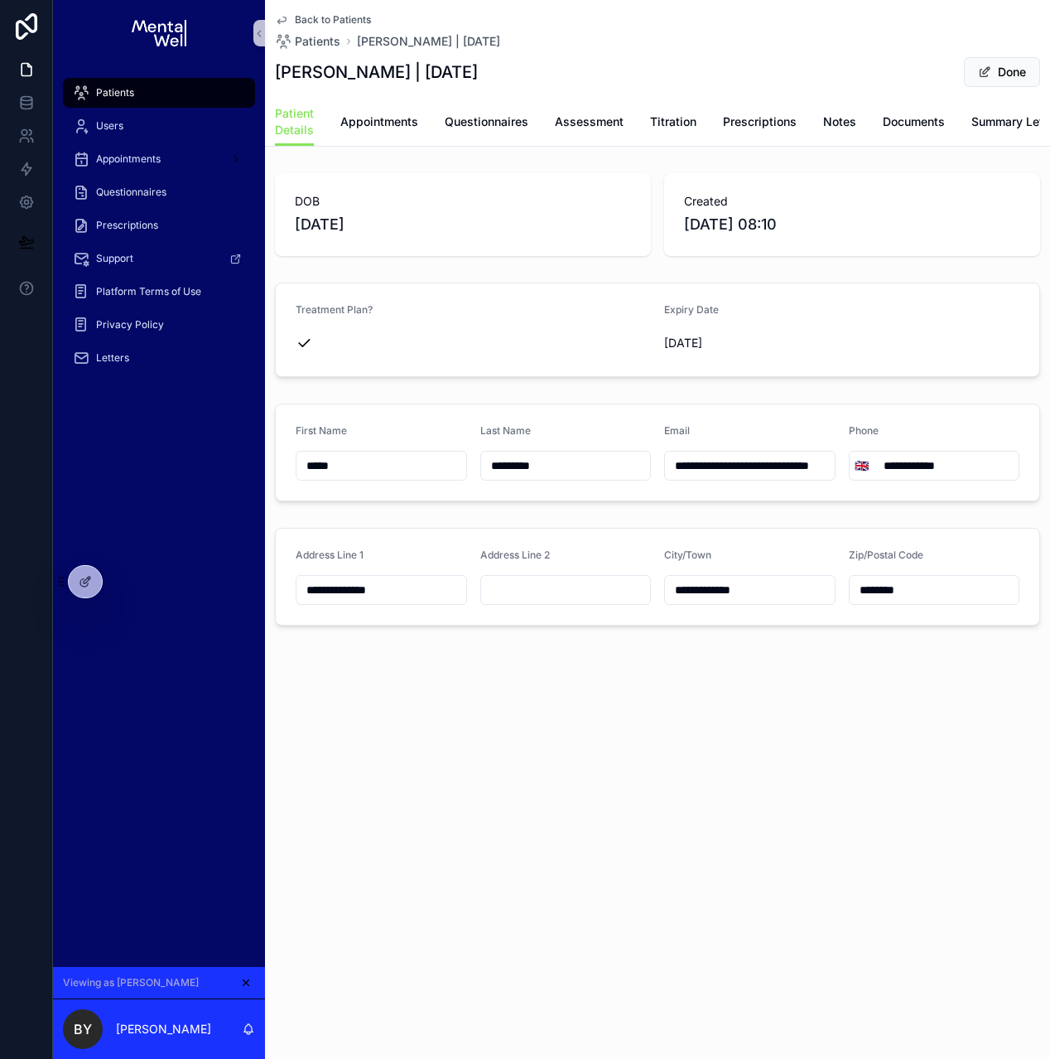
click at [490, 301] on form "Treatment Plan? Expiry Date [DATE]" at bounding box center [658, 329] width 764 height 93
